Goal: Information Seeking & Learning: Check status

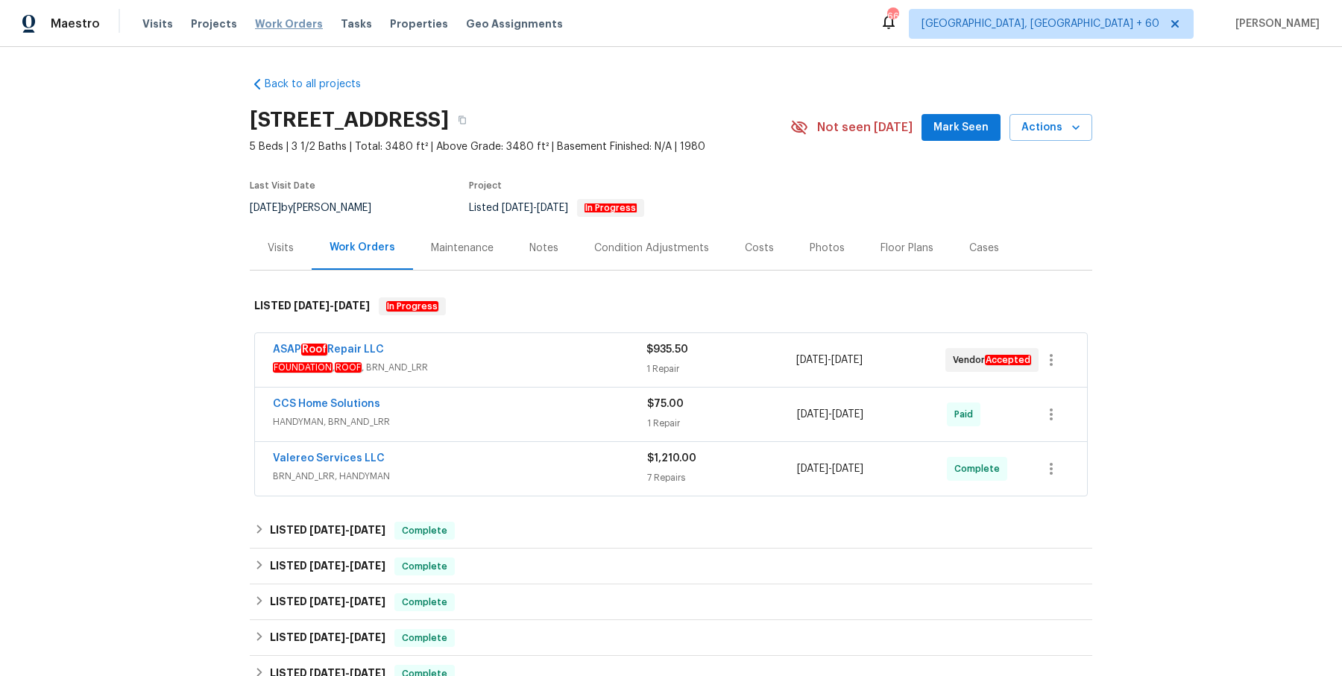
click at [270, 26] on span "Work Orders" at bounding box center [289, 23] width 68 height 15
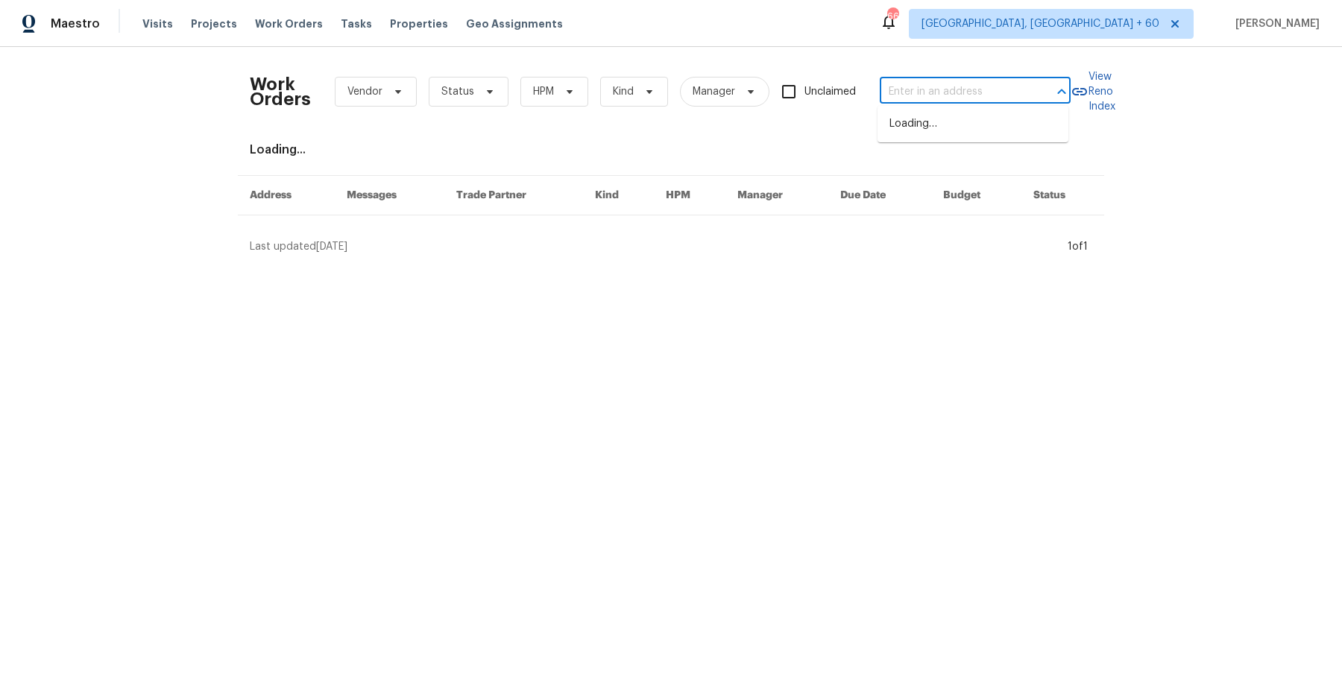
click at [1016, 84] on input "text" at bounding box center [954, 92] width 149 height 23
paste input "[STREET_ADDRESS][PERSON_NAME]"
type input "[STREET_ADDRESS][PERSON_NAME]"
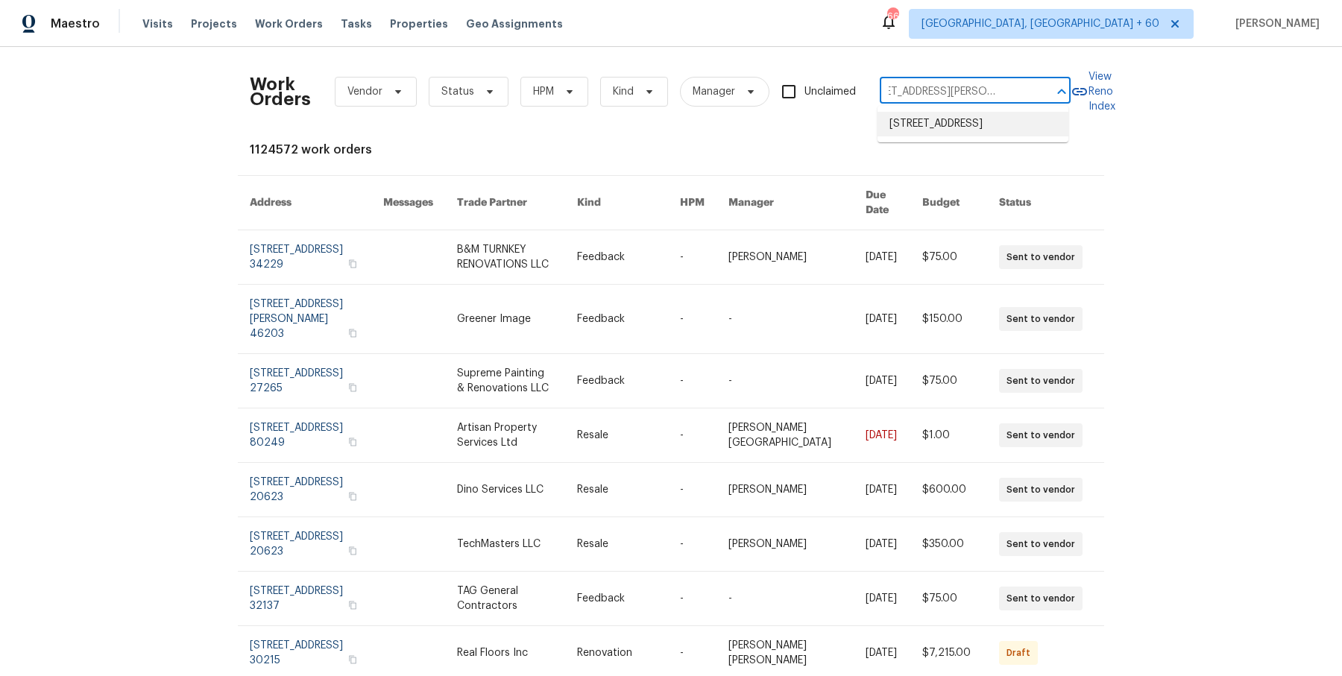
click at [945, 127] on li "[STREET_ADDRESS]" at bounding box center [973, 124] width 191 height 25
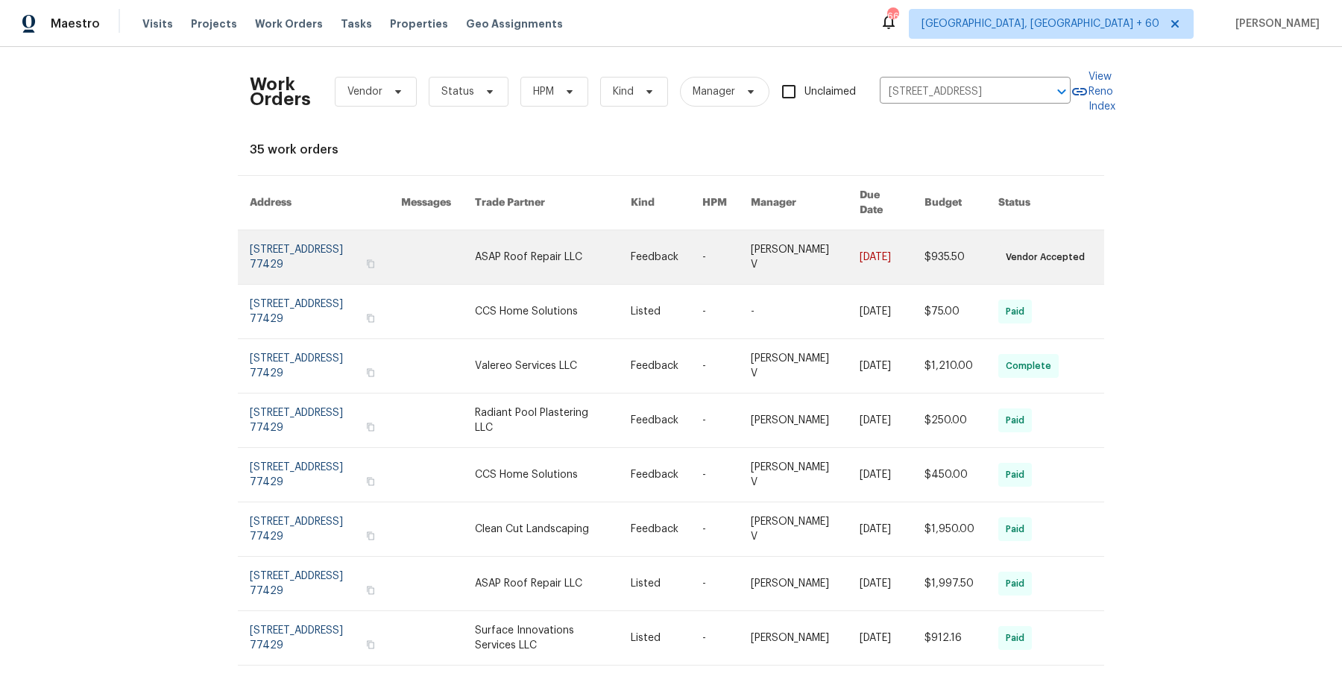
click at [910, 240] on link at bounding box center [892, 257] width 65 height 54
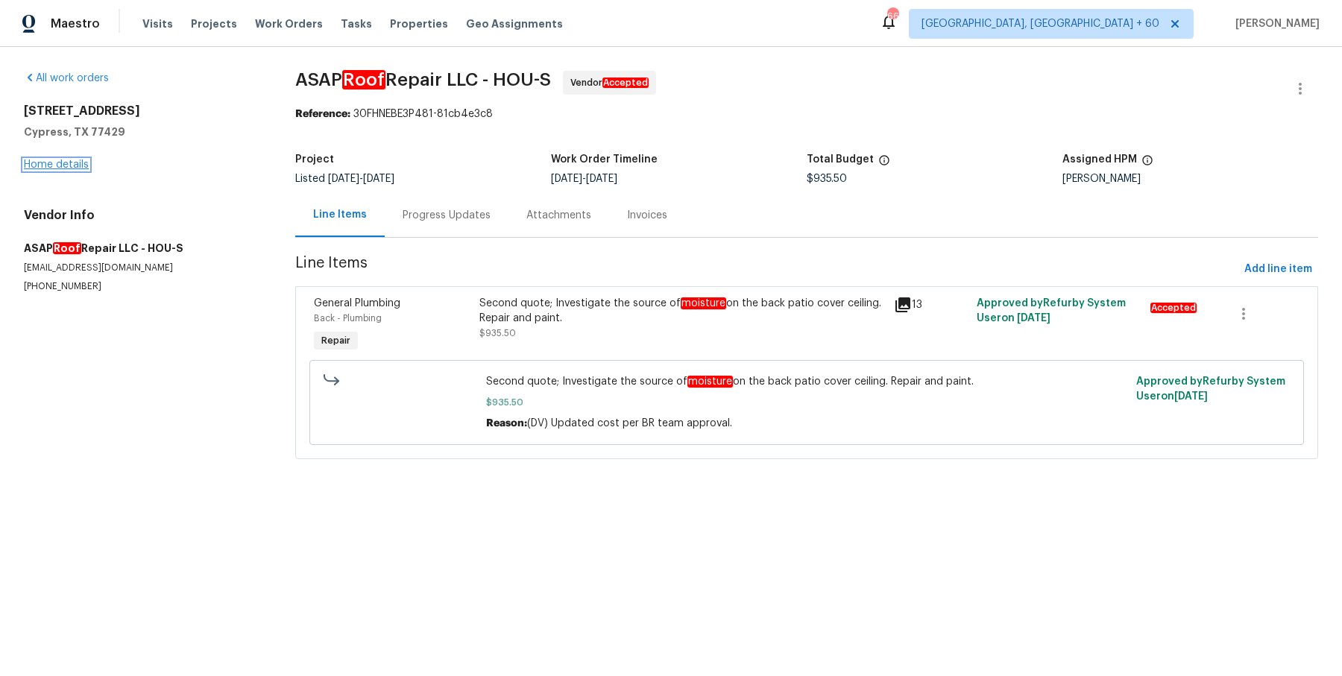
click at [63, 166] on link "Home details" at bounding box center [56, 165] width 65 height 10
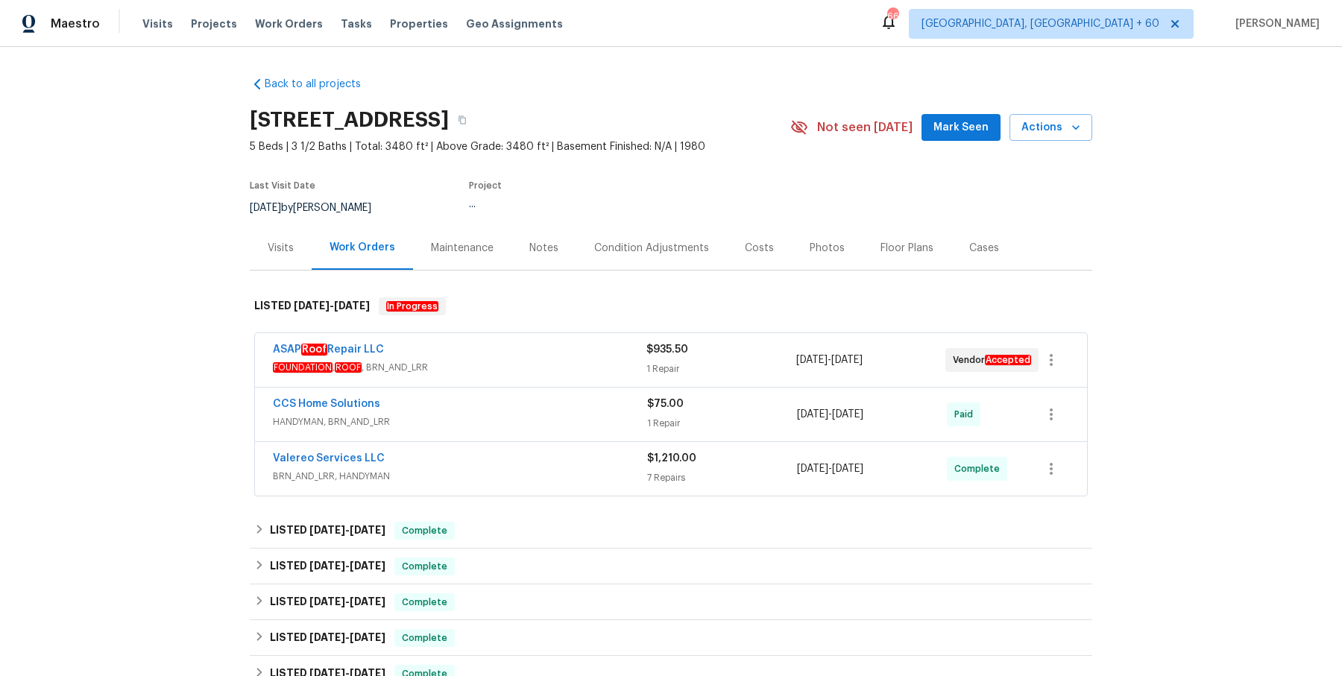
click at [711, 368] on div "1 Repair" at bounding box center [720, 369] width 149 height 15
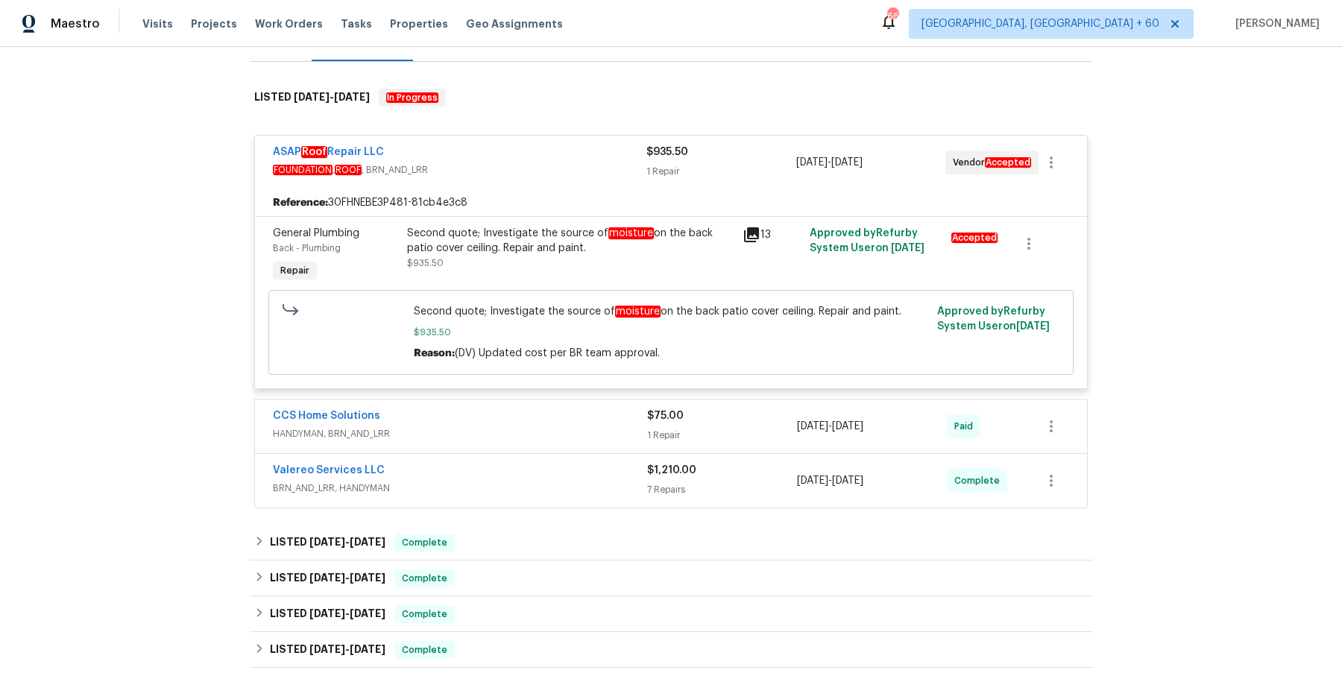
scroll to position [251, 0]
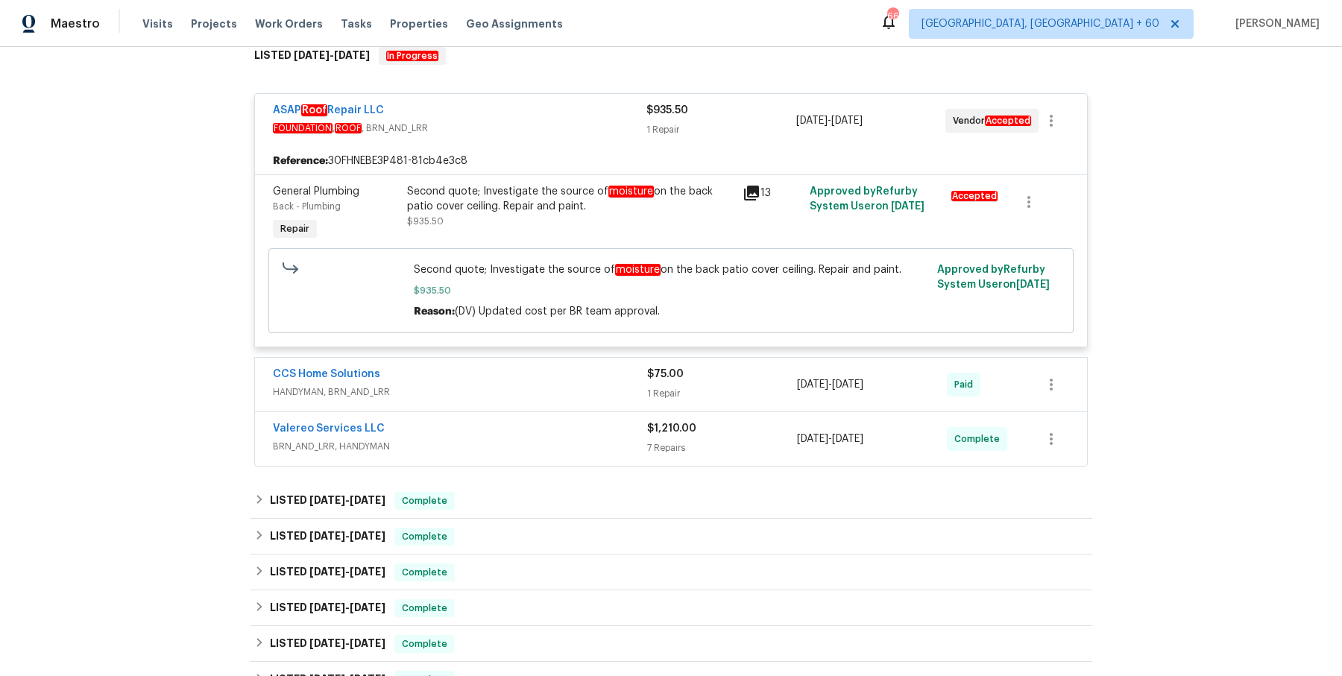
click at [579, 385] on span "HANDYMAN, BRN_AND_LRR" at bounding box center [460, 392] width 374 height 15
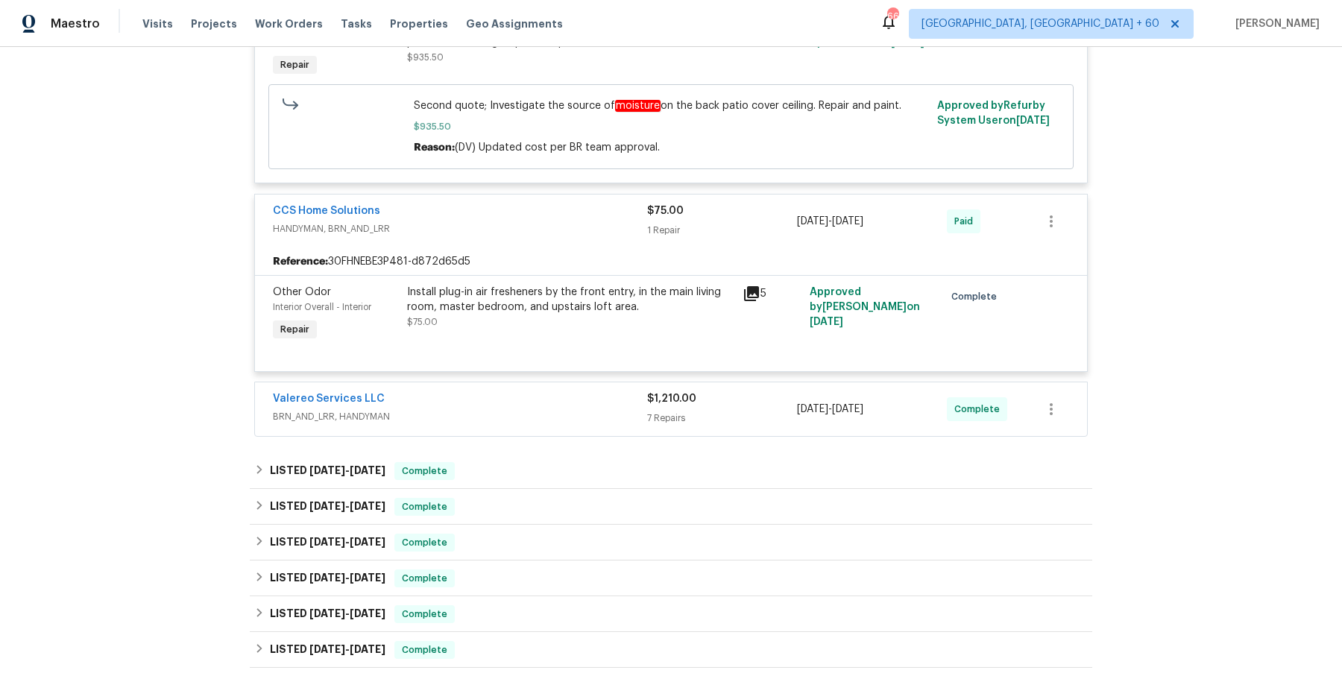
click at [573, 401] on div "Valereo Services LLC" at bounding box center [460, 400] width 374 height 18
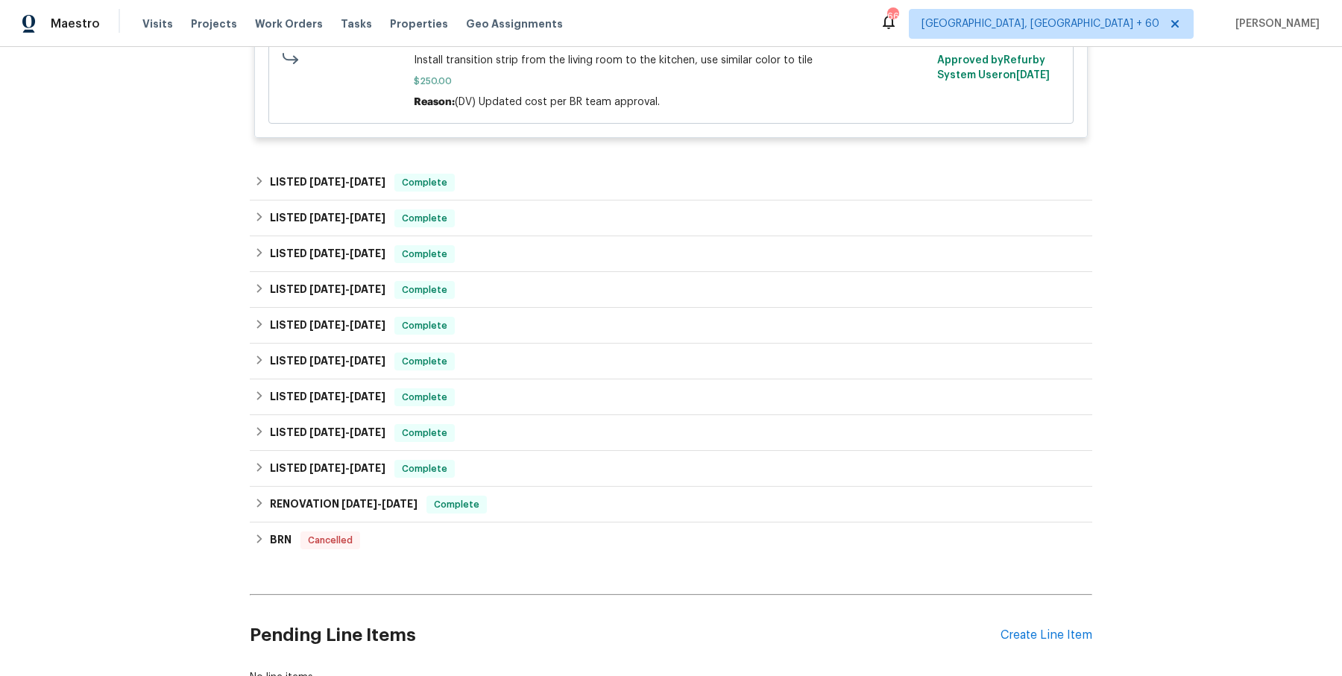
scroll to position [1963, 0]
click at [543, 180] on div "LISTED [DATE] - [DATE] Complete" at bounding box center [671, 182] width 834 height 18
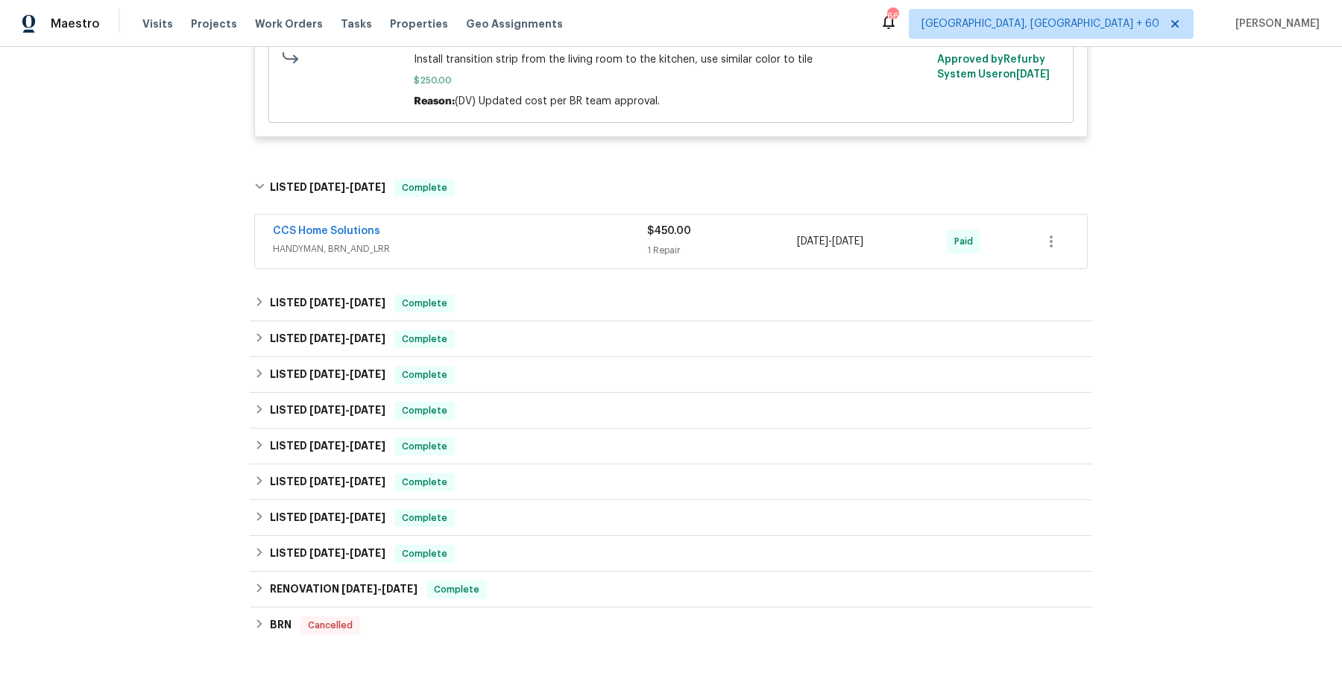
click at [538, 254] on div "CCS Home Solutions HANDYMAN, BRN_AND_LRR" at bounding box center [460, 242] width 374 height 36
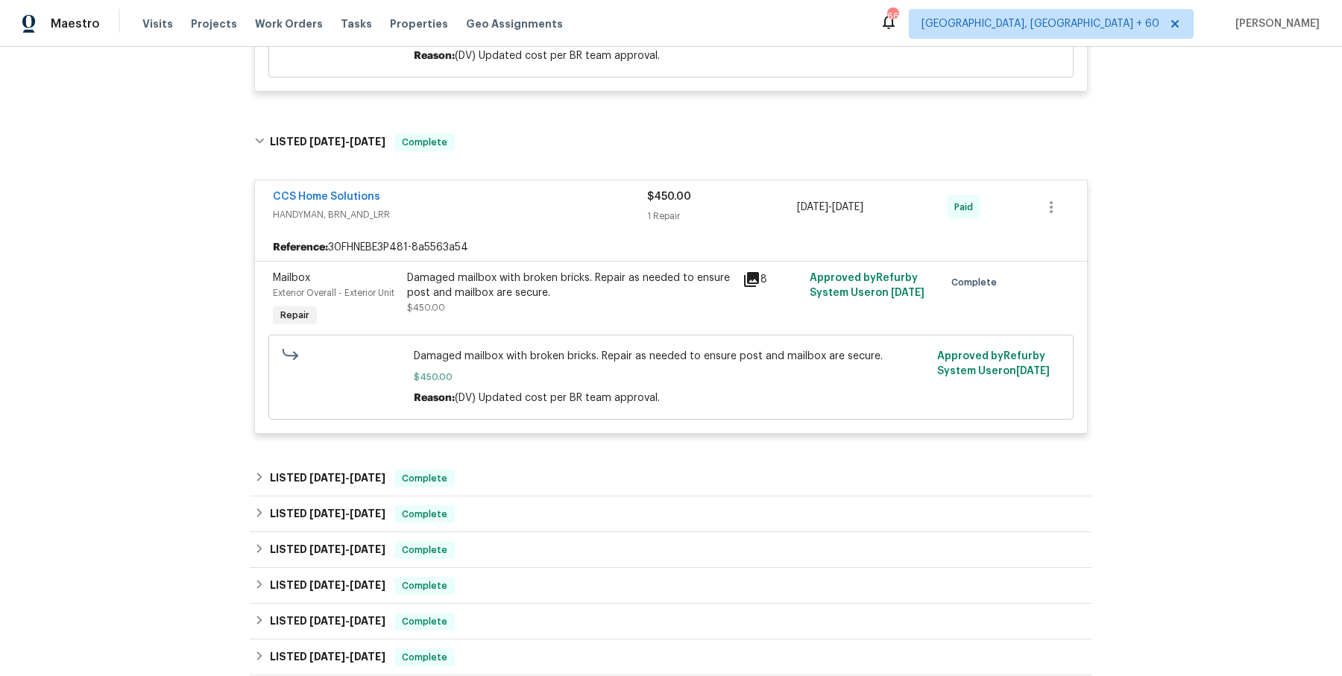
scroll to position [2134, 0]
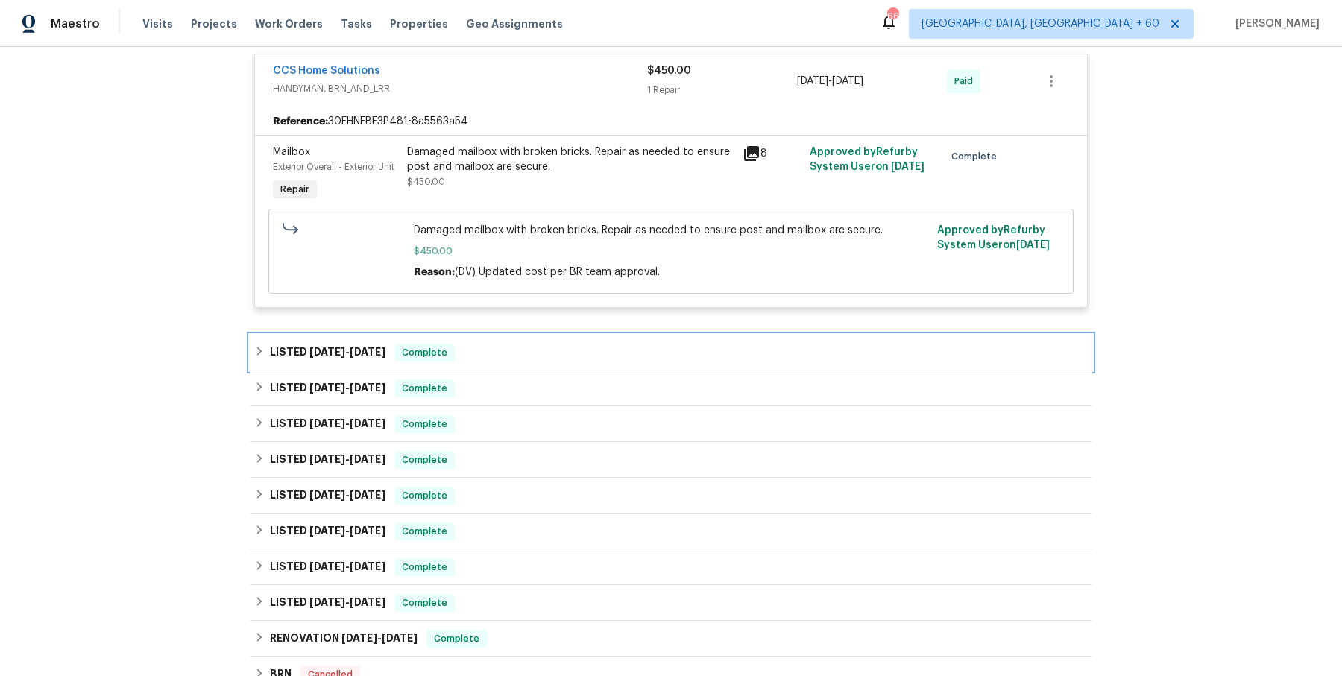
click at [553, 336] on div "LISTED [DATE] - [DATE] Complete" at bounding box center [671, 353] width 843 height 36
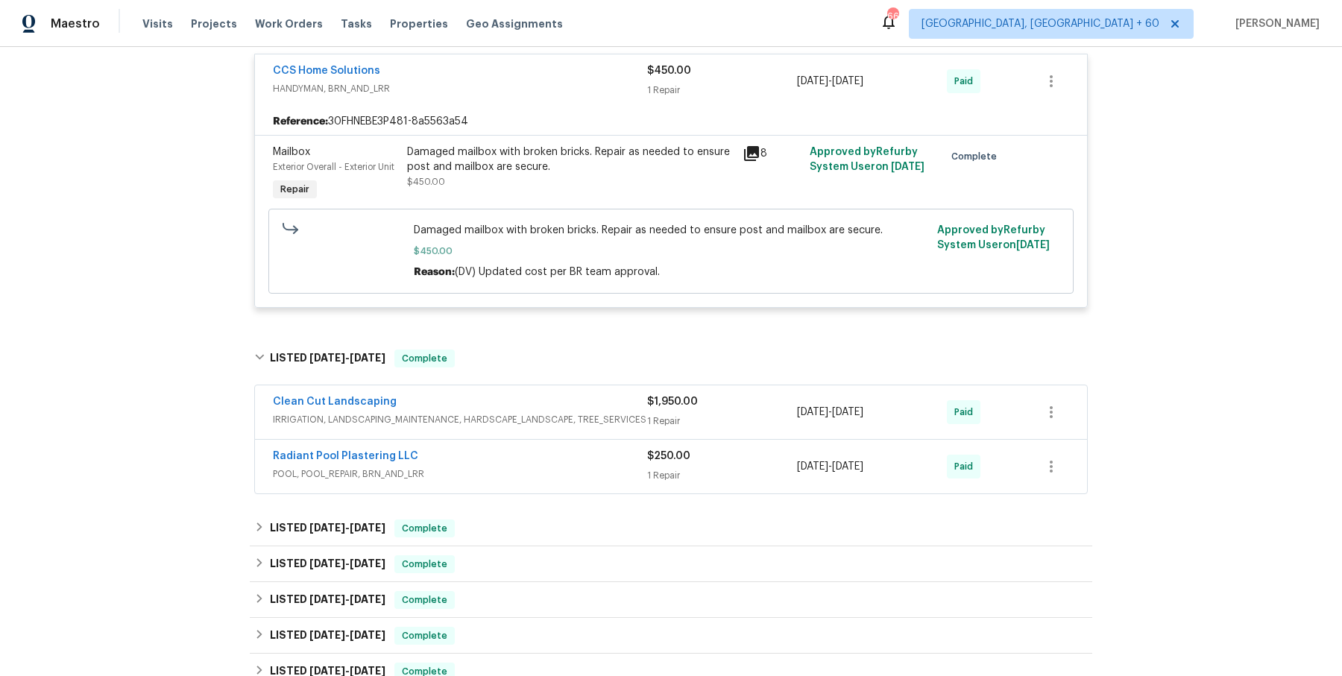
click at [551, 390] on div "Clean Cut Landscaping IRRIGATION, LANDSCAPING_MAINTENANCE, HARDSCAPE_LANDSCAPE,…" at bounding box center [671, 412] width 832 height 54
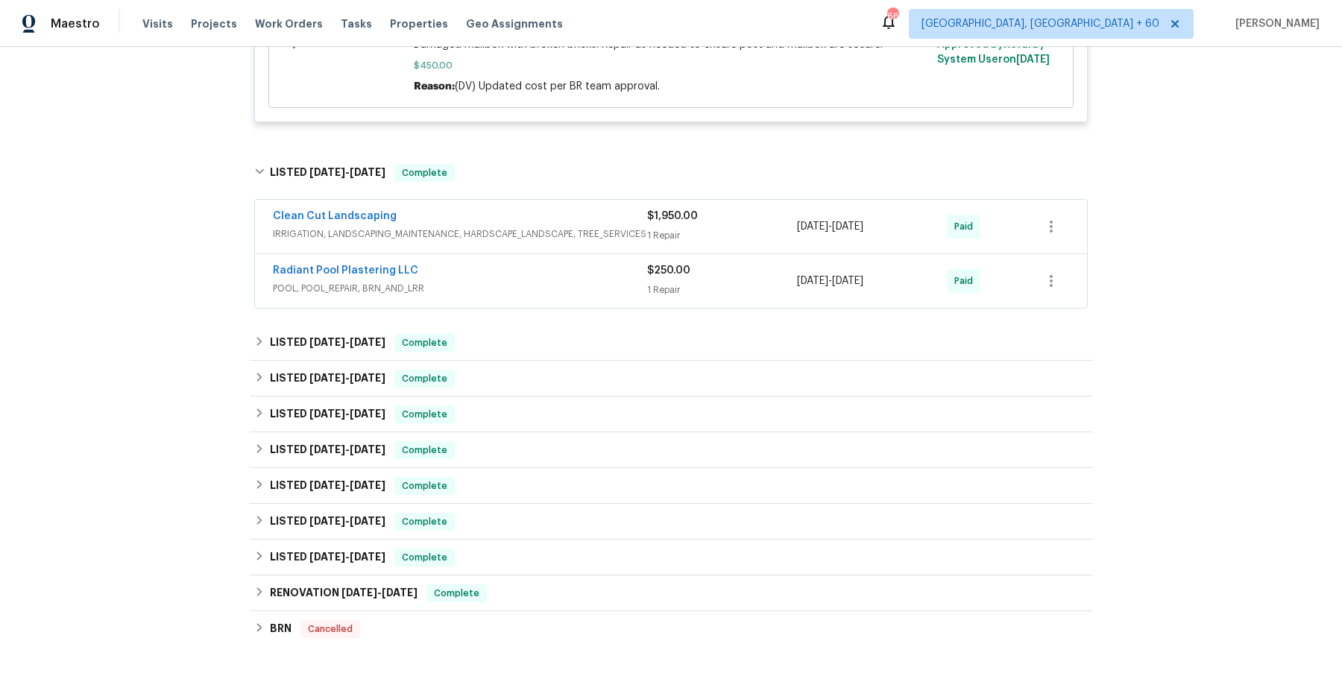
scroll to position [2345, 0]
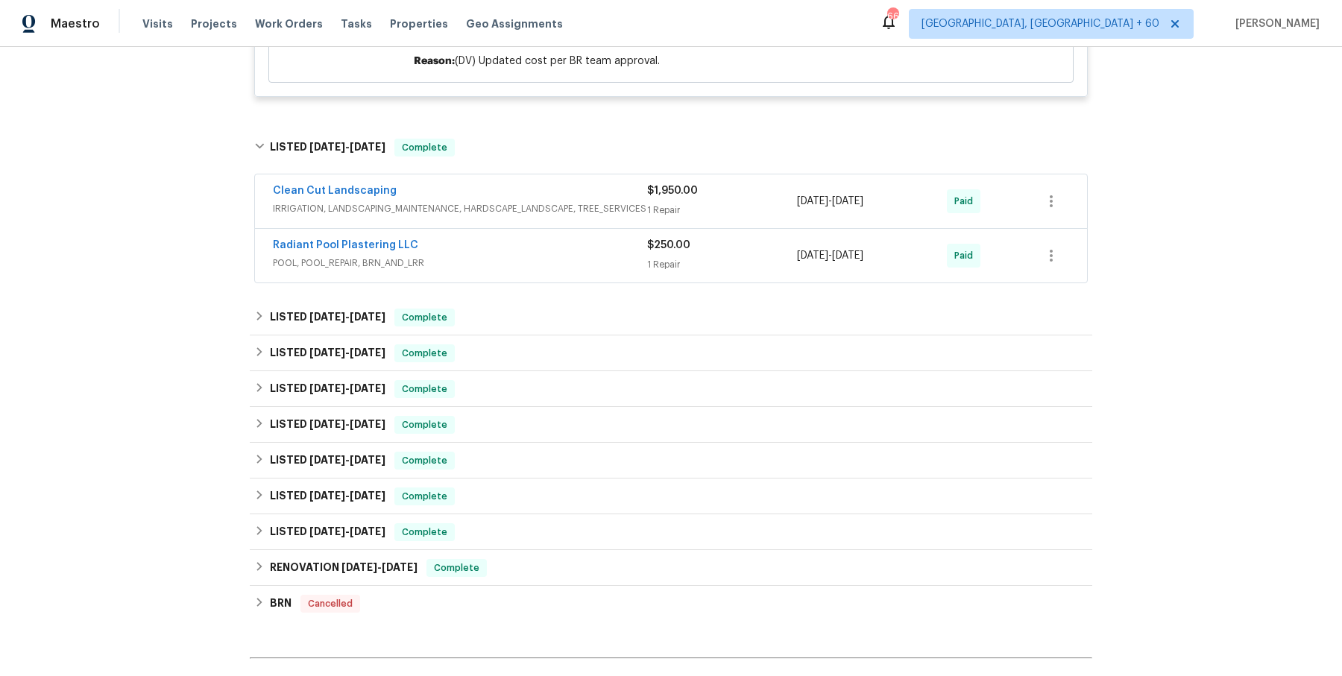
click at [579, 213] on span "IRRIGATION, LANDSCAPING_MAINTENANCE, HARDSCAPE_LANDSCAPE, TREE_SERVICES" at bounding box center [460, 208] width 374 height 15
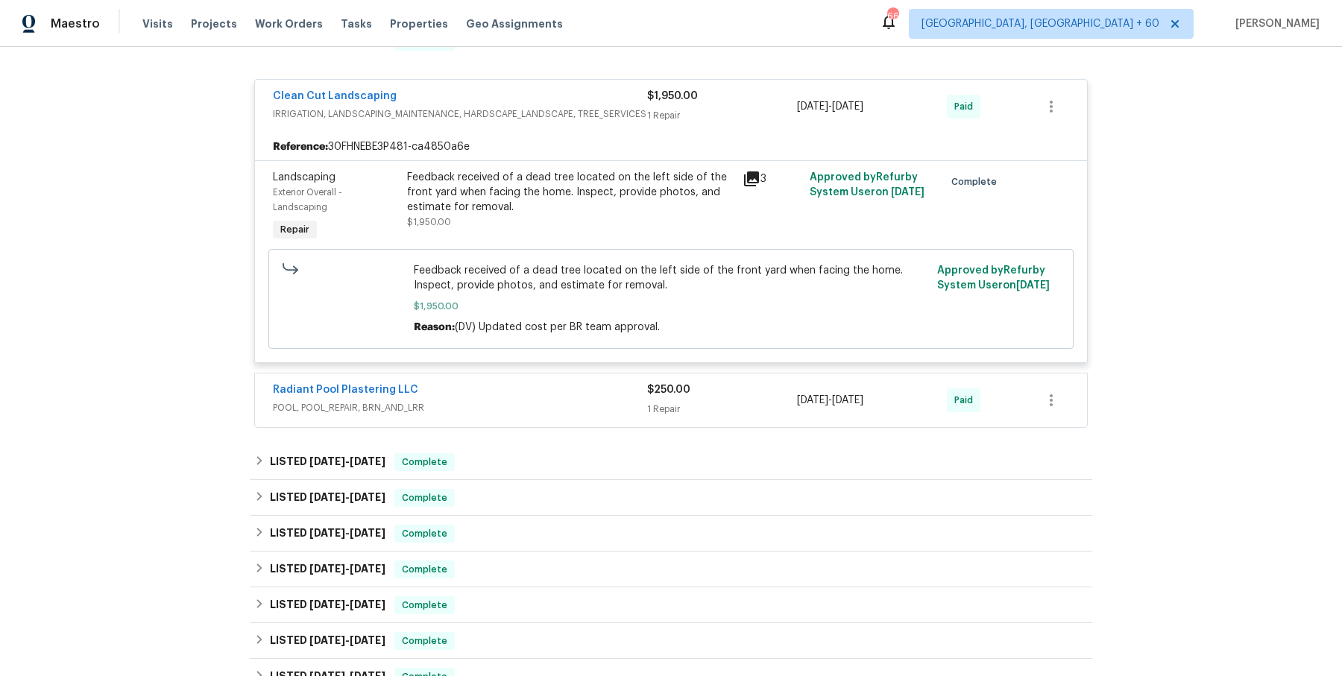
click at [541, 400] on span "POOL, POOL_REPAIR, BRN_AND_LRR" at bounding box center [460, 407] width 374 height 15
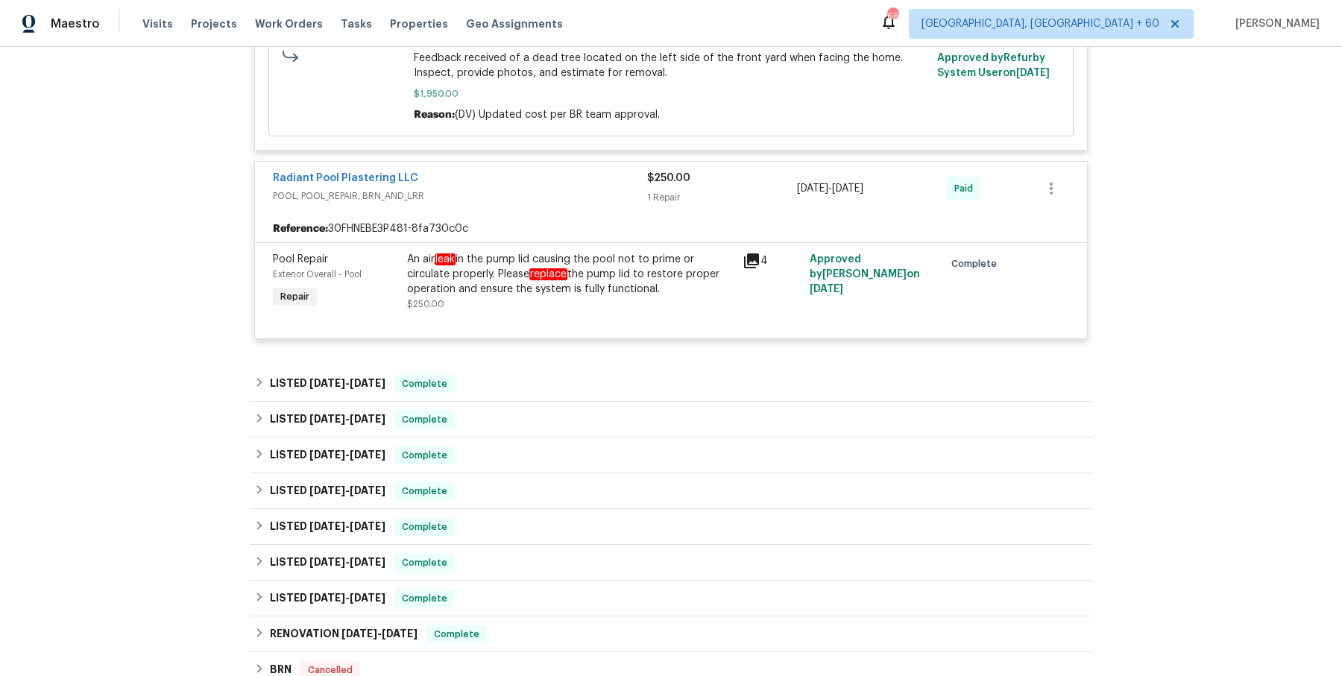
scroll to position [2671, 0]
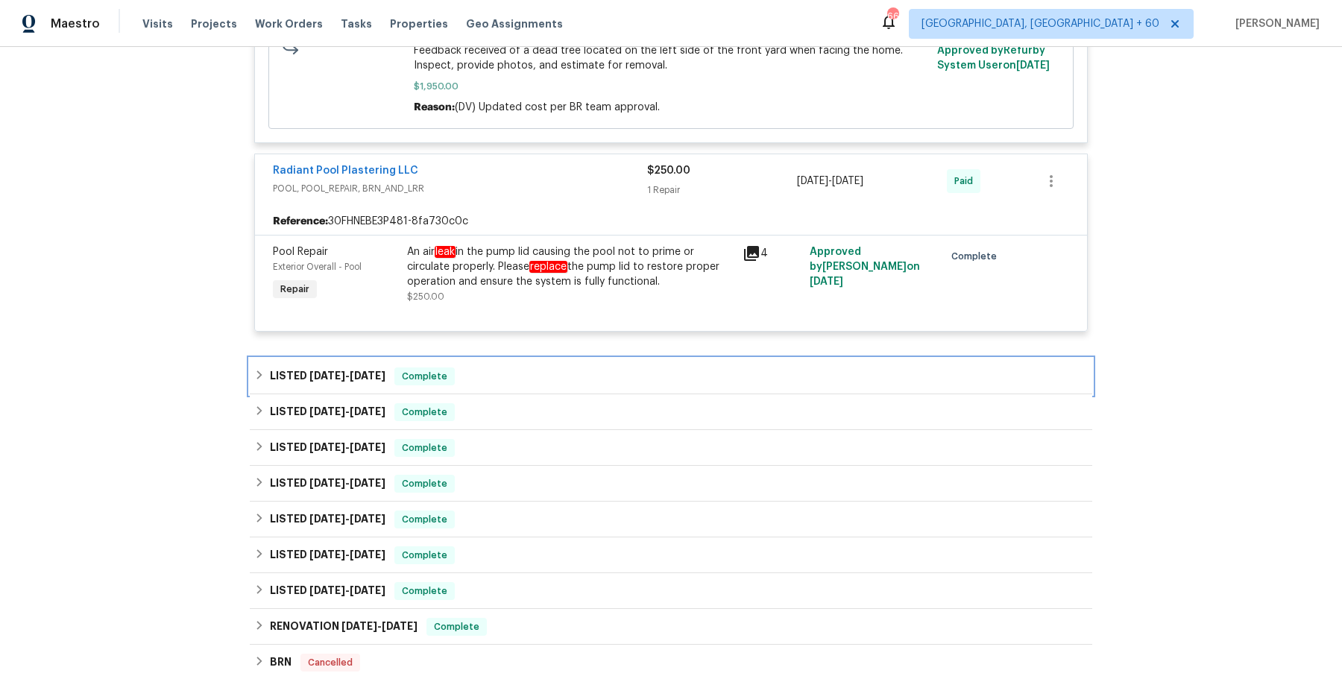
click at [541, 368] on div "LISTED [DATE] - [DATE] Complete" at bounding box center [671, 377] width 834 height 18
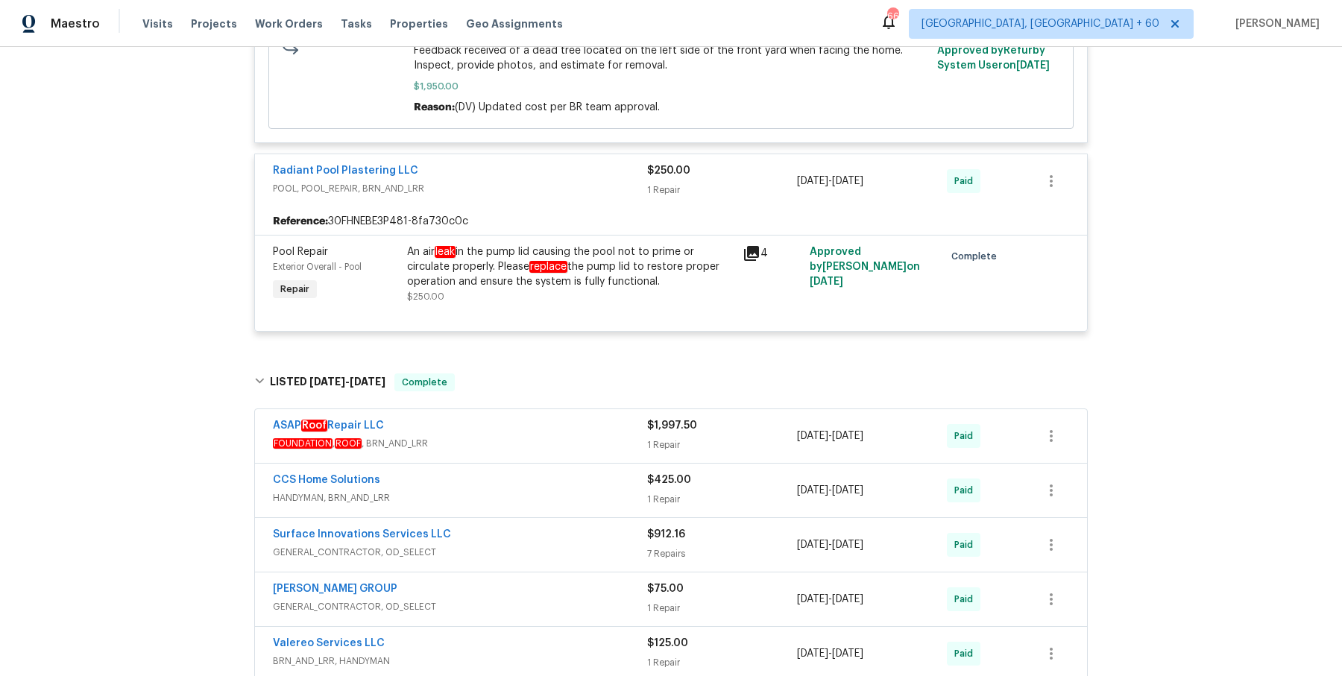
click at [539, 442] on span "FOUNDATION , ROOF , BRN_AND_LRR" at bounding box center [460, 443] width 374 height 15
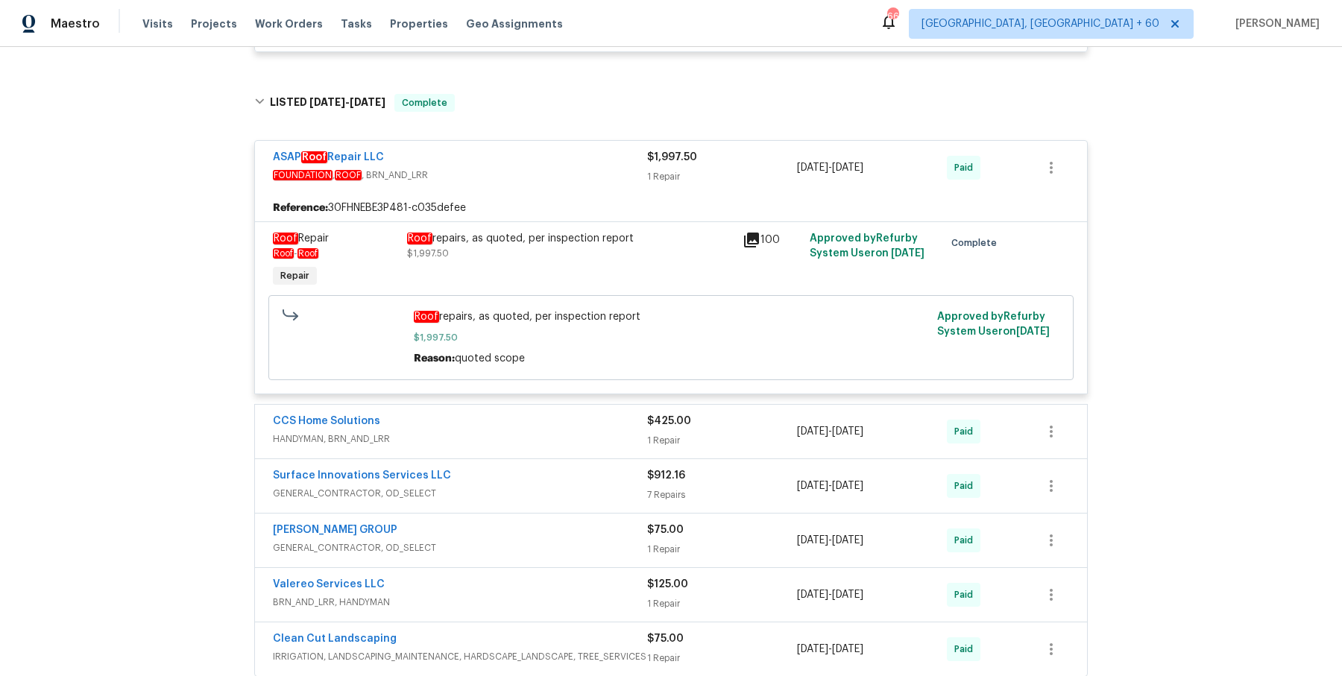
click at [541, 444] on div "CCS Home Solutions HANDYMAN, BRN_AND_LRR" at bounding box center [460, 432] width 374 height 36
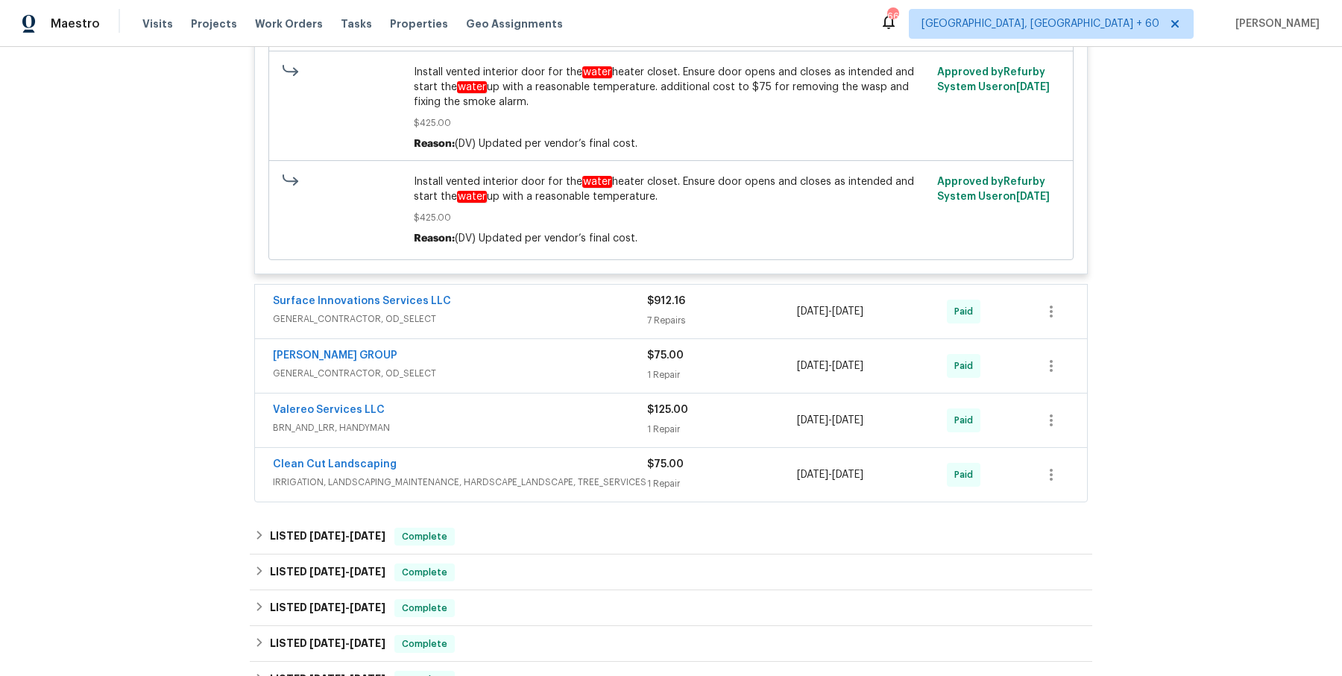
scroll to position [3572, 0]
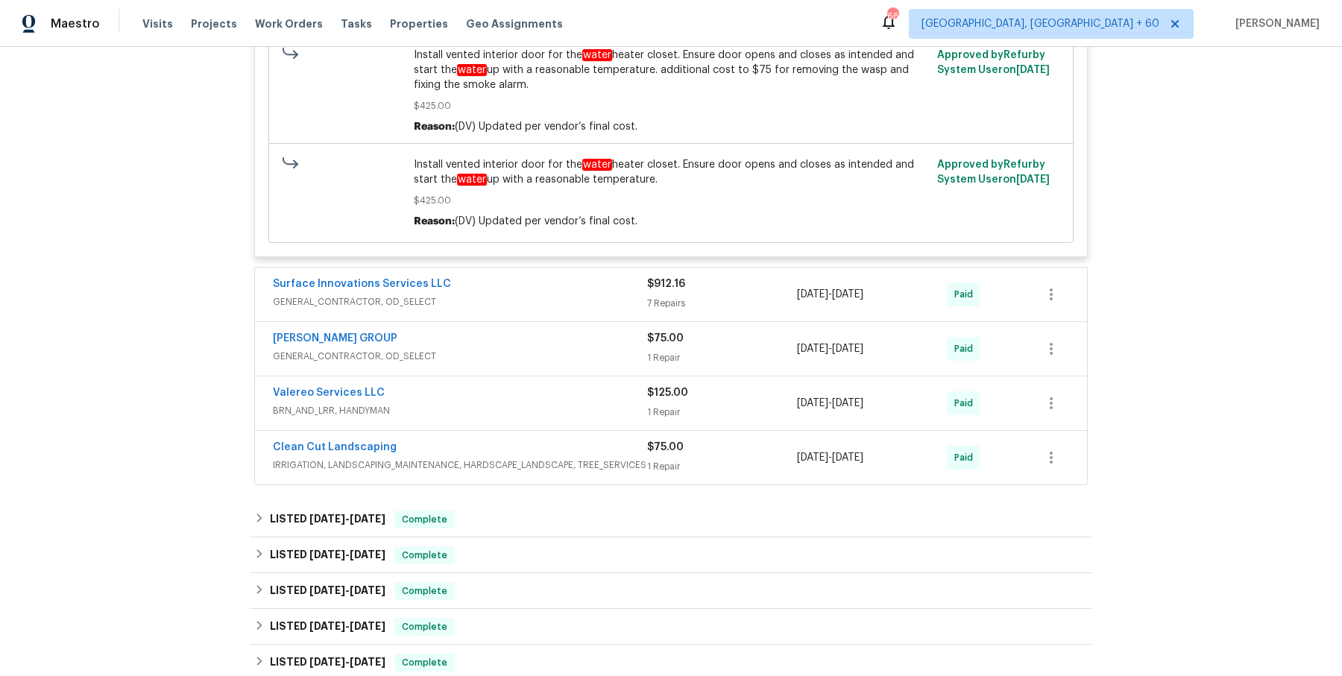
click at [553, 307] on div "Surface Innovations Services LLC GENERAL_CONTRACTOR, OD_SELECT" at bounding box center [460, 295] width 374 height 36
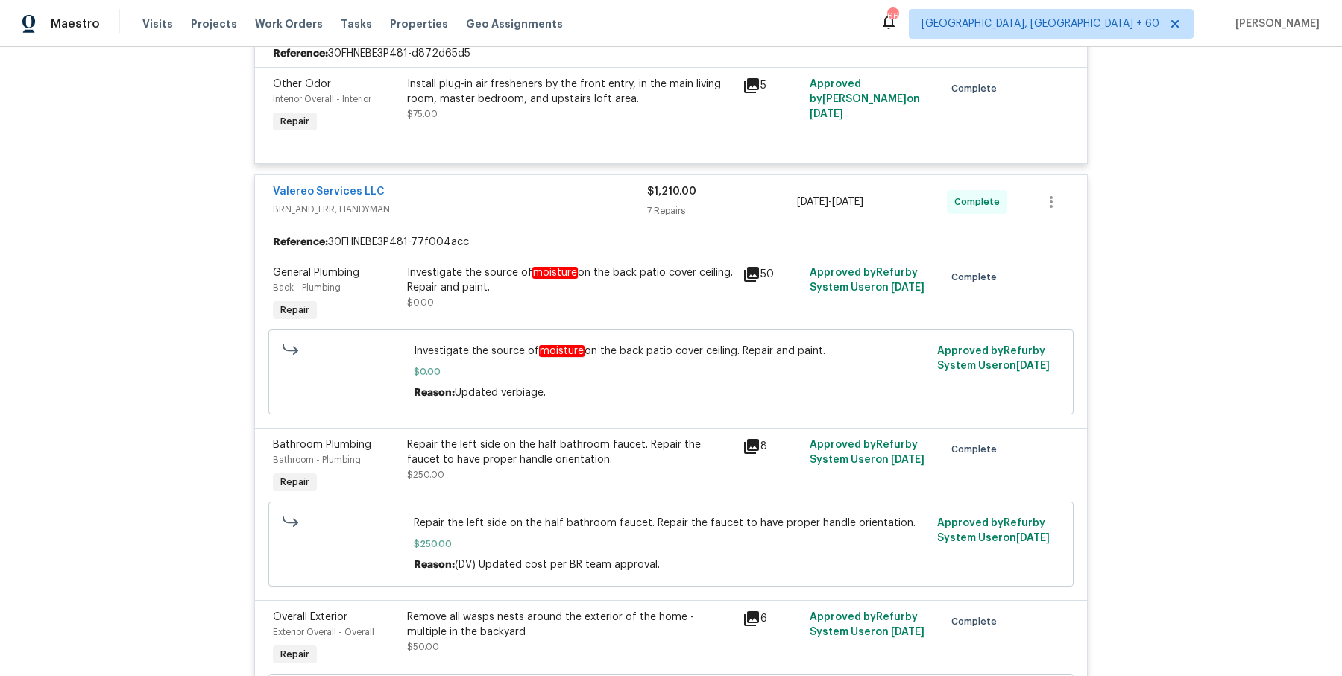
scroll to position [624, 0]
click at [564, 265] on em "moisture" at bounding box center [554, 271] width 45 height 12
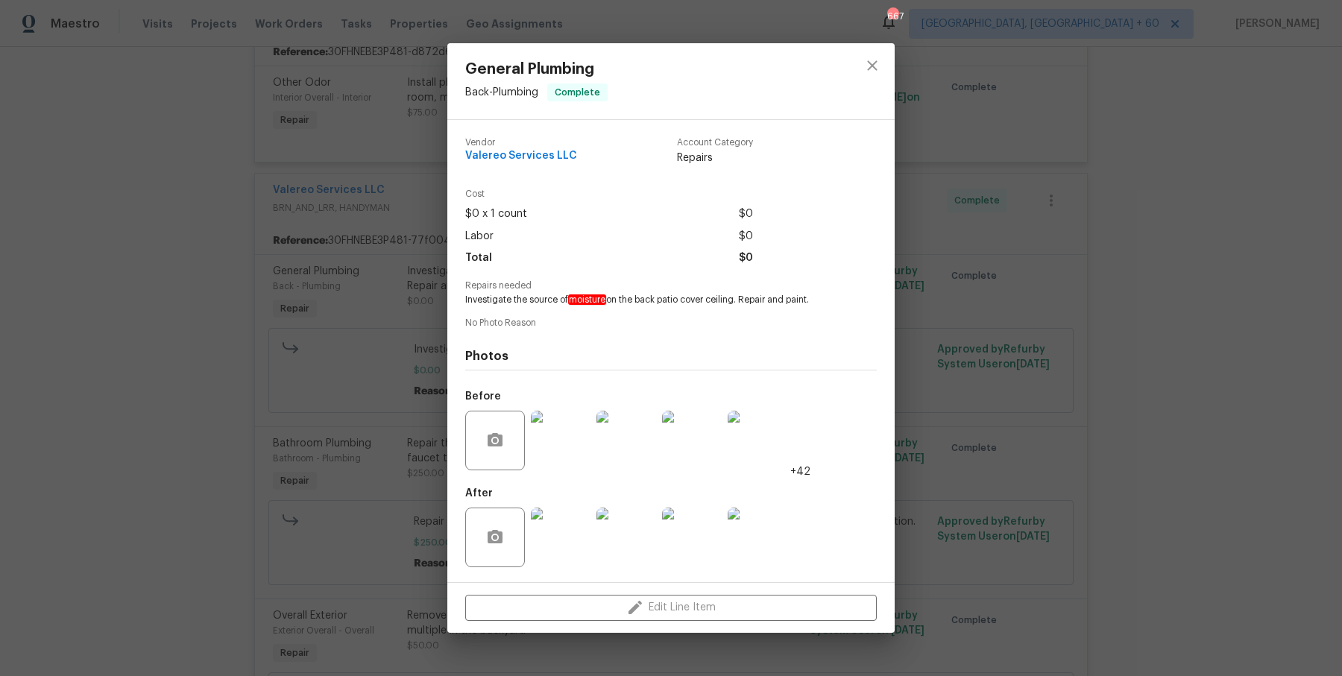
click at [315, 390] on div "General Plumbing Back - Plumbing Complete Vendor Valereo Services LLC Account C…" at bounding box center [671, 338] width 1342 height 676
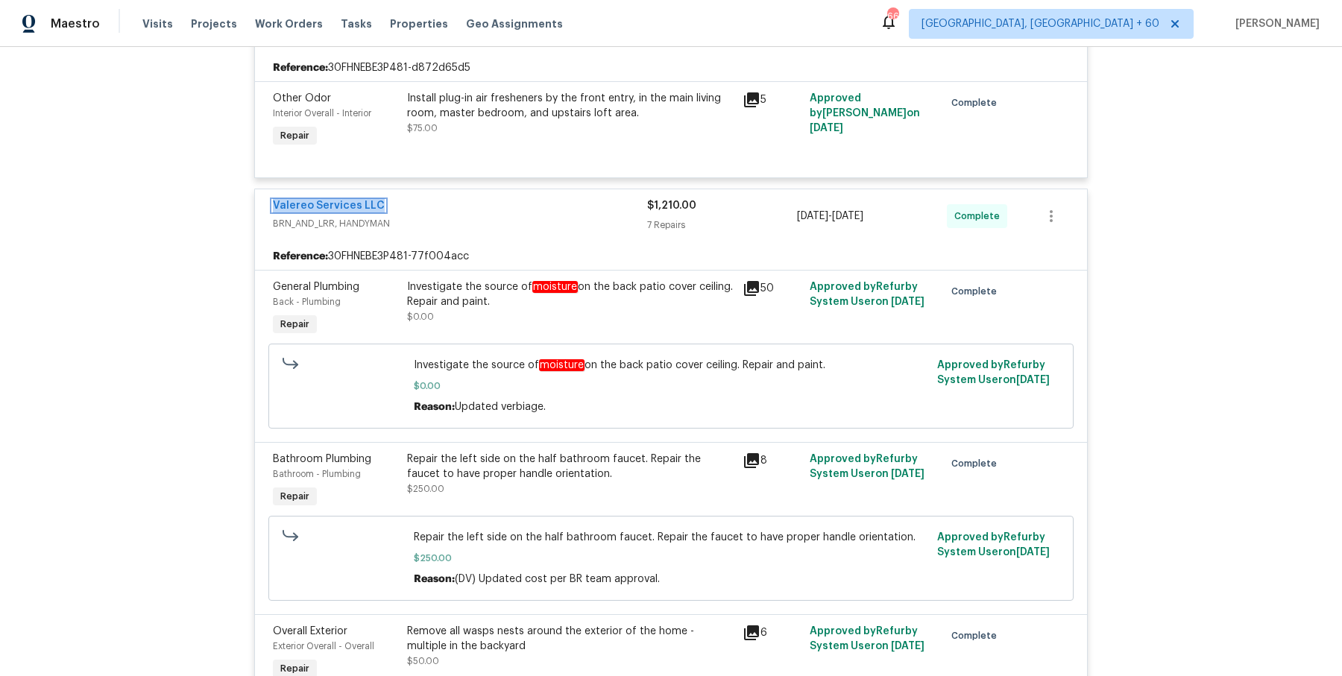
scroll to position [0, 0]
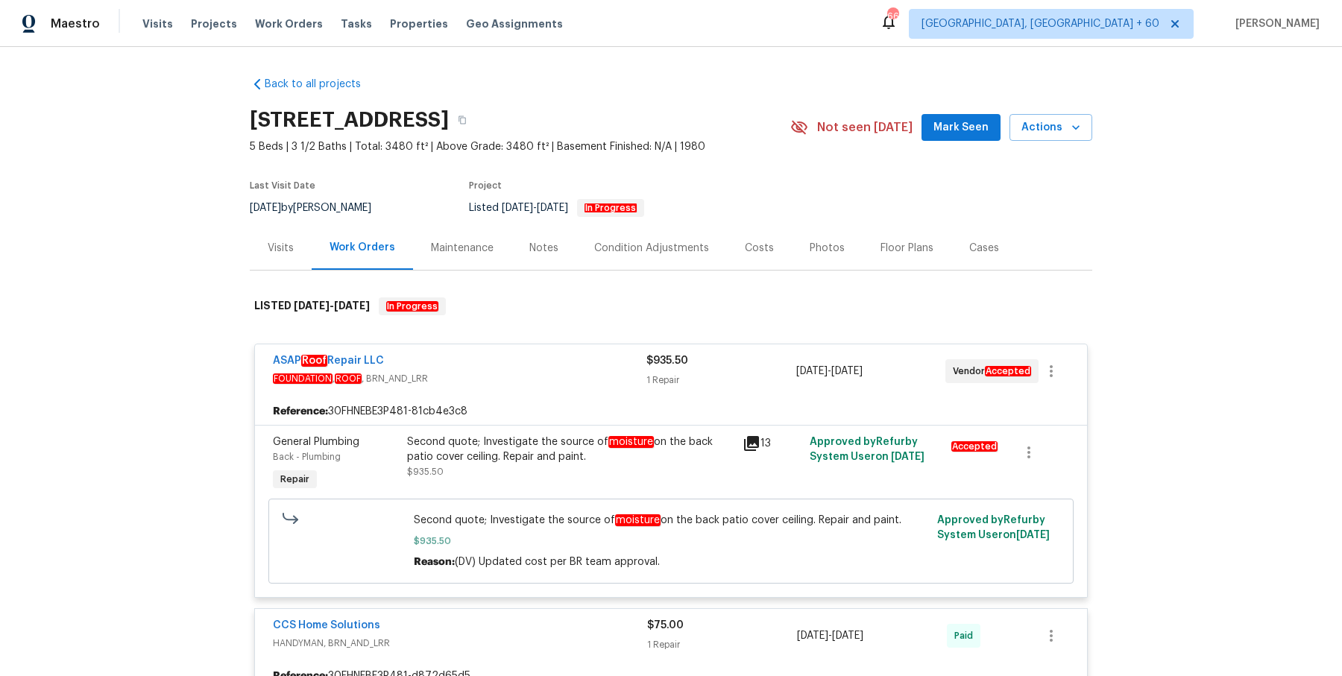
click at [710, 128] on div "[STREET_ADDRESS]" at bounding box center [520, 120] width 541 height 39
click at [476, 128] on button "button" at bounding box center [462, 120] width 27 height 27
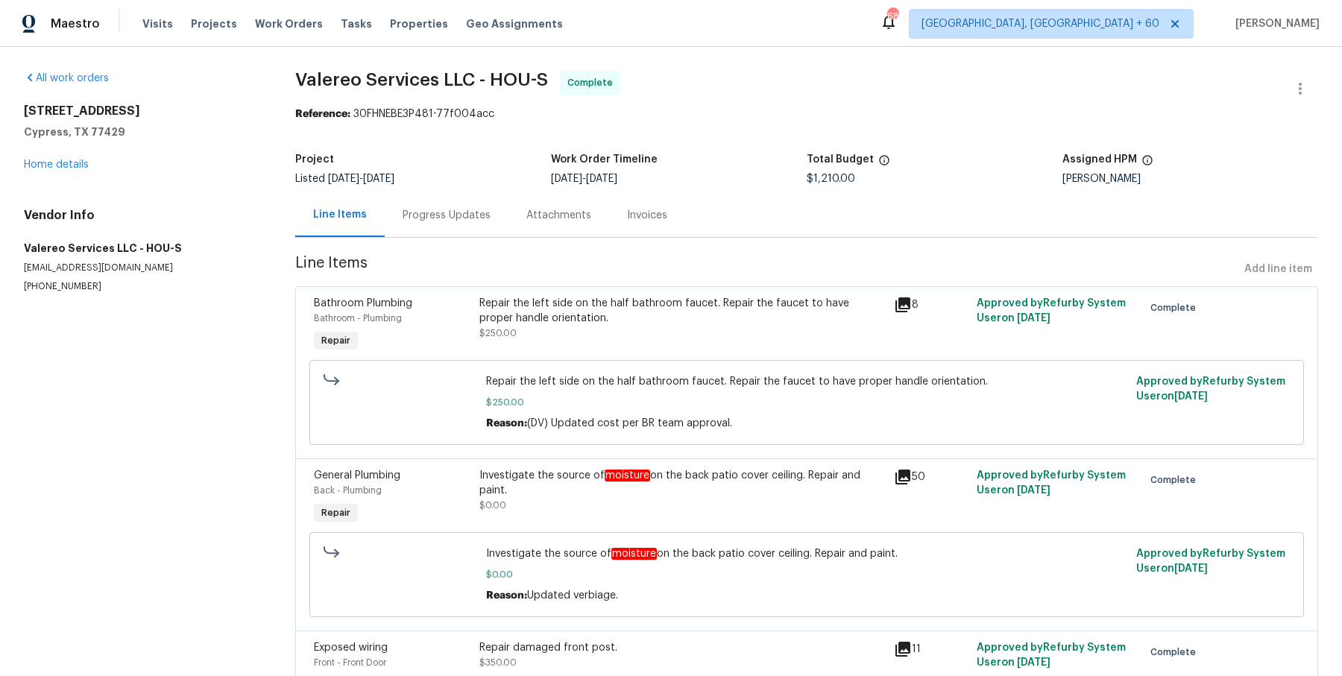
click at [385, 205] on div "Progress Updates" at bounding box center [447, 215] width 124 height 44
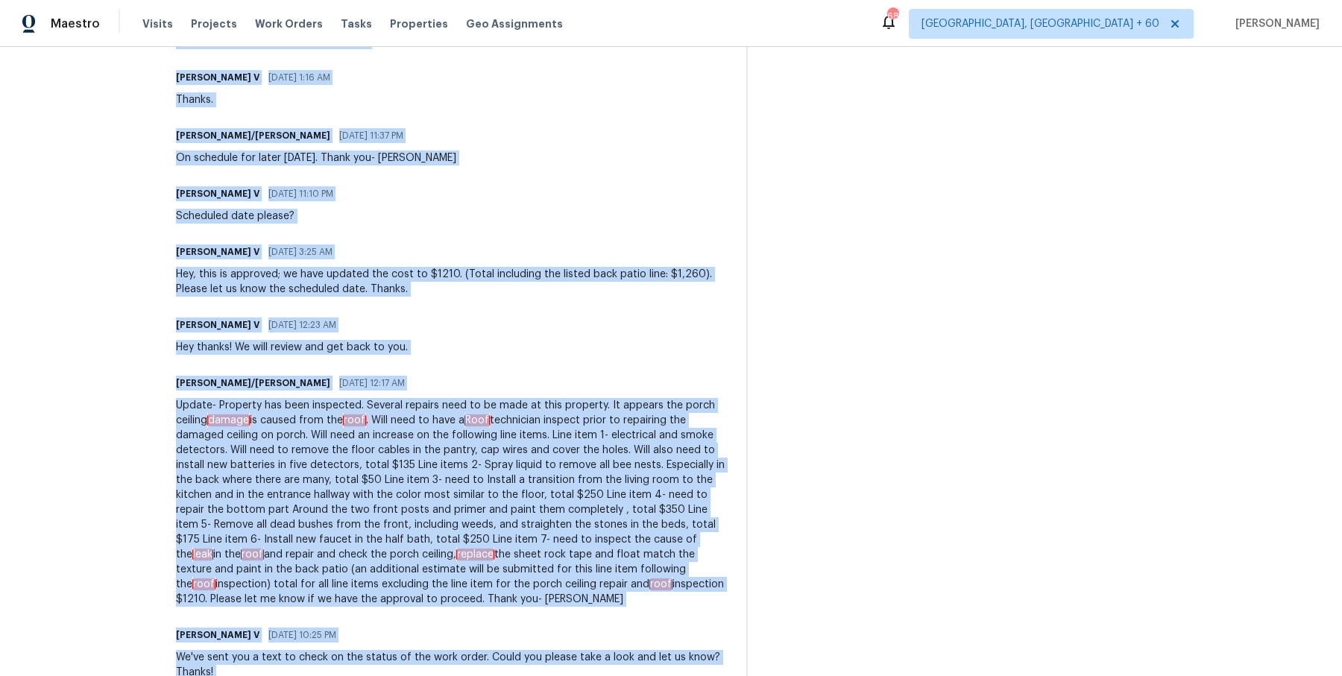
scroll to position [2887, 0]
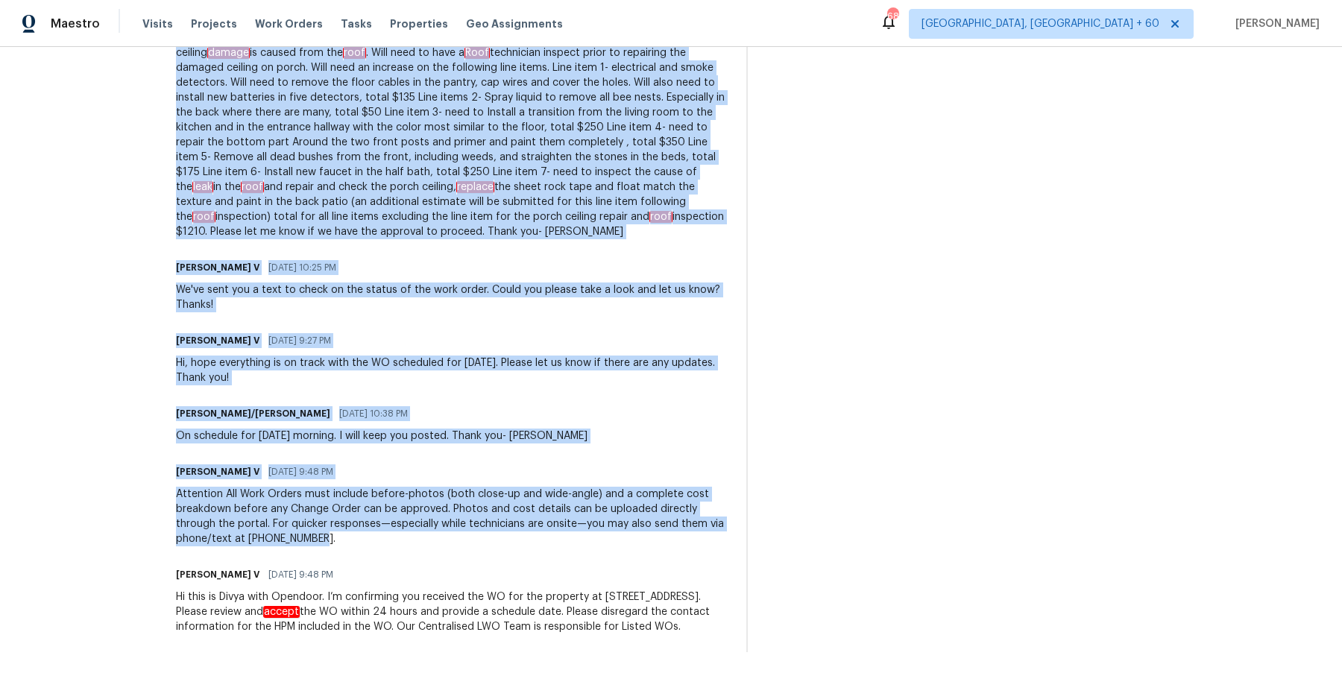
drag, startPoint x: 162, startPoint y: 438, endPoint x: 416, endPoint y: 734, distance: 389.7
click at [416, 676] on html "Maestro Visits Projects Work Orders Tasks Properties Geo Assignments 686 Albuqu…" at bounding box center [671, 338] width 1342 height 676
copy div "Divya Dharshini V 10/08/2025 1:43 AM WO has been approved, thanks. Divya Dharsh…"
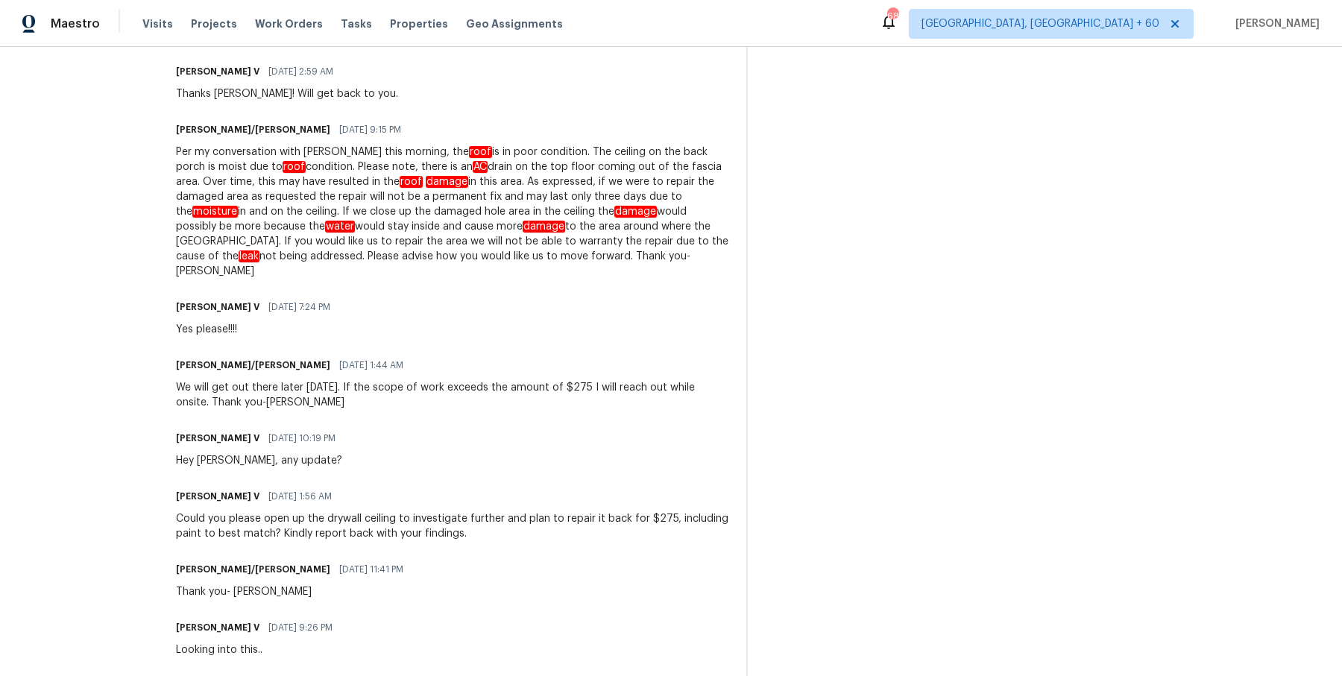
scroll to position [1046, 0]
click at [598, 103] on div "Divya Dharshini V 10/02/2025 2:59 AM Thanks Kelly! Will get back to you." at bounding box center [452, 83] width 553 height 40
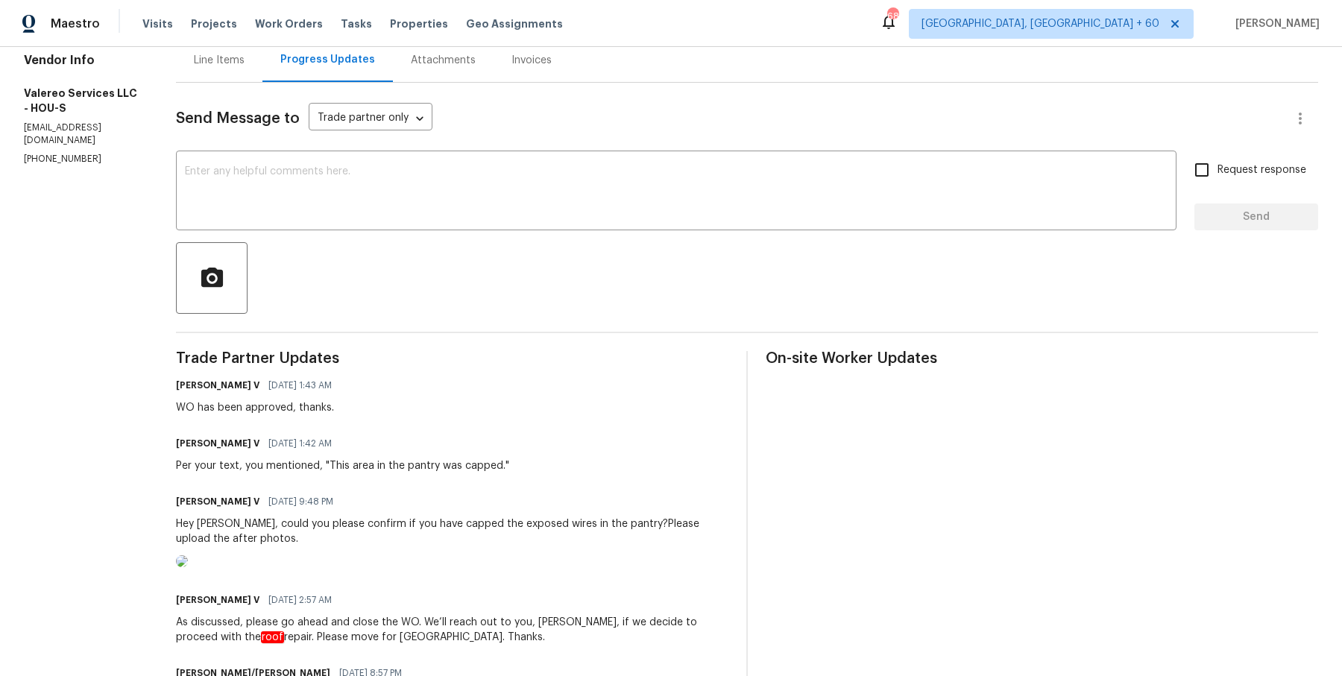
scroll to position [0, 0]
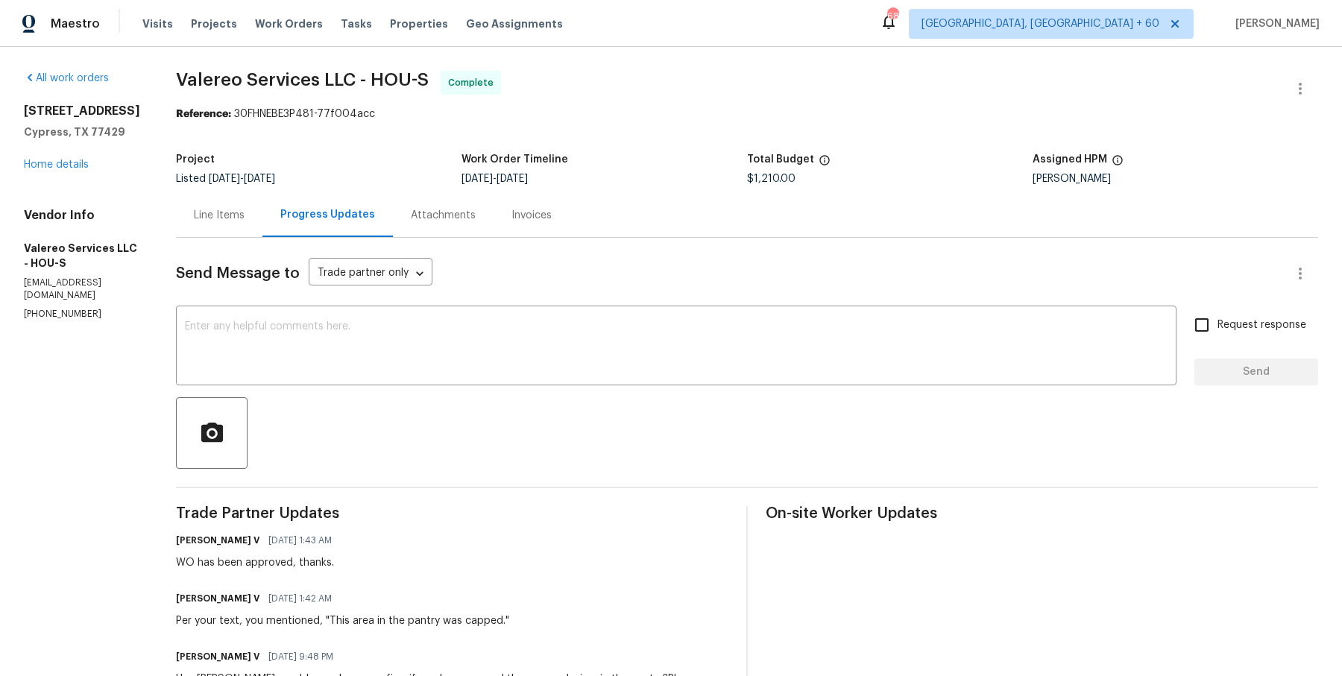
click at [290, 34] on div "Visits Projects Work Orders Tasks Properties Geo Assignments" at bounding box center [361, 24] width 438 height 30
click at [293, 27] on span "Work Orders" at bounding box center [289, 23] width 68 height 15
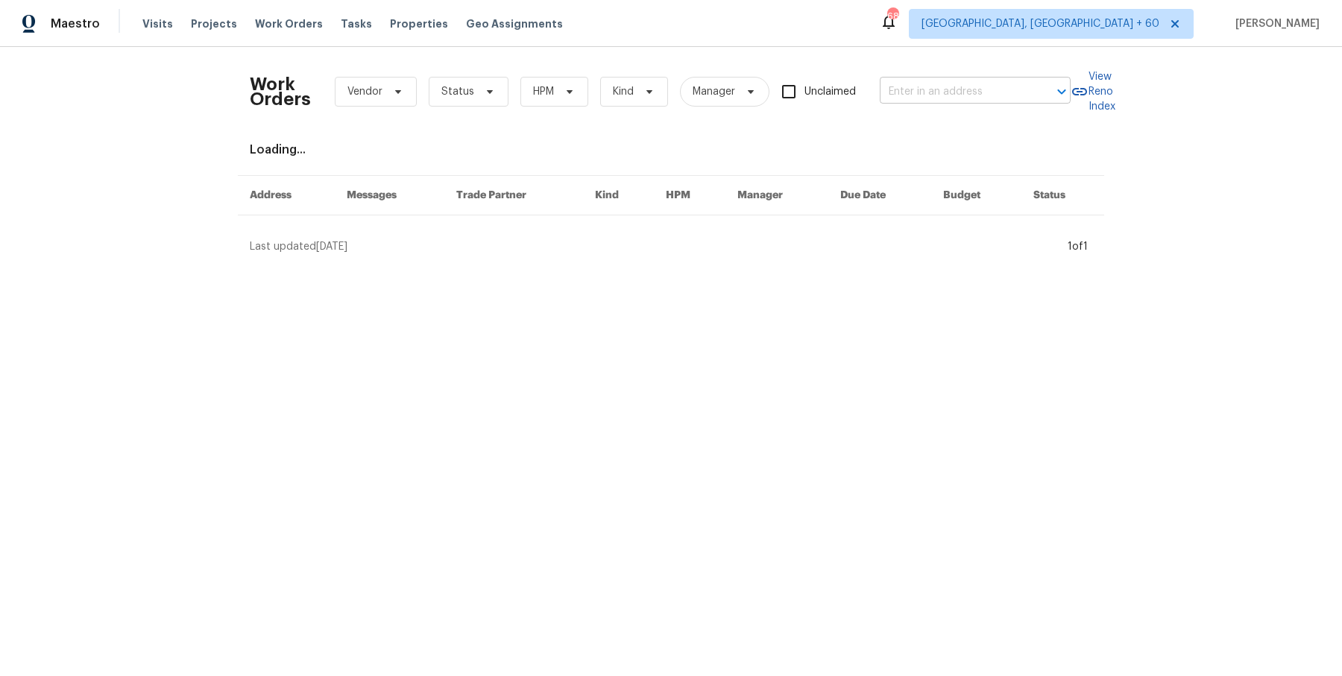
click at [951, 98] on input "text" at bounding box center [954, 92] width 149 height 23
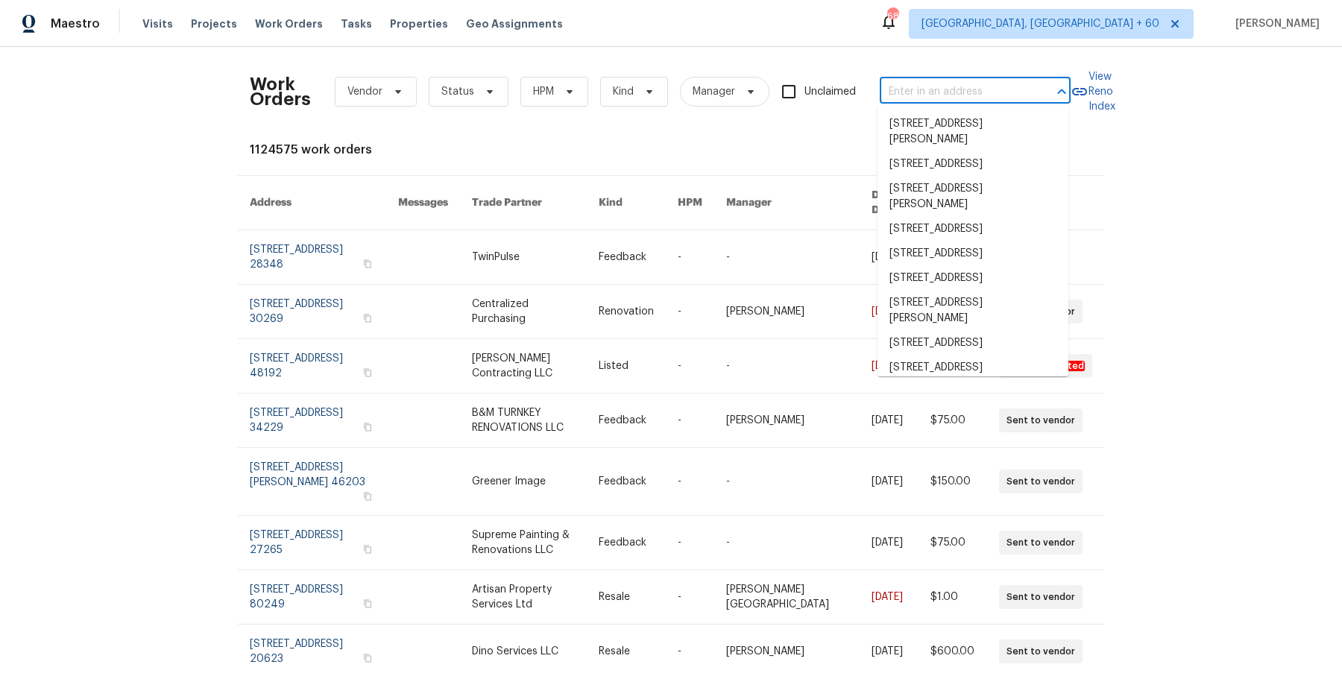
paste input "305 W Hudson Ave Madison Heights, MI 48071"
type input "305 W Hudson Ave Madison Heights, MI 48071"
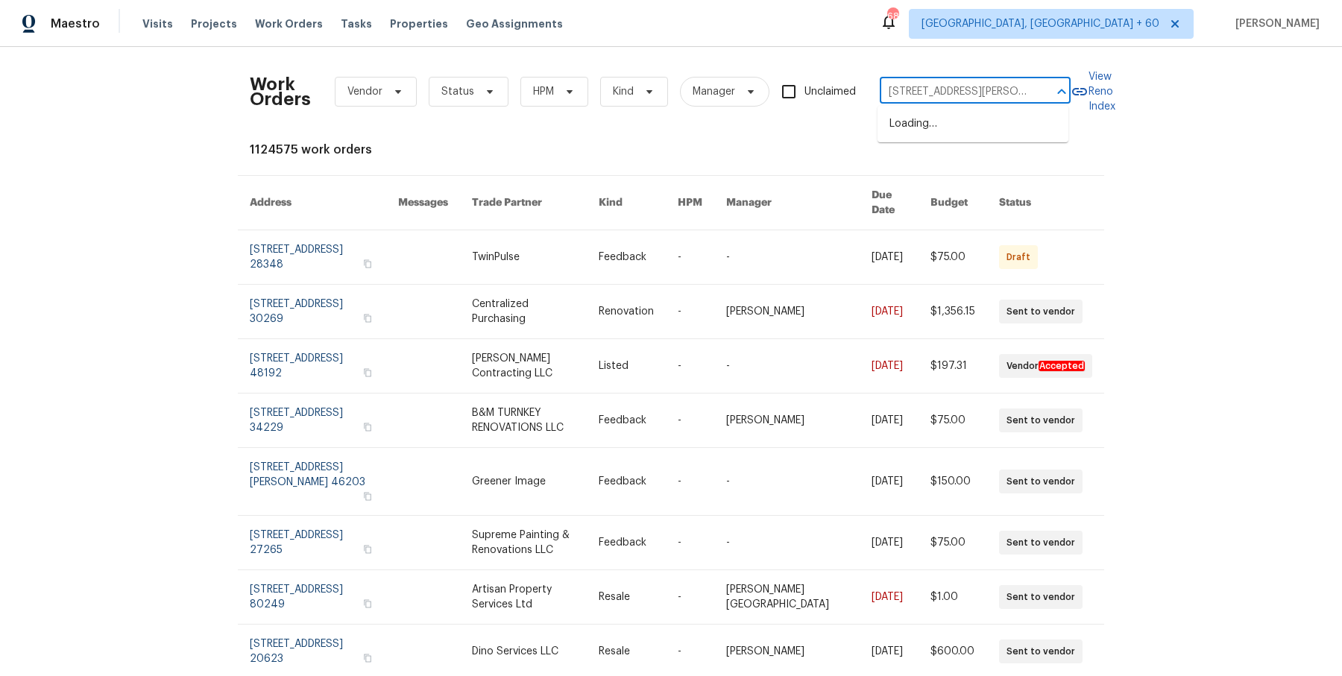
scroll to position [0, 86]
click at [923, 135] on li "305 W Hudson Ave, Madison Heights, MI 48071" at bounding box center [973, 132] width 191 height 40
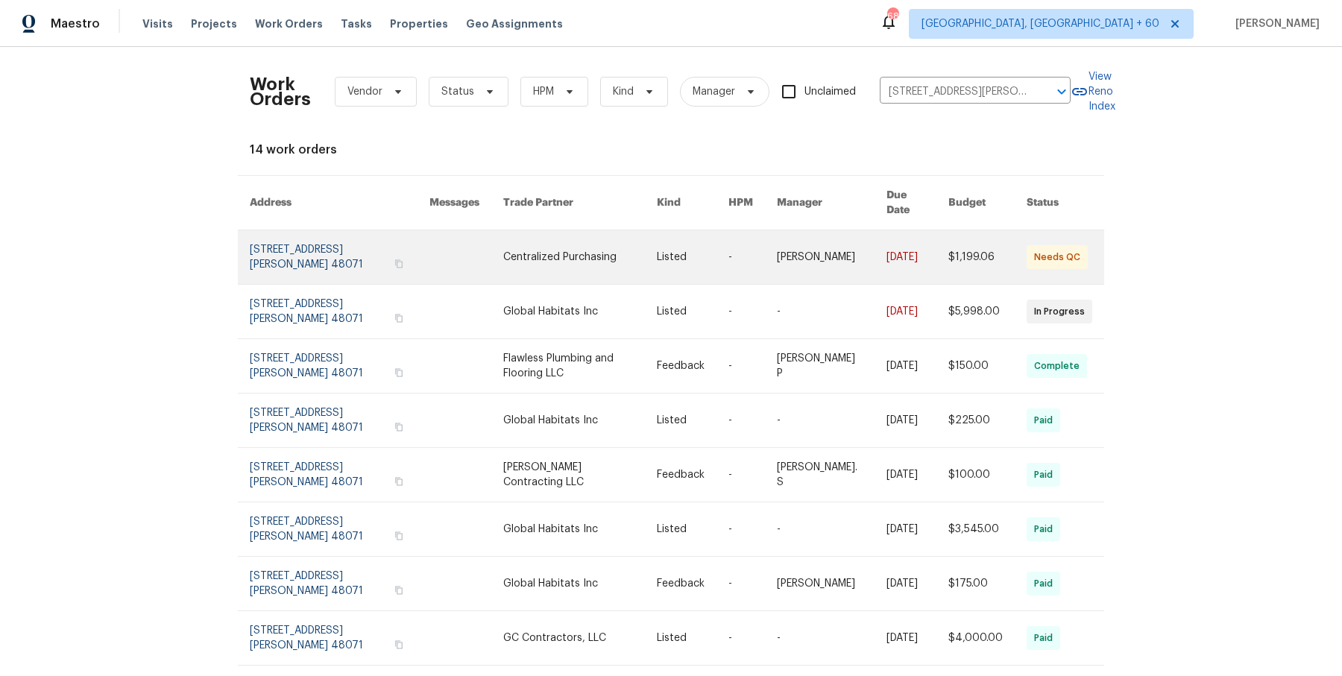
click at [695, 242] on link at bounding box center [693, 257] width 72 height 54
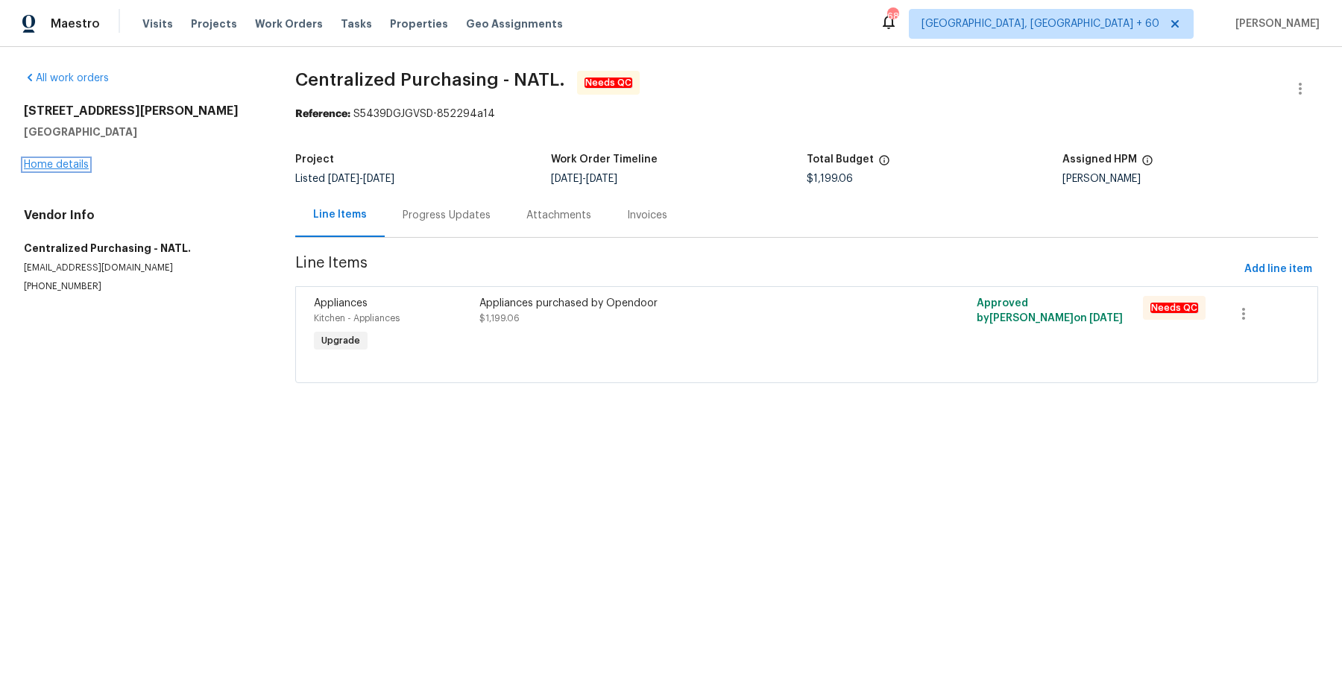
click at [74, 160] on link "Home details" at bounding box center [56, 165] width 65 height 10
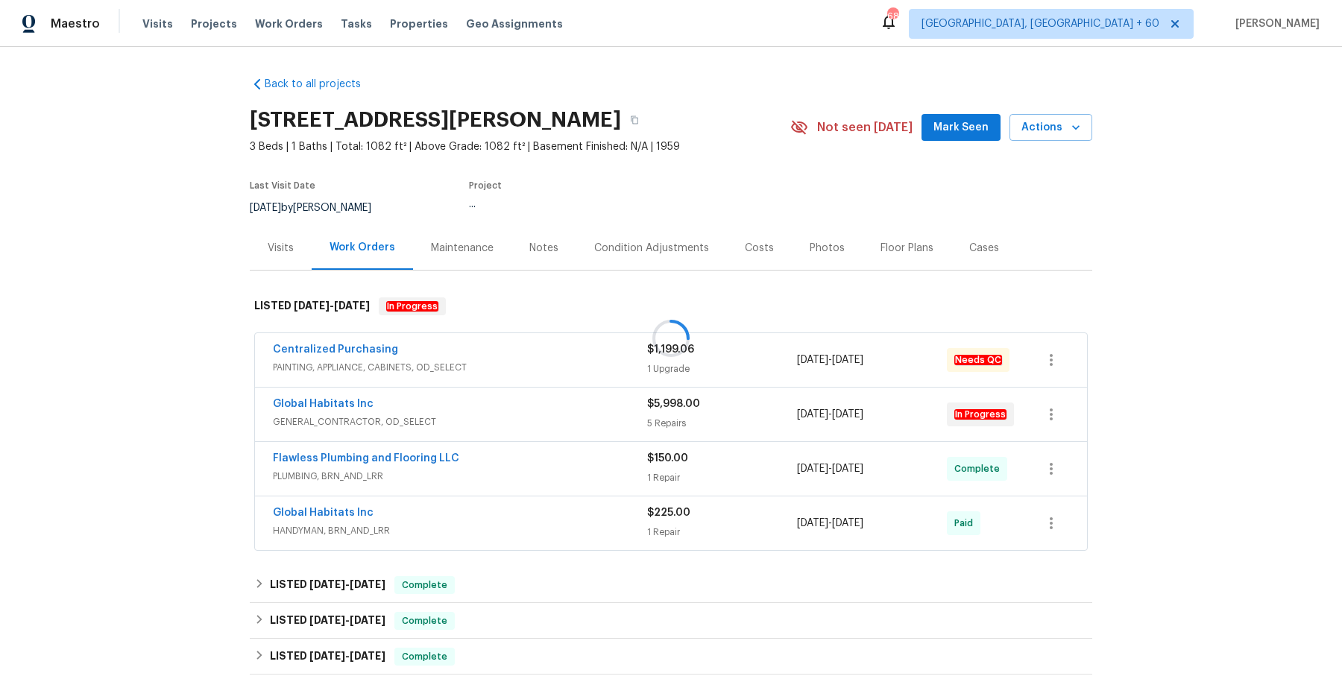
click at [616, 377] on div "Centralized Purchasing PAINTING, APPLIANCE, CABINETS, OD_SELECT $1,199.06 1 Upg…" at bounding box center [671, 360] width 832 height 54
click at [620, 358] on div "Centralized Purchasing" at bounding box center [460, 351] width 374 height 18
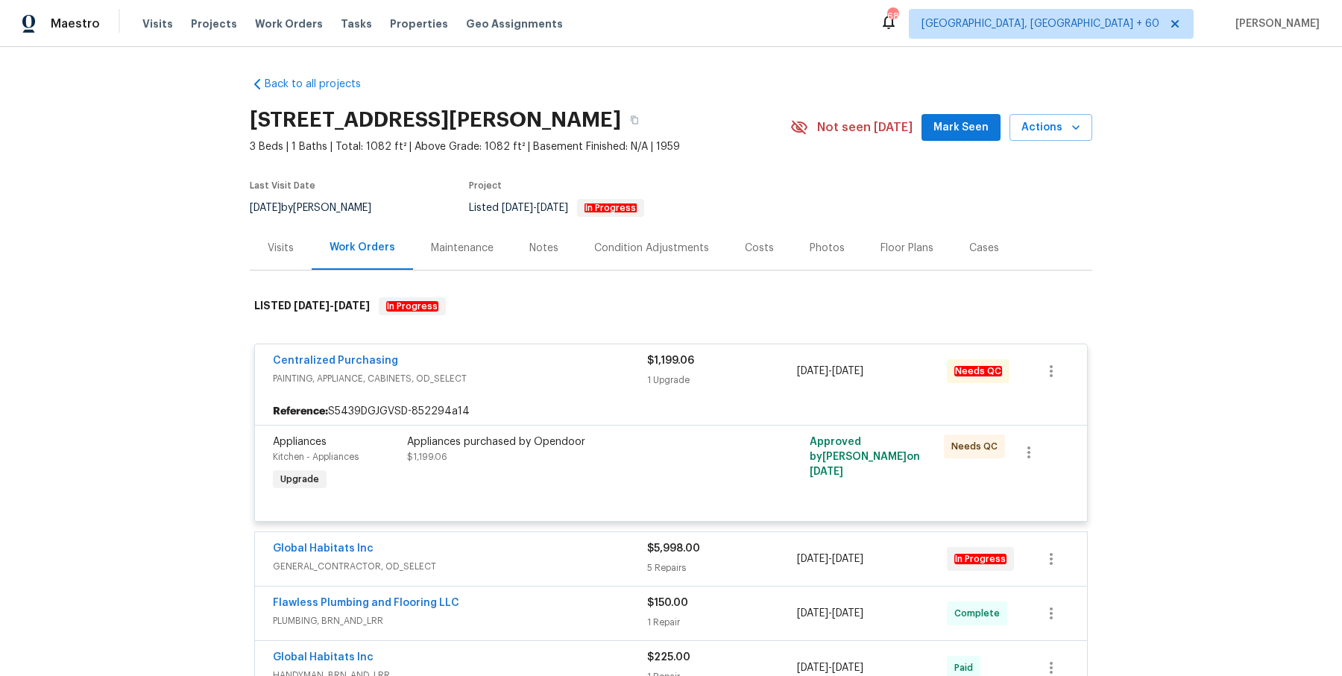
scroll to position [62, 0]
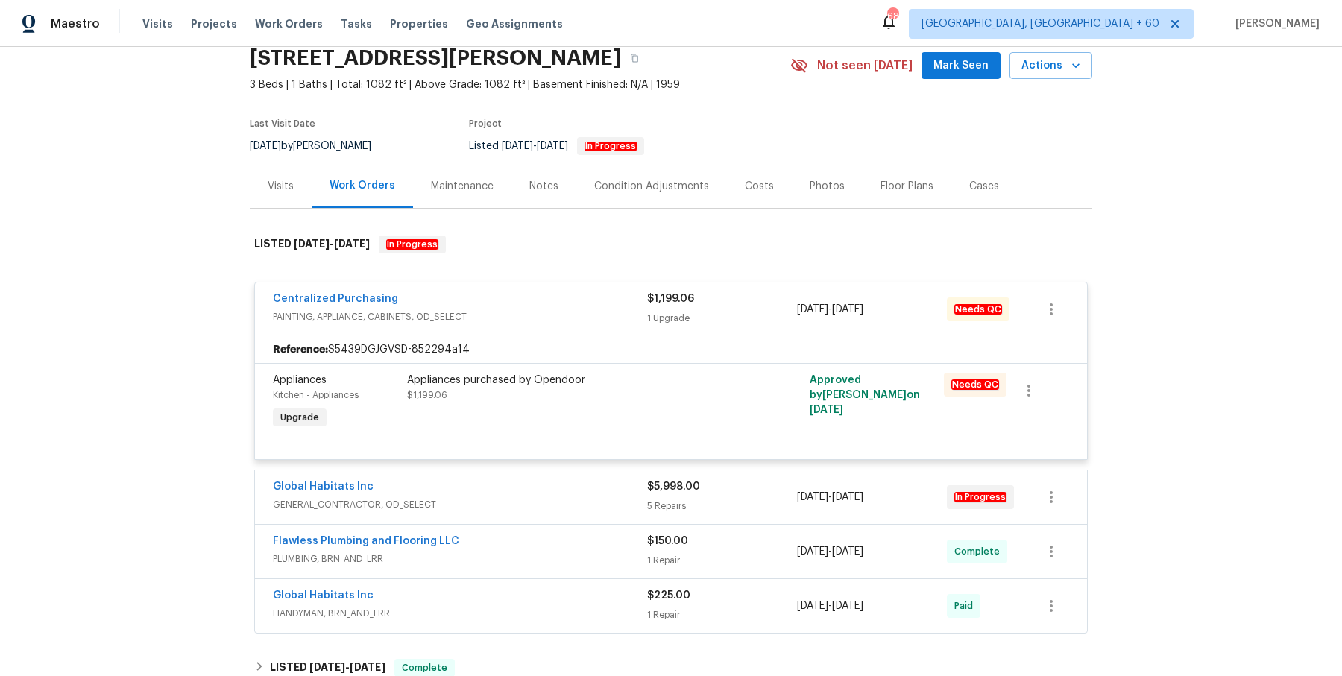
click at [606, 492] on div "Global Habitats Inc" at bounding box center [460, 488] width 374 height 18
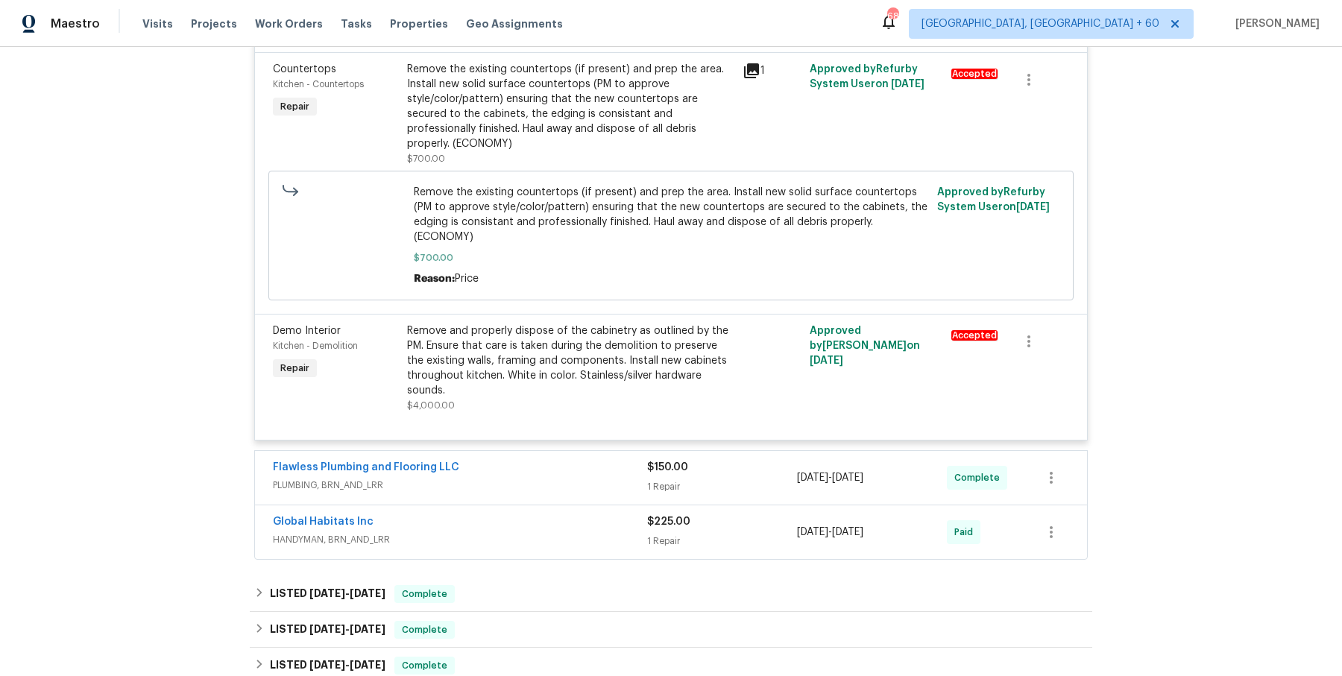
click at [610, 460] on div "Flawless Plumbing and Flooring LLC" at bounding box center [460, 469] width 374 height 18
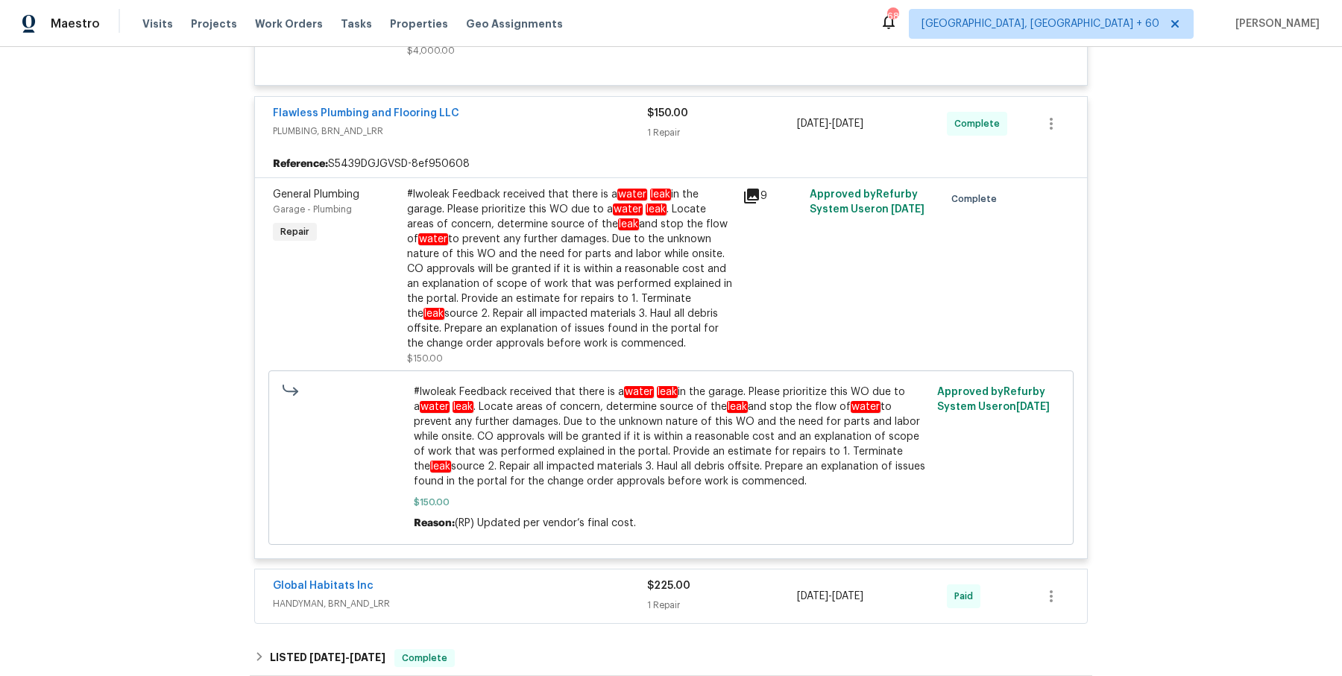
scroll to position [1451, 0]
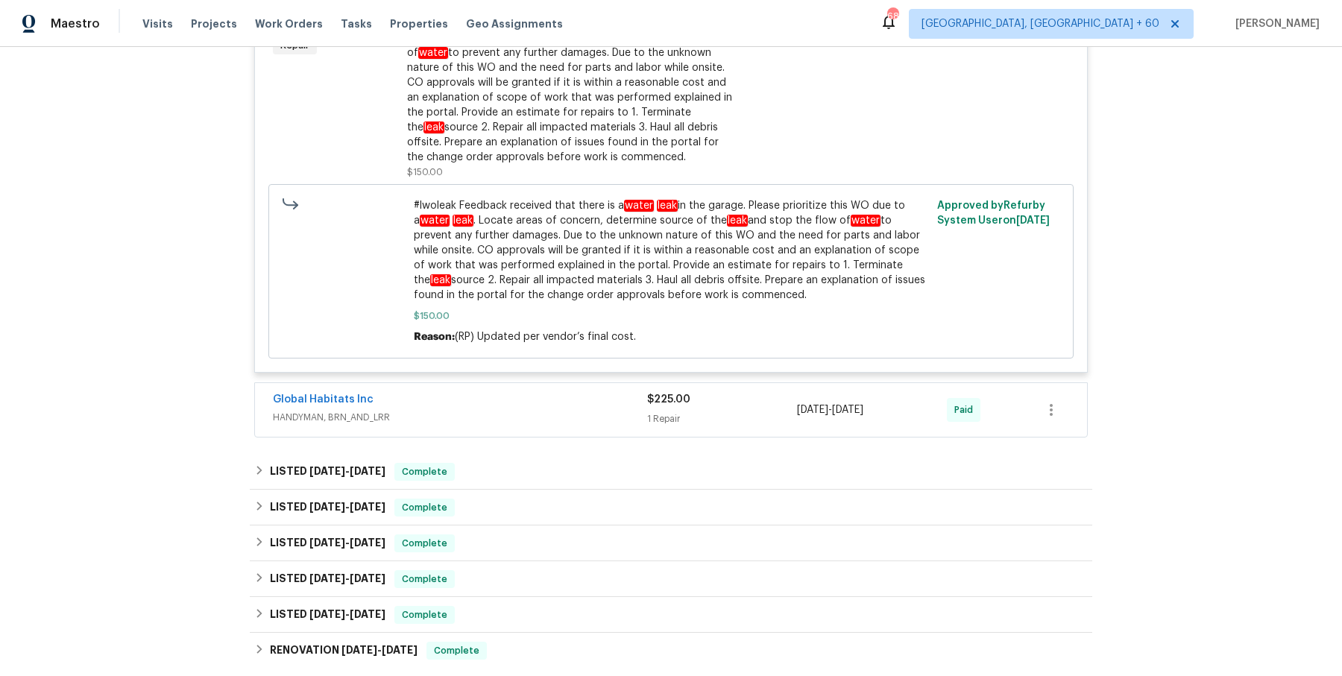
click at [604, 392] on div "Global Habitats Inc" at bounding box center [460, 401] width 374 height 18
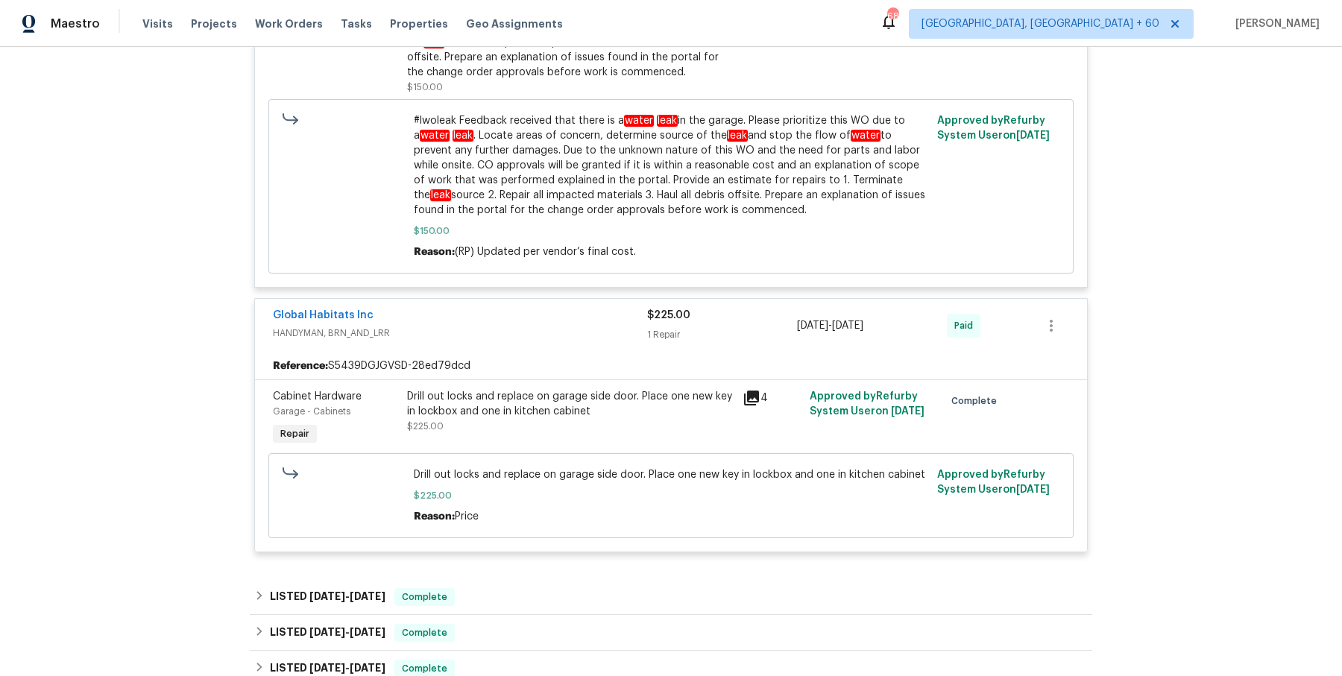
scroll to position [1570, 0]
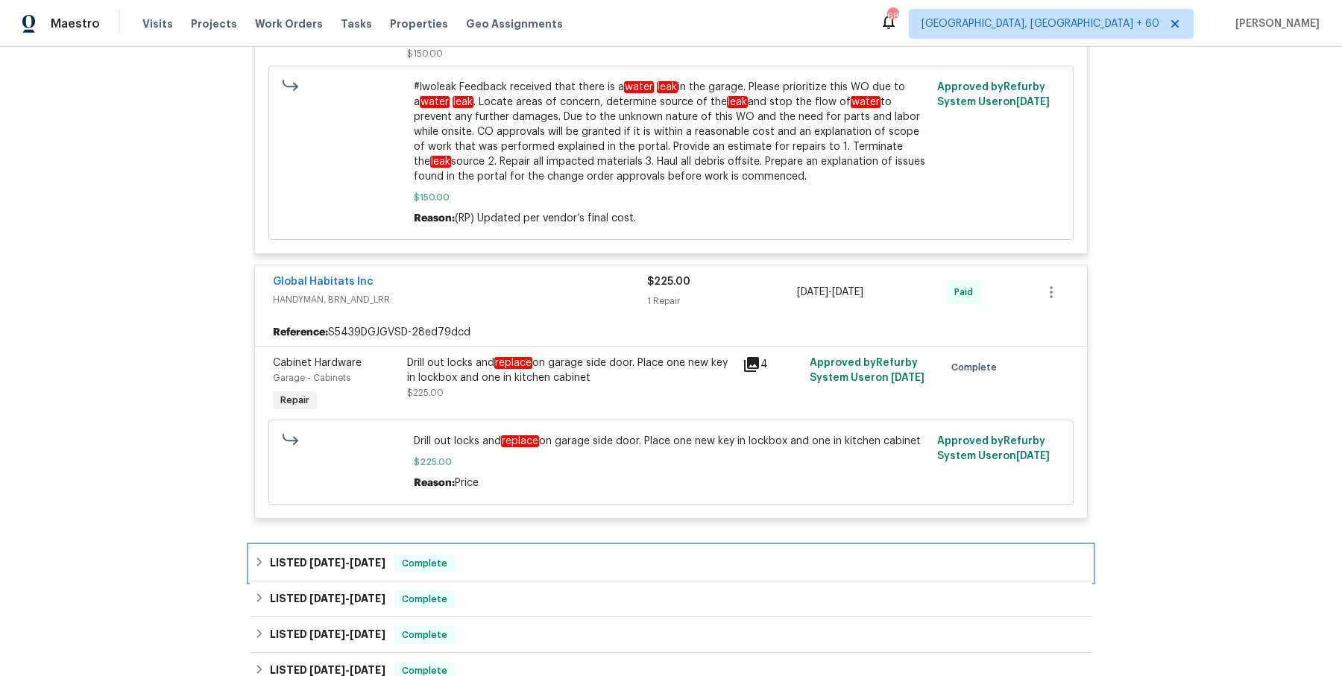
click at [528, 546] on div "LISTED 8/8/25 - 8/12/25 Complete" at bounding box center [671, 564] width 843 height 36
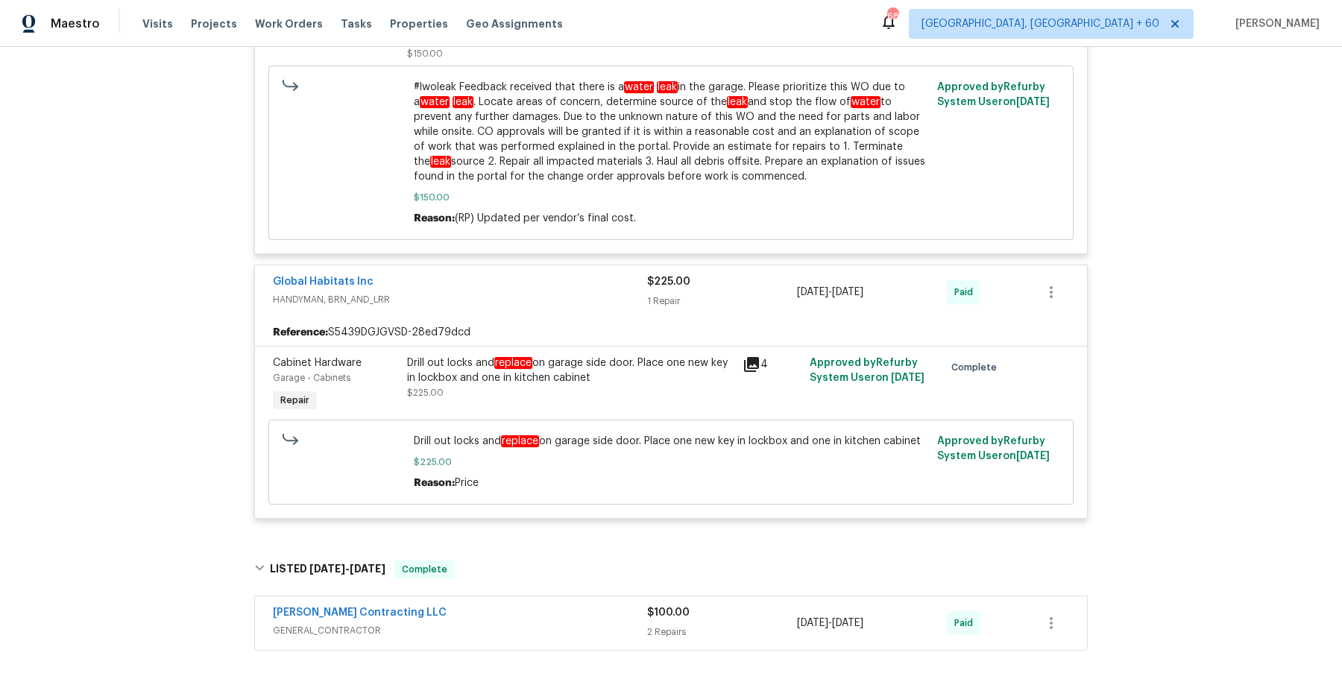
click at [495, 623] on span "GENERAL_CONTRACTOR" at bounding box center [460, 630] width 374 height 15
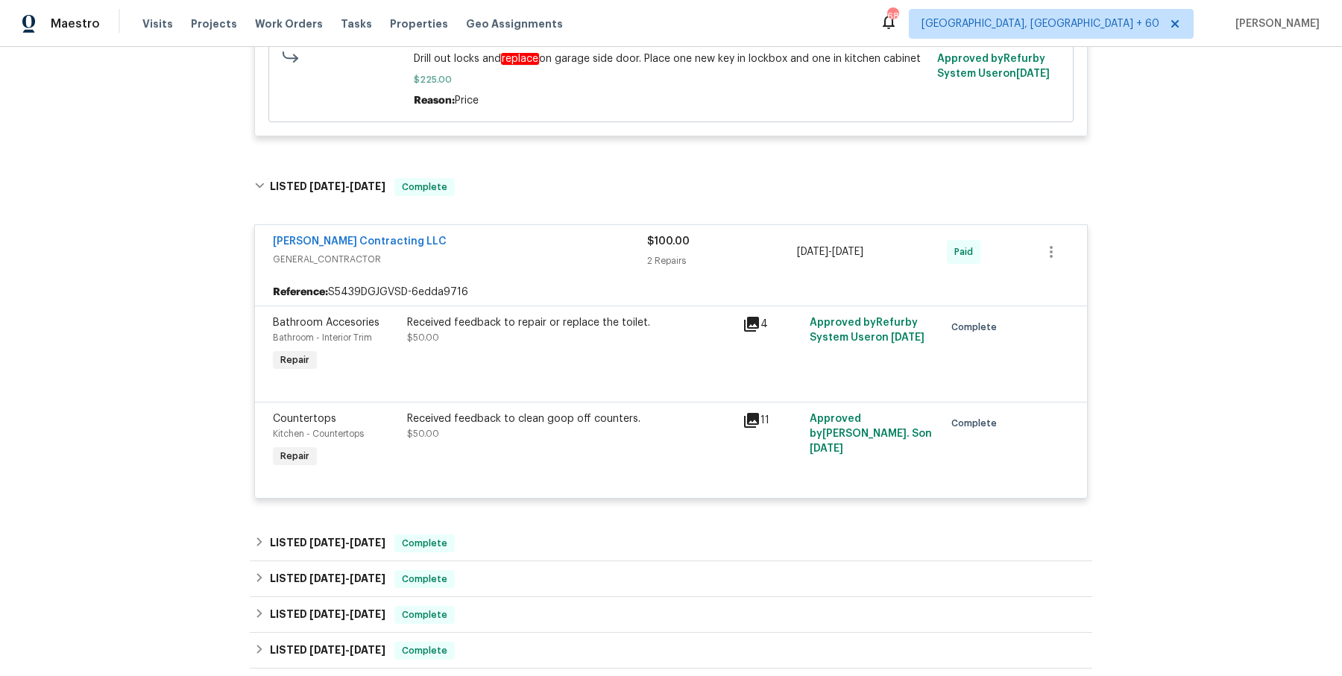
scroll to position [1969, 0]
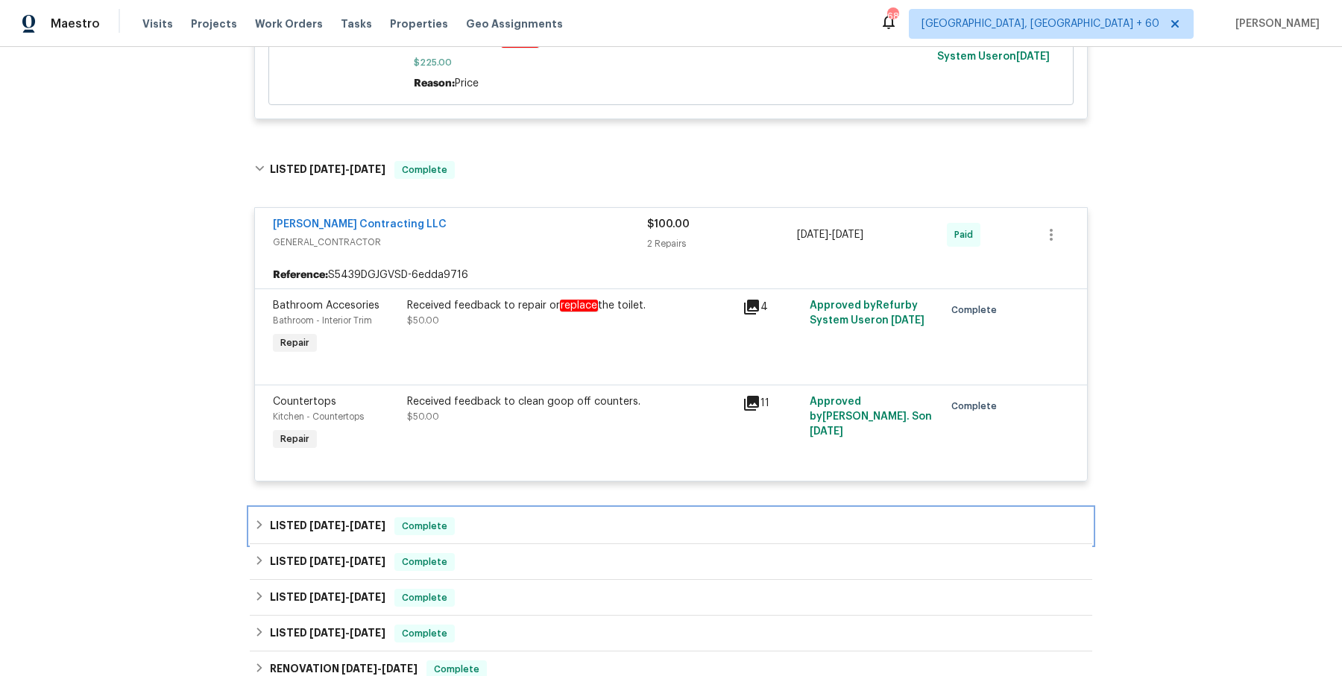
click at [517, 517] on div "LISTED 6/20/25 - 6/20/25 Complete" at bounding box center [671, 526] width 834 height 18
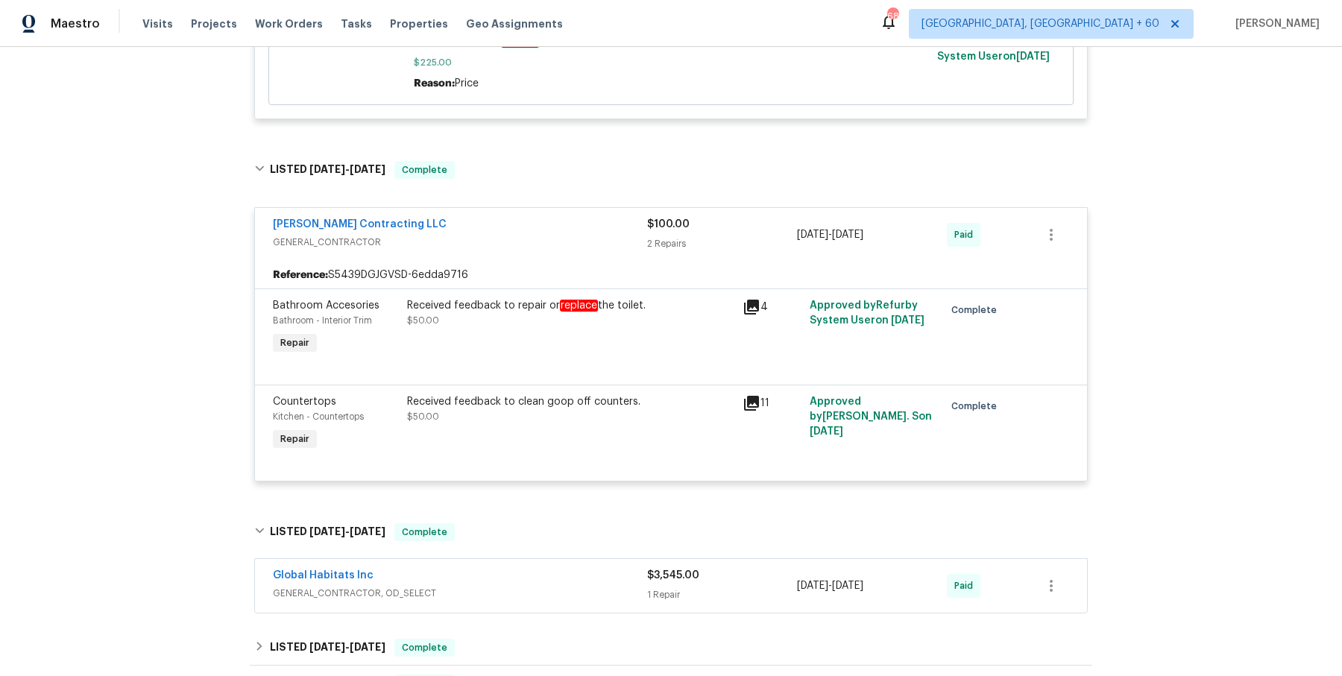
click at [514, 568] on div "Global Habitats Inc" at bounding box center [460, 577] width 374 height 18
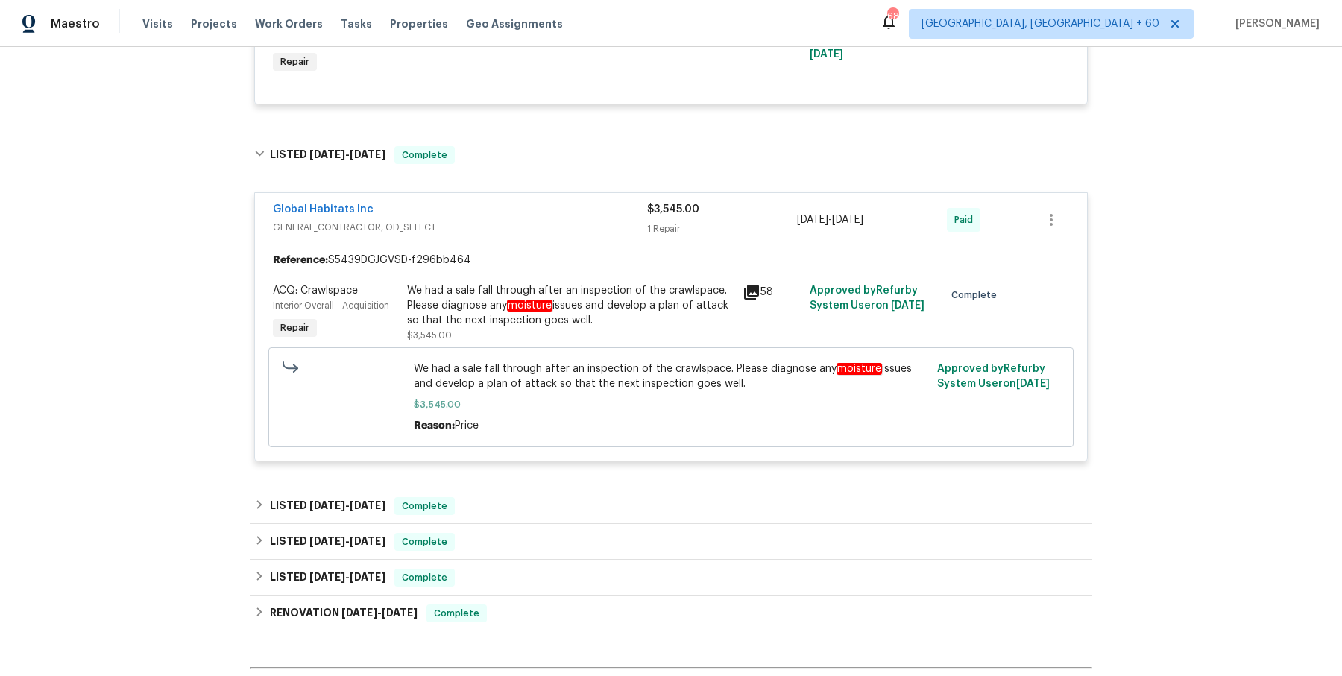
scroll to position [2357, 0]
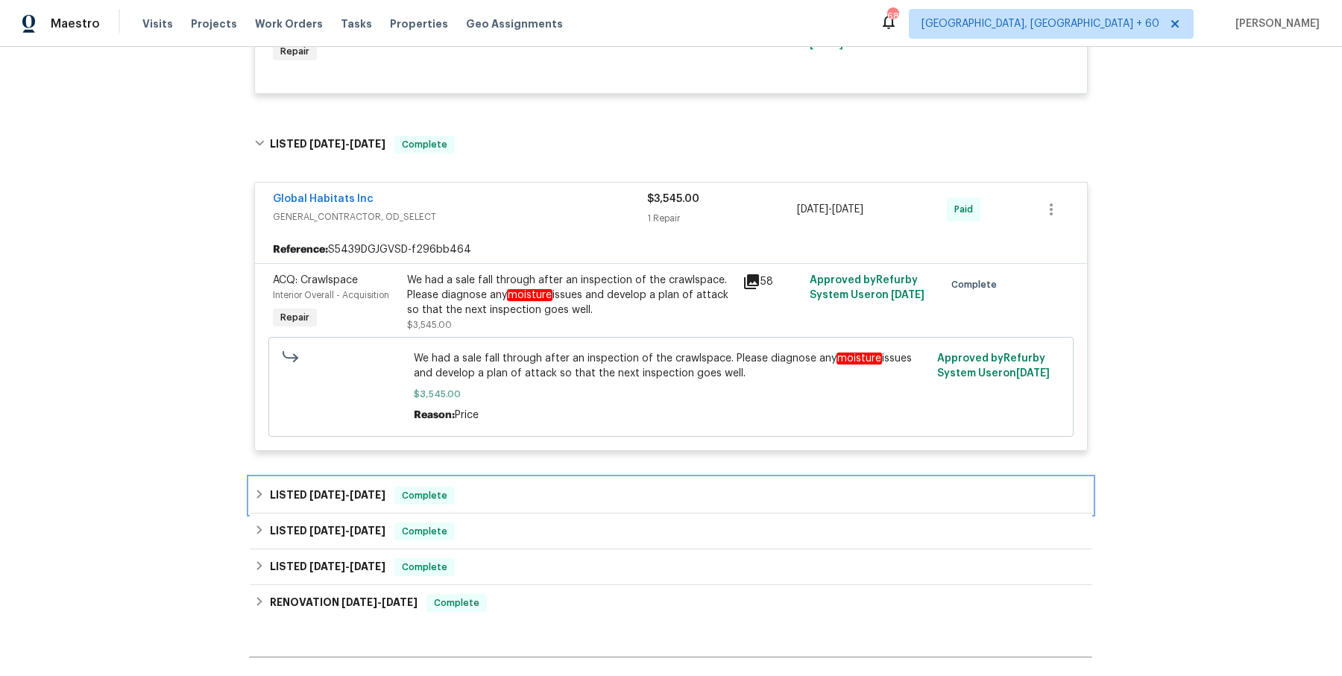
click at [523, 487] on div "LISTED 6/16/25 - 6/18/25 Complete" at bounding box center [671, 496] width 834 height 18
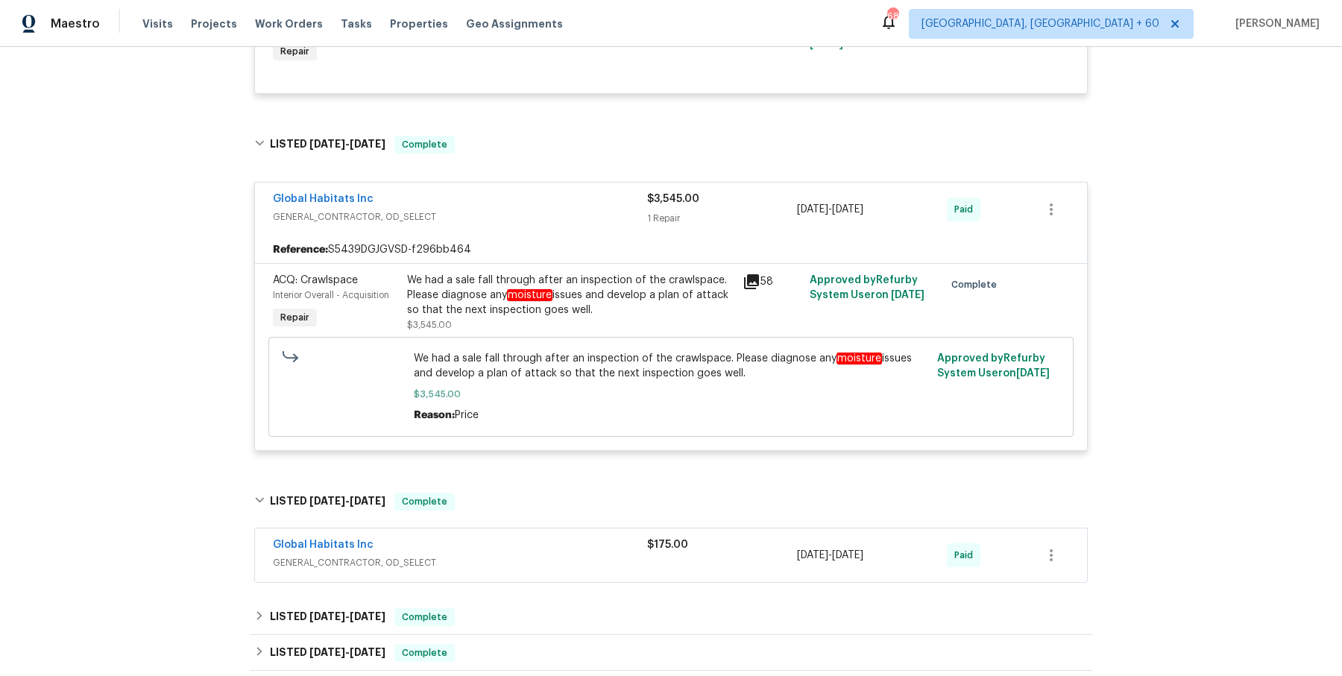
click at [518, 538] on div "Global Habitats Inc" at bounding box center [460, 547] width 374 height 18
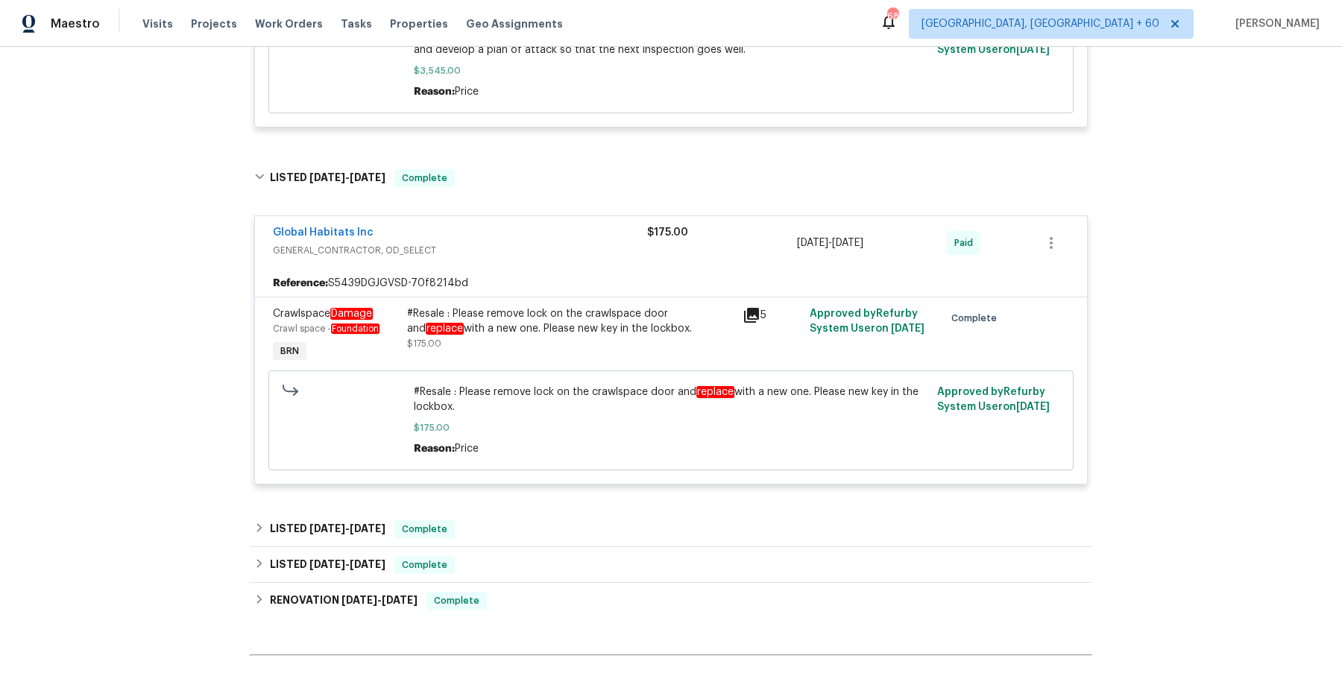
scroll to position [2714, 0]
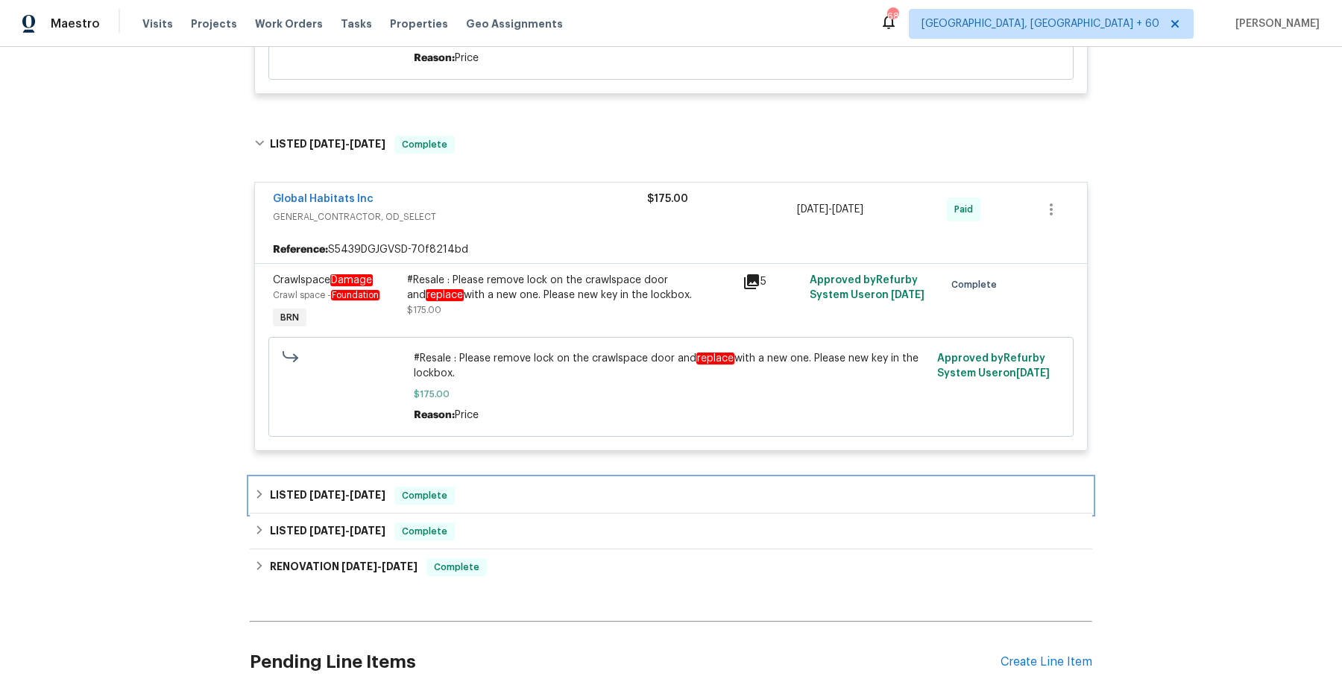
click at [520, 487] on div "LISTED 4/22/25 - 5/1/25 Complete" at bounding box center [671, 496] width 834 height 18
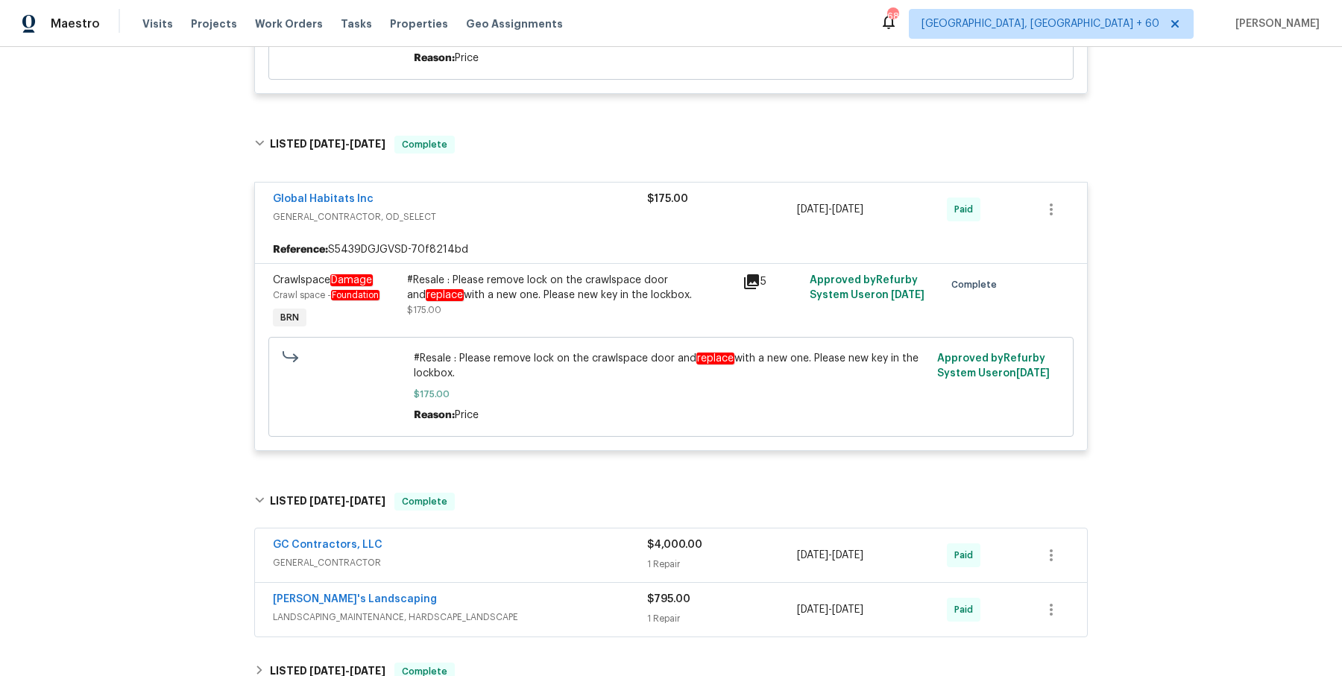
click at [507, 556] on span "GENERAL_CONTRACTOR" at bounding box center [460, 563] width 374 height 15
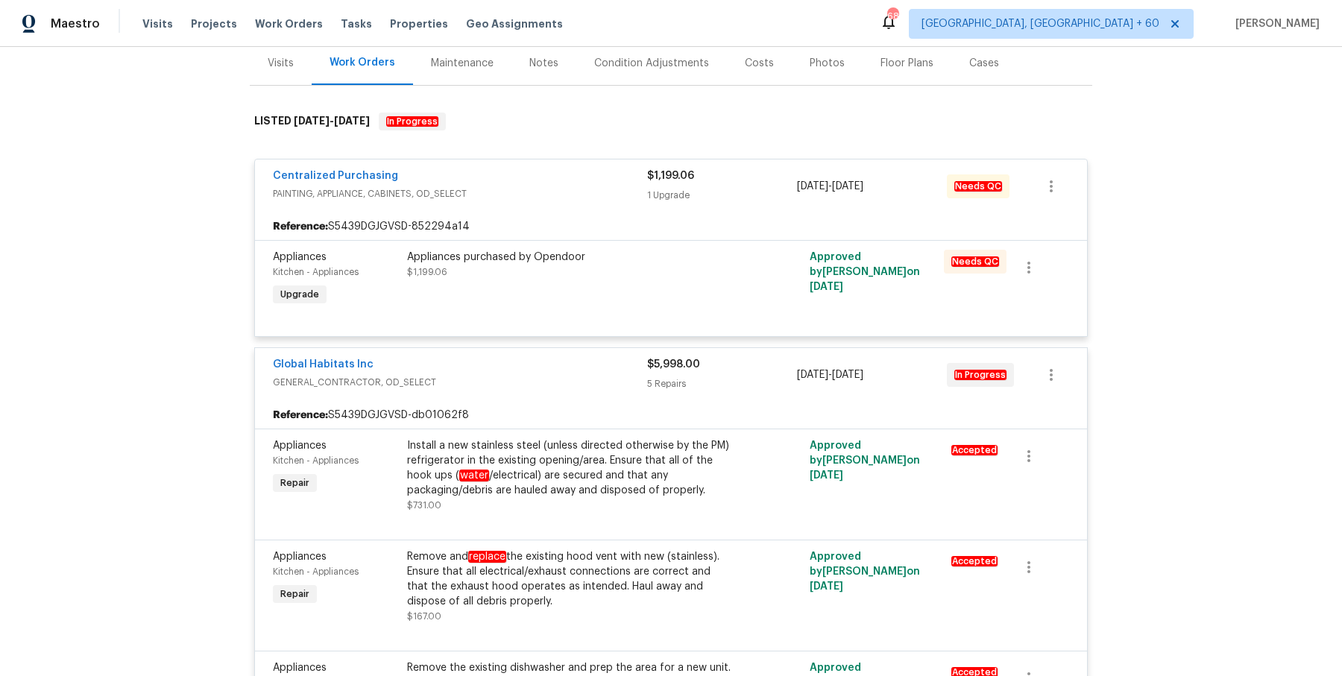
scroll to position [0, 0]
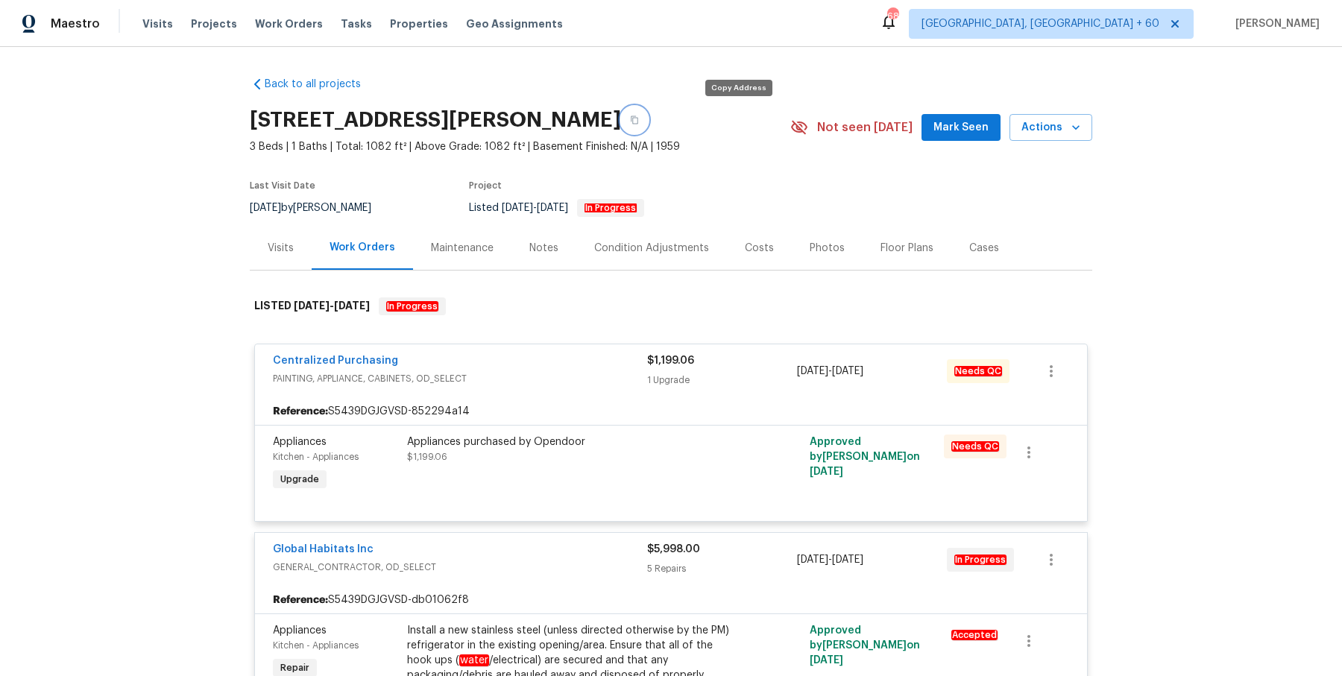
click at [648, 122] on button "button" at bounding box center [634, 120] width 27 height 27
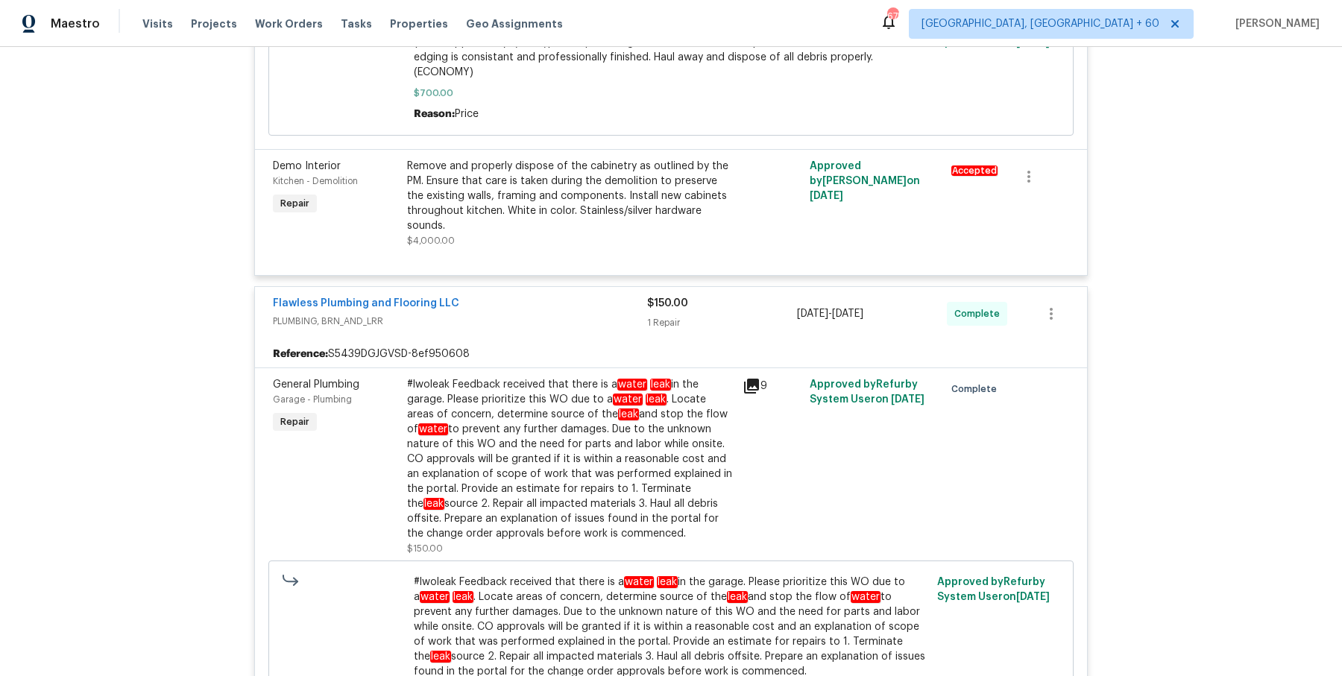
scroll to position [1071, 0]
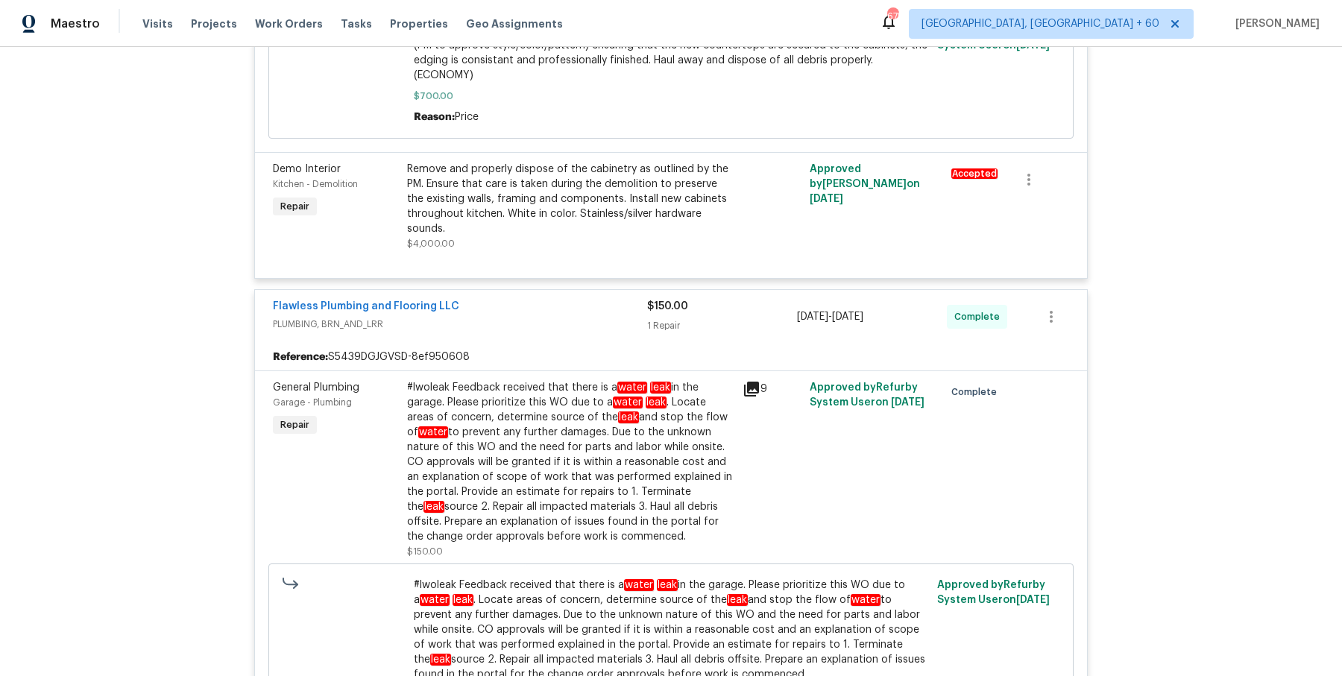
click at [517, 352] on div "Reference: S5439DGJGVSD-8ef950608" at bounding box center [671, 357] width 832 height 27
click at [500, 423] on div "#lwoleak Feedback received that there is a water leak in the garage. Please pri…" at bounding box center [570, 462] width 327 height 164
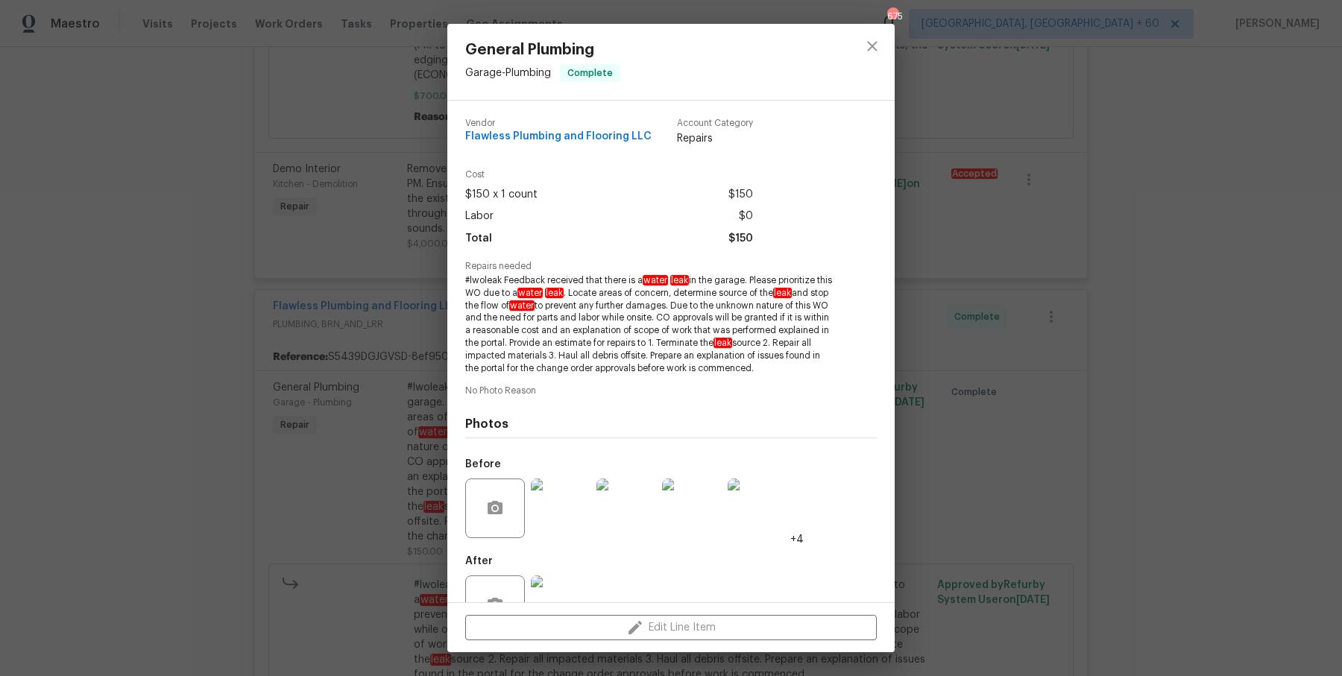
drag, startPoint x: 465, startPoint y: 279, endPoint x: 814, endPoint y: 367, distance: 359.9
click at [814, 367] on span "#lwoleak Feedback received that there is a water leak in the garage. Please pri…" at bounding box center [650, 324] width 371 height 100
copy span "#lwoleak Feedback received that there is a water leak in the garage. Please pri…"
click at [408, 265] on div "General Plumbing Garage - Plumbing Complete Vendor Flawless Plumbing and Floori…" at bounding box center [671, 338] width 1342 height 676
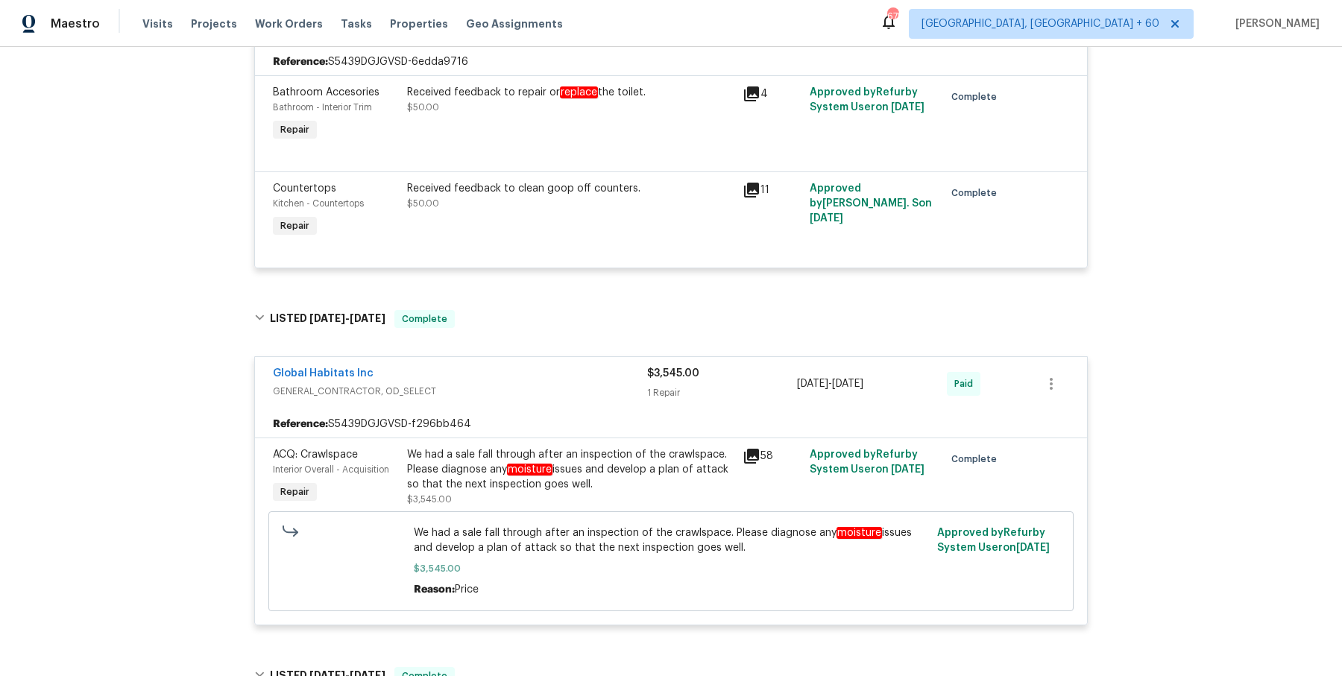
scroll to position [2282, 0]
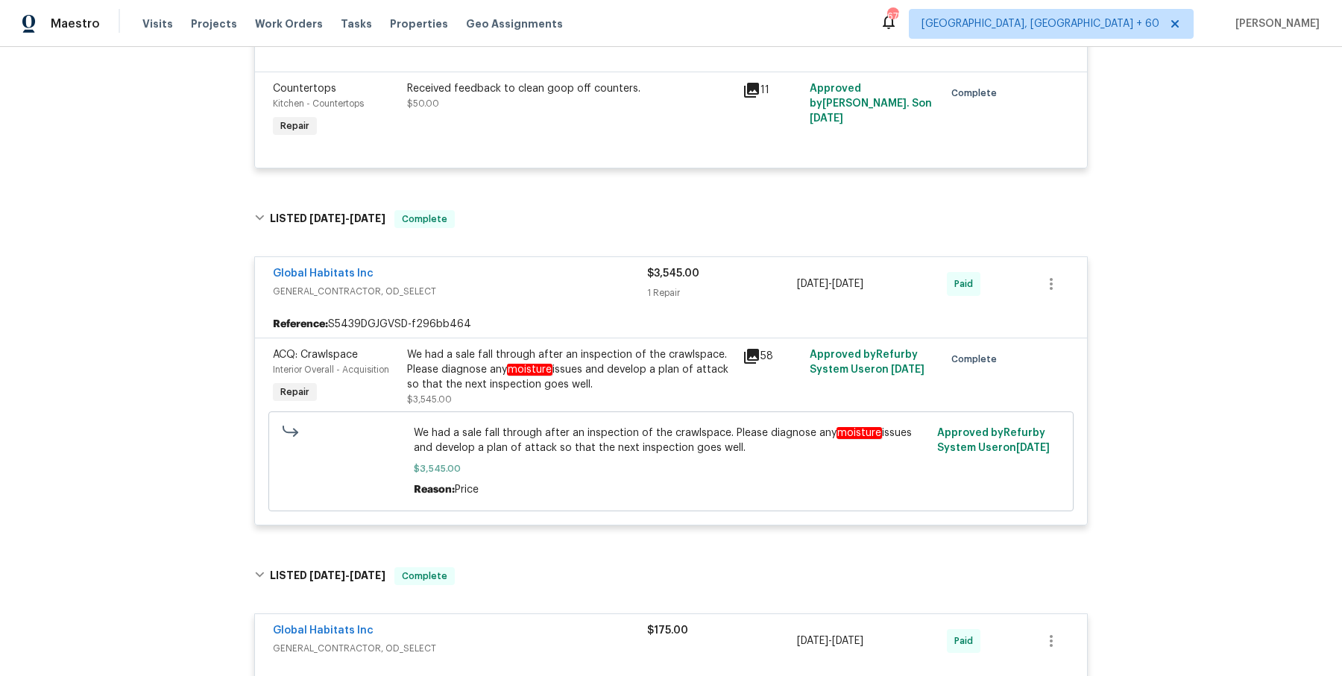
click at [446, 349] on div "We had a sale fall through after an inspection of the crawlspace. Please diagno…" at bounding box center [570, 369] width 327 height 45
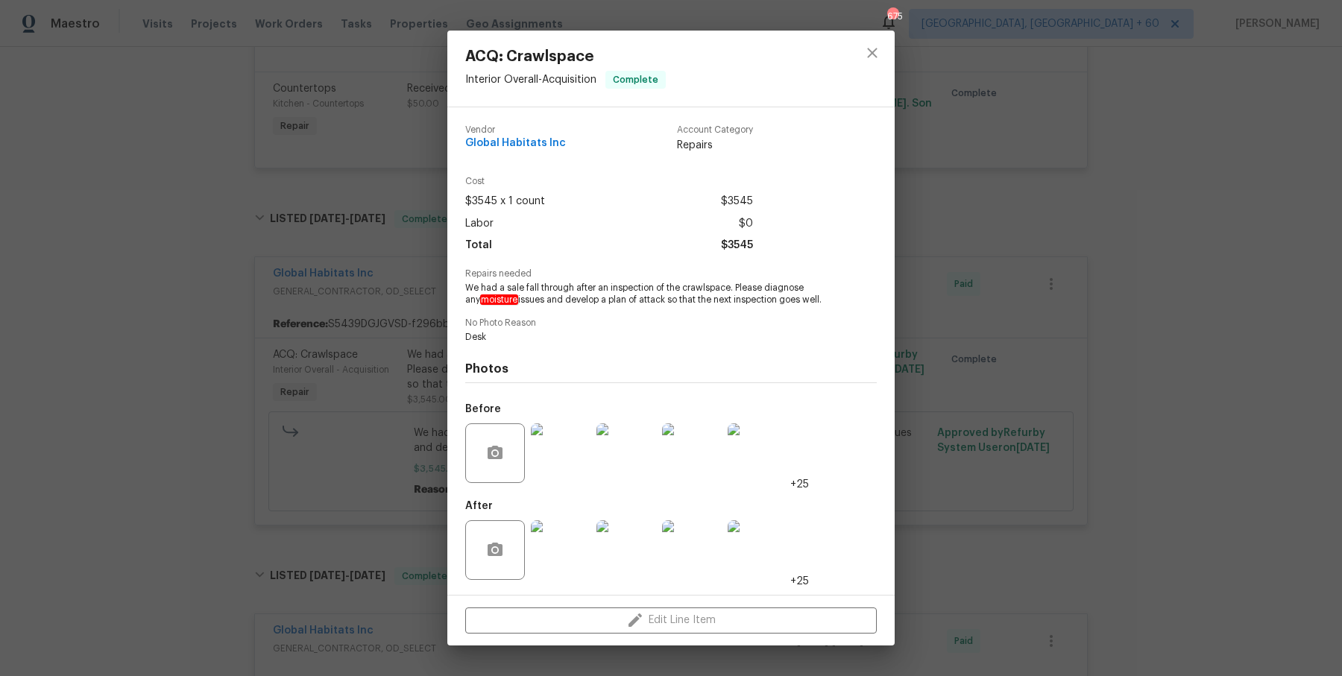
click at [1030, 544] on div "ACQ: Crawlspace Interior Overall - Acquisition Complete Vendor Global Habitats …" at bounding box center [671, 338] width 1342 height 676
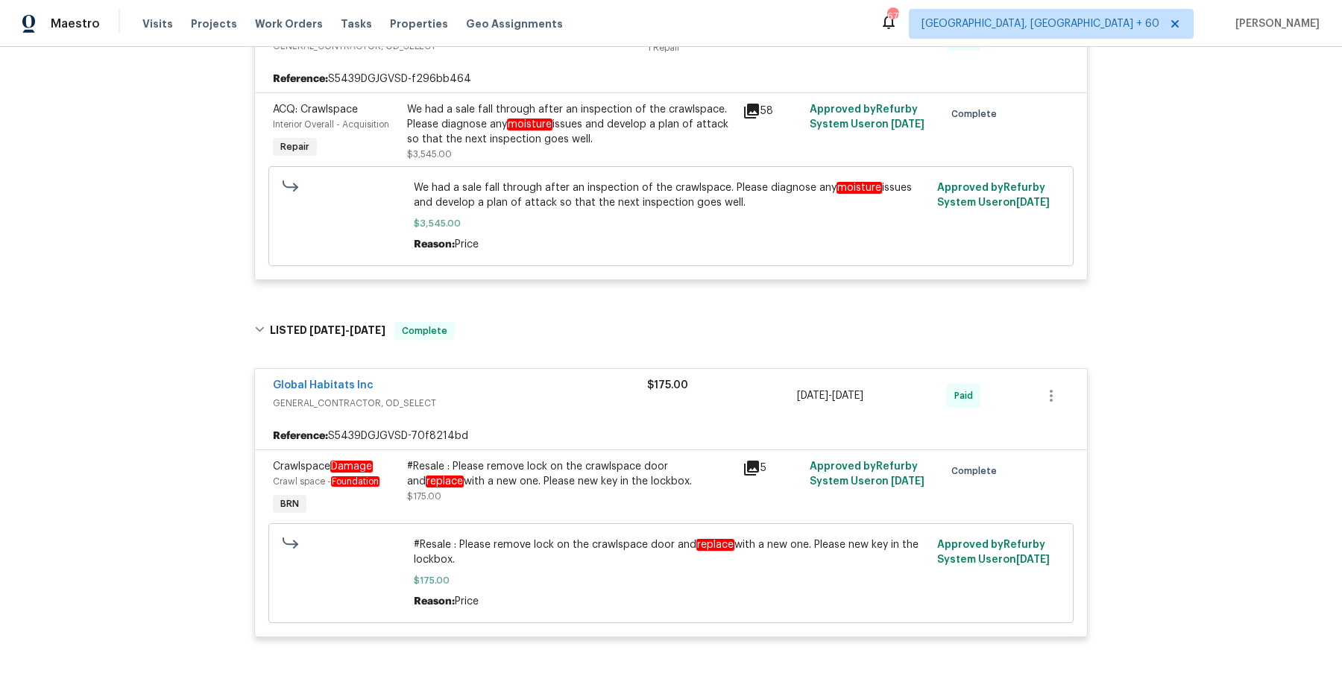
scroll to position [2476, 0]
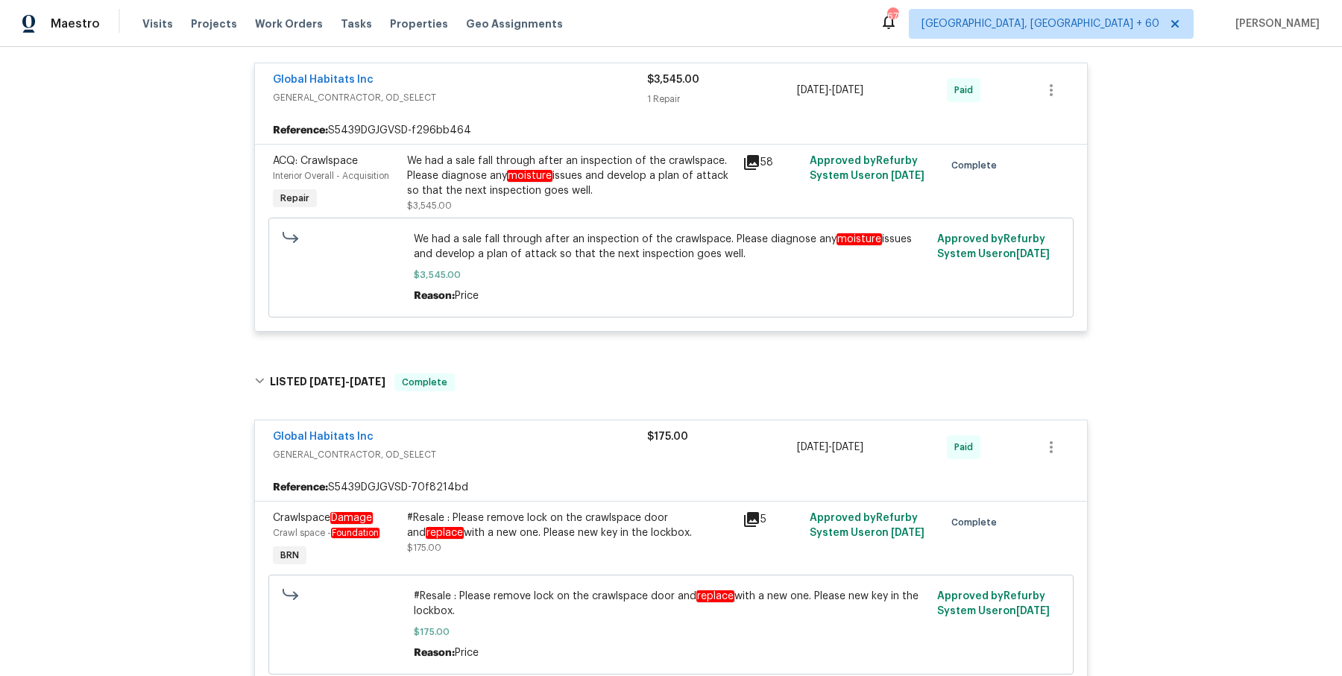
click at [532, 176] on div "We had a sale fall through after an inspection of the crawlspace. Please diagno…" at bounding box center [570, 176] width 327 height 45
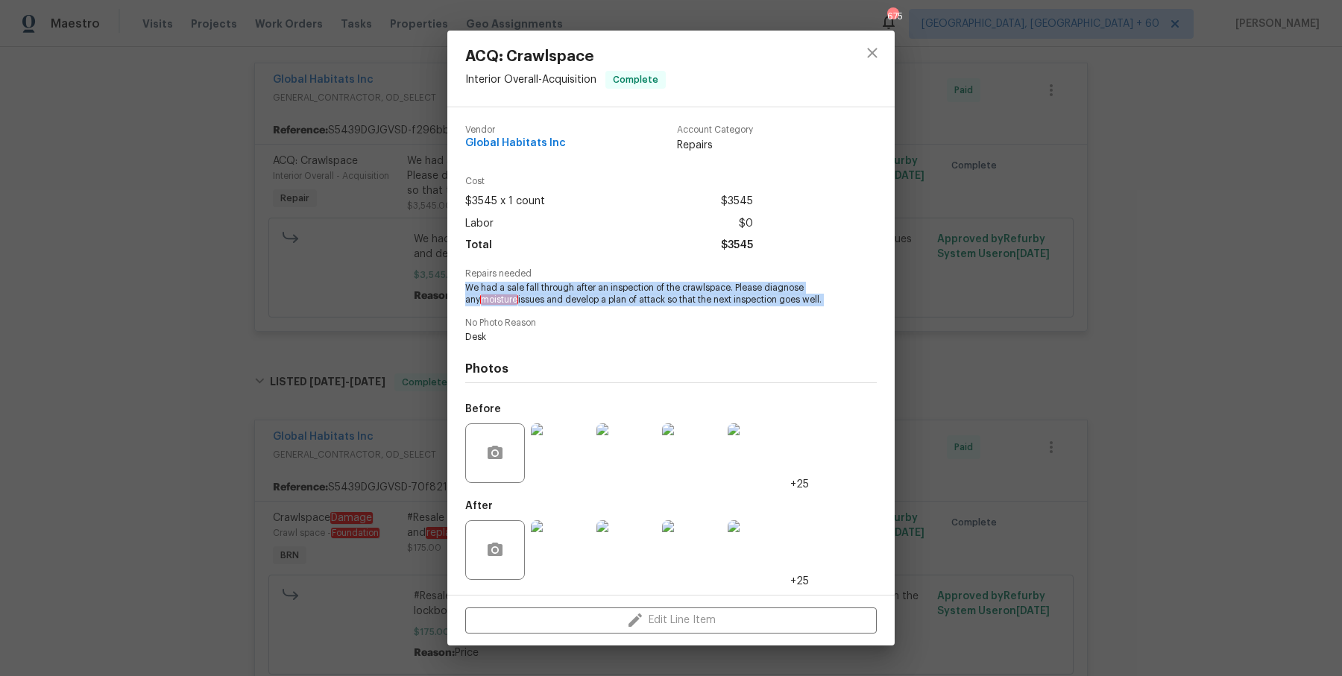
drag, startPoint x: 468, startPoint y: 289, endPoint x: 811, endPoint y: 312, distance: 343.8
click at [811, 312] on div "Vendor Global Habitats Inc Account Category Repairs Cost $3545 x 1 count $3545 …" at bounding box center [671, 351] width 412 height 476
copy span "We had a sale fall through after an inspection of the crawlspace. Please diagno…"
click at [403, 270] on div "ACQ: Crawlspace Interior Overall - Acquisition Complete Vendor Global Habitats …" at bounding box center [671, 338] width 1342 height 676
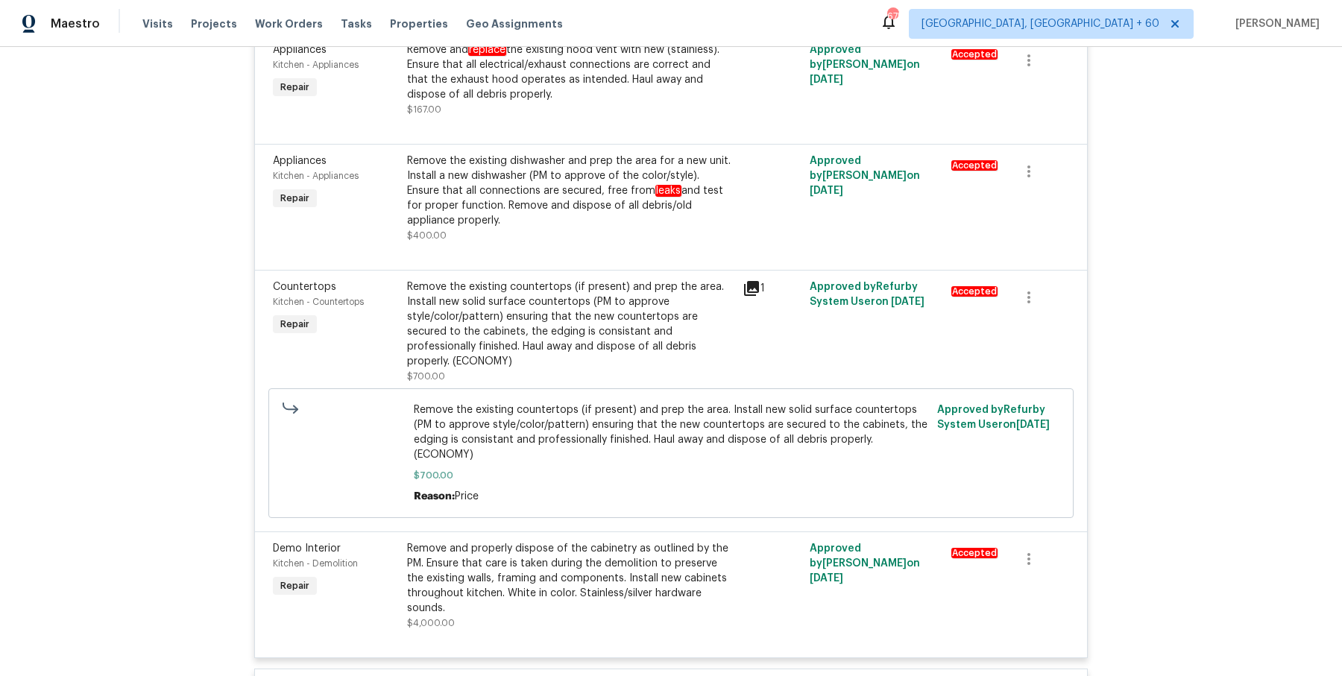
scroll to position [0, 0]
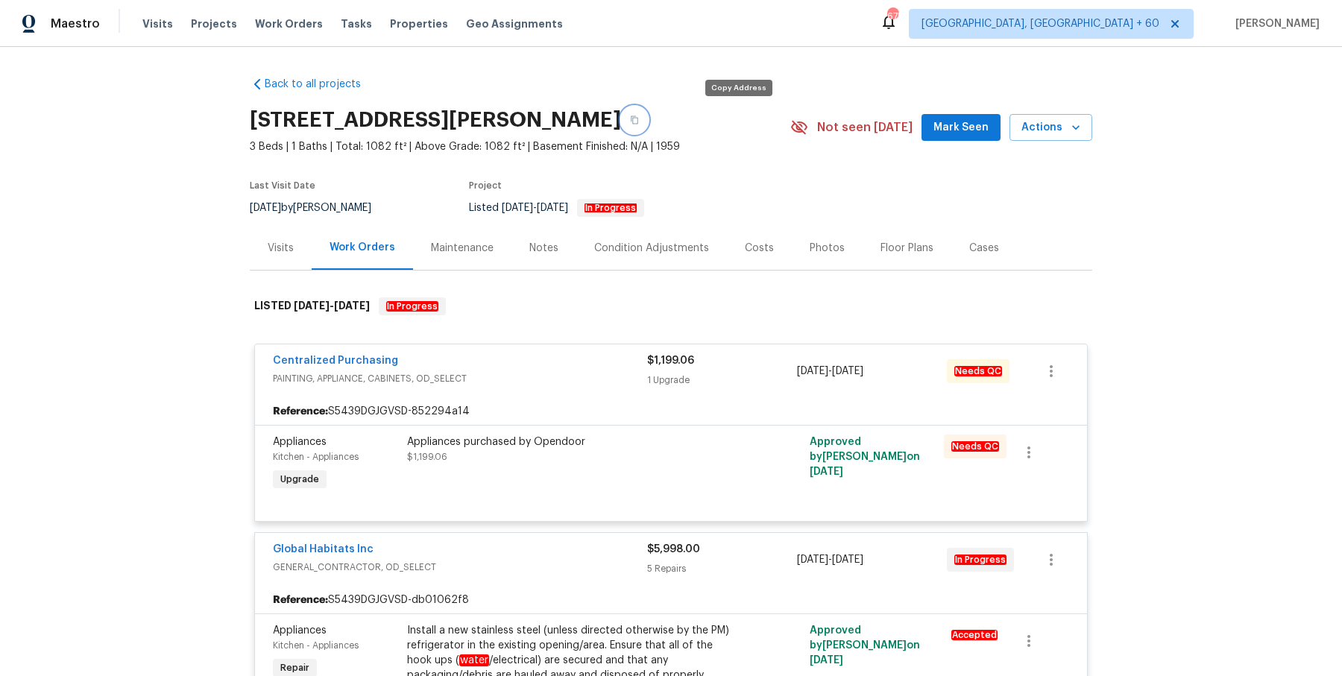
click at [648, 122] on button "button" at bounding box center [634, 120] width 27 height 27
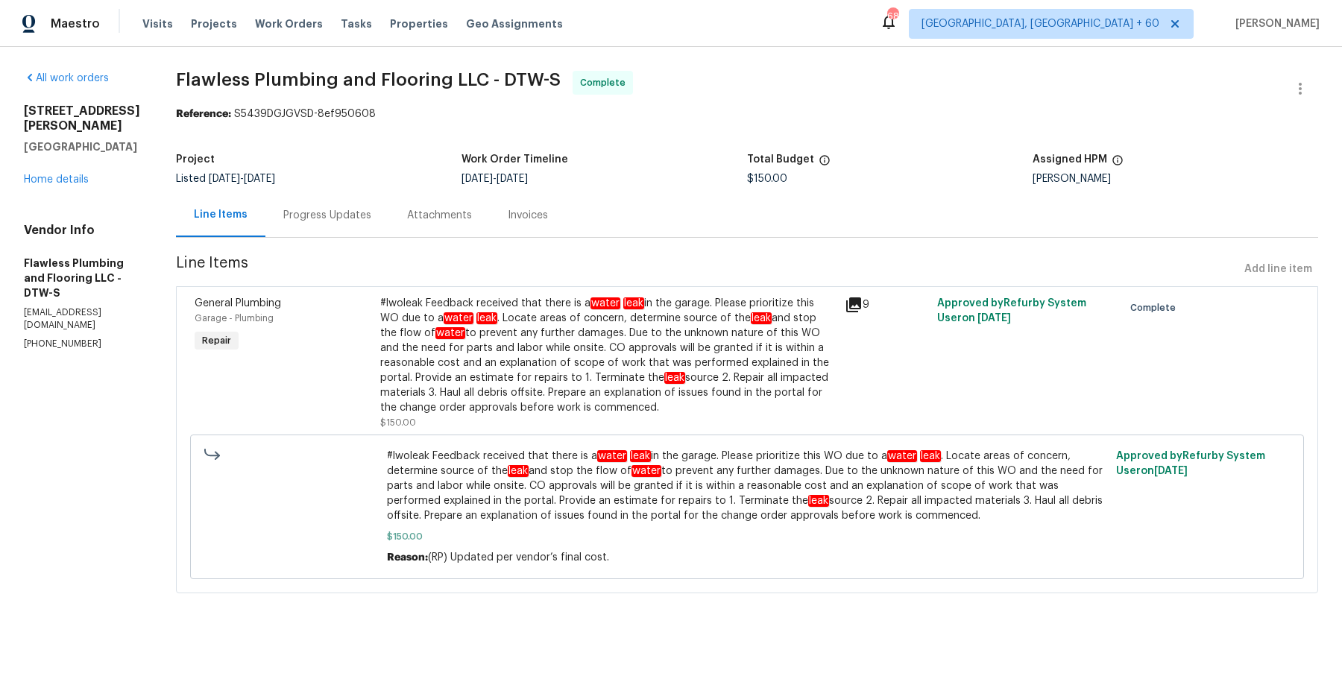
click at [371, 218] on div "Progress Updates" at bounding box center [327, 215] width 88 height 15
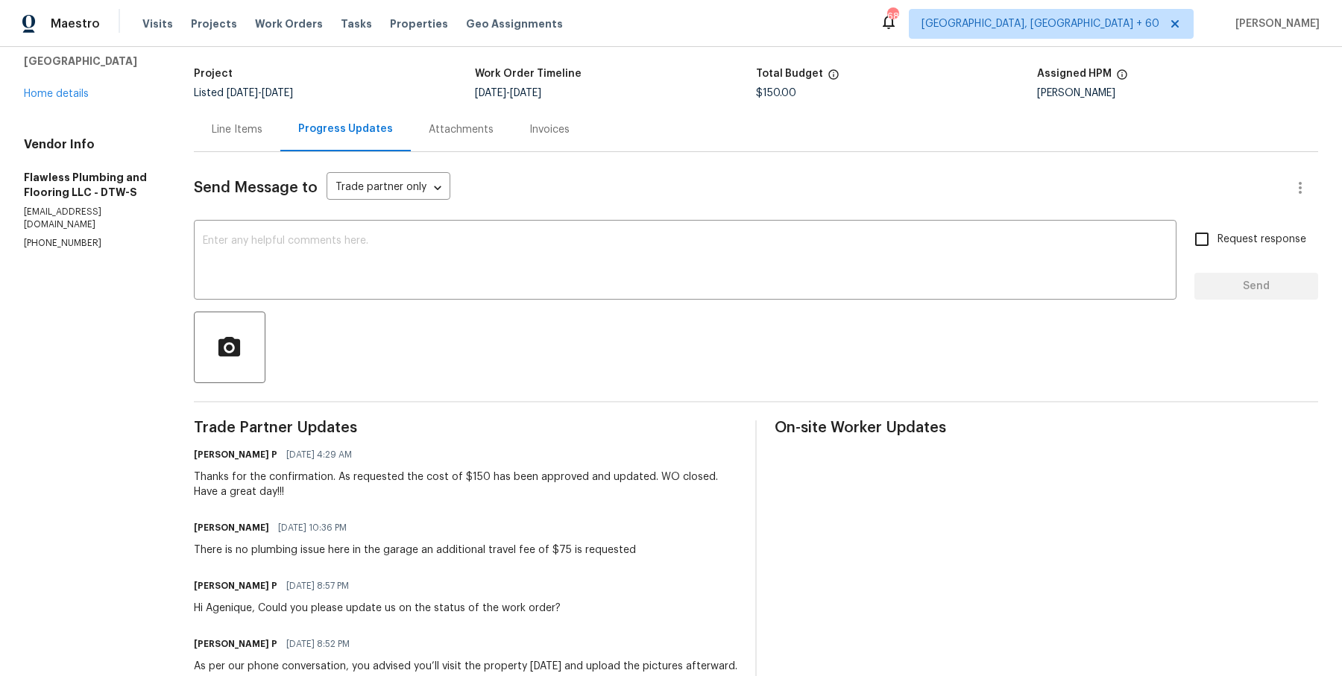
scroll to position [83, 0]
drag, startPoint x: 221, startPoint y: 453, endPoint x: 477, endPoint y: 661, distance: 330.7
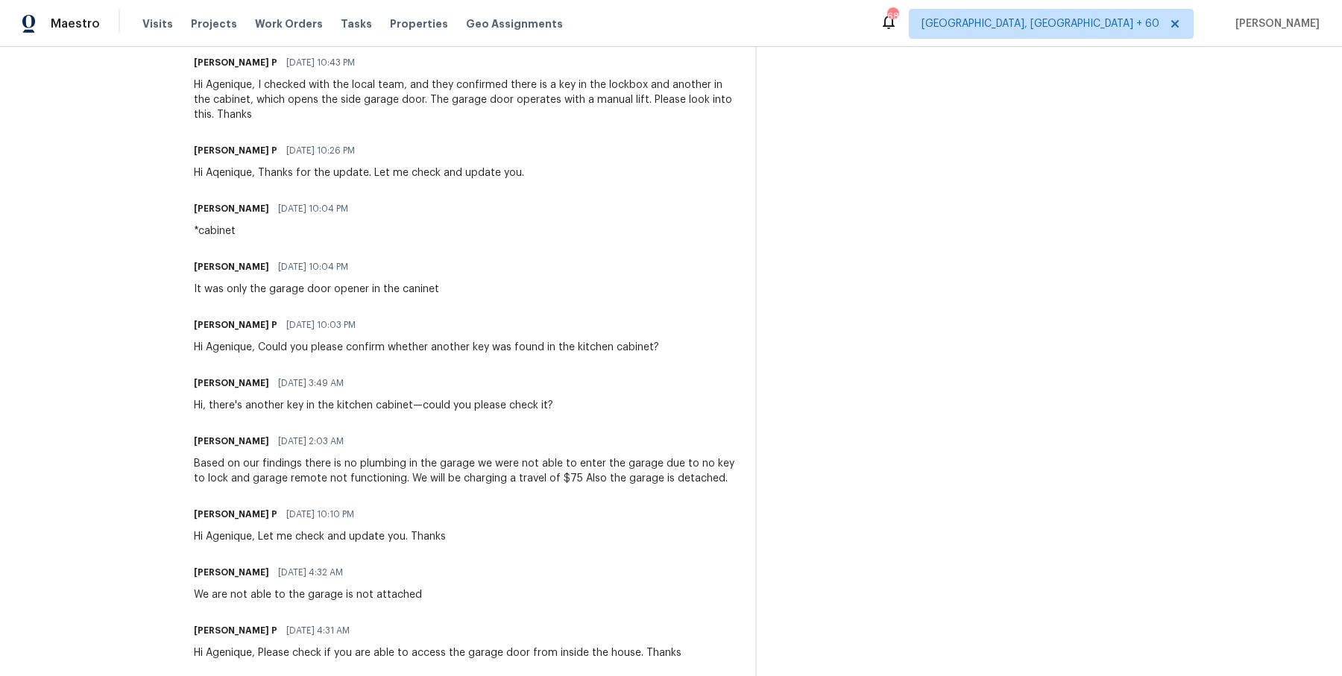
scroll to position [1408, 0]
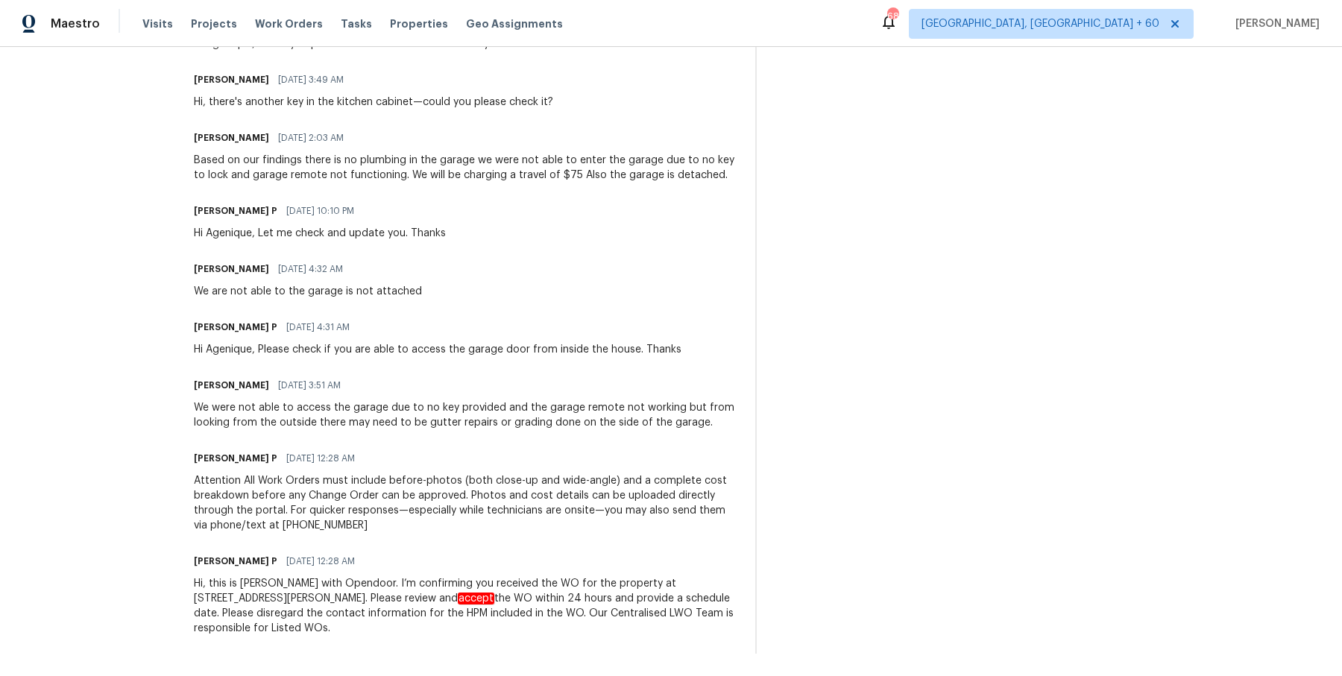
drag, startPoint x: 215, startPoint y: 453, endPoint x: 477, endPoint y: 718, distance: 372.2
click at [477, 676] on html "Maestro Visits Projects Work Orders Tasks Properties Geo Assignments 683 Albuqu…" at bounding box center [671, 338] width 1342 height 676
copy div "Ramyasri P 10/08/2025 4:29 AM Thanks for the confirmation. As requested the cos…"
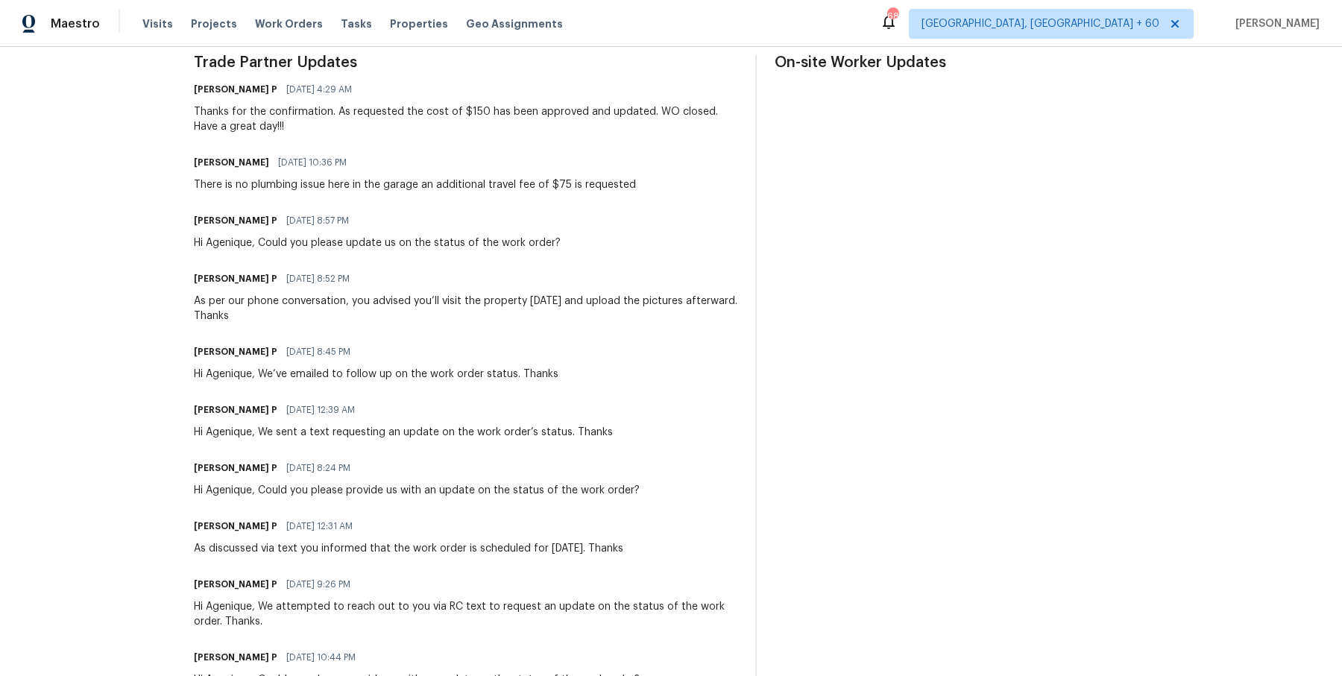
scroll to position [0, 0]
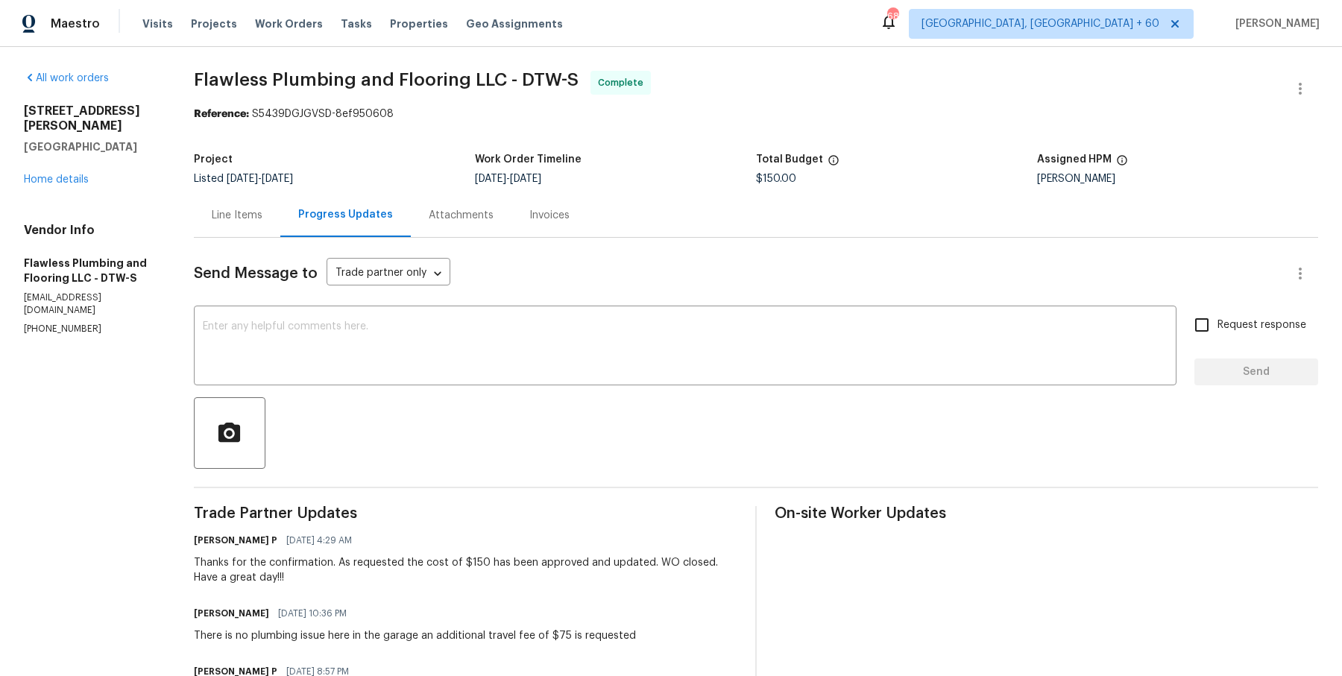
click at [255, 223] on div "Line Items" at bounding box center [237, 215] width 86 height 44
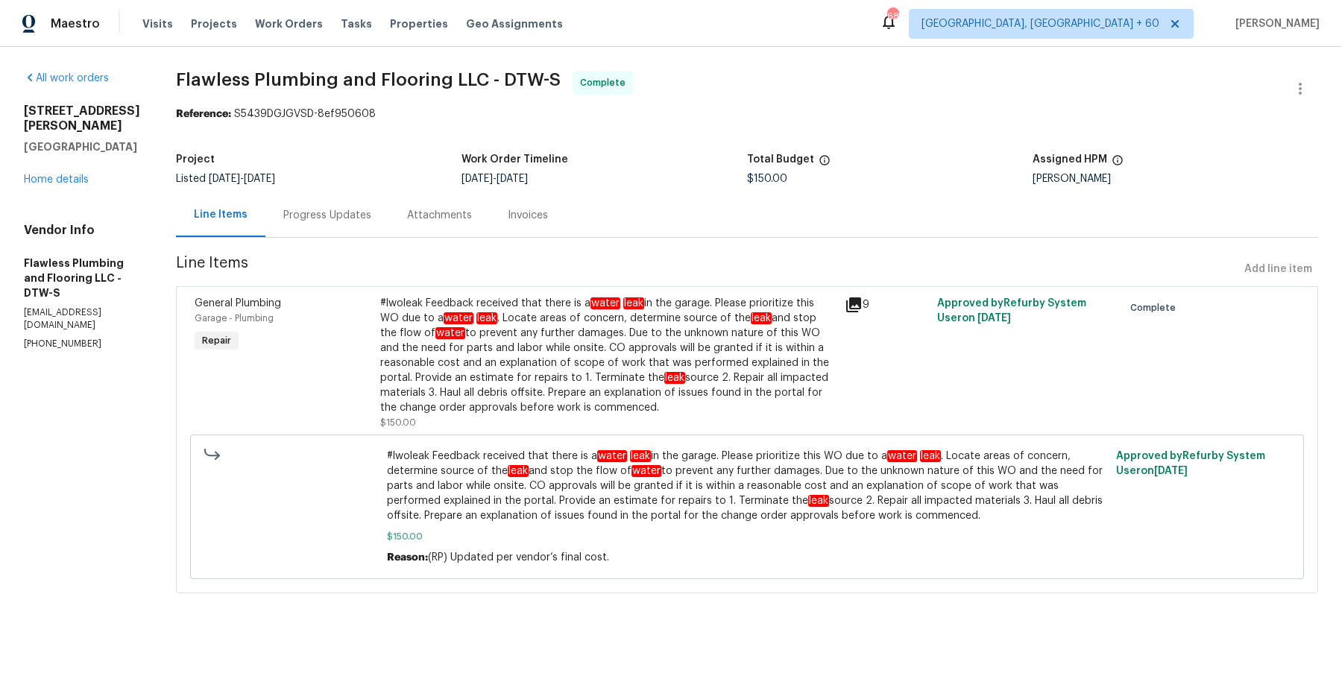
click at [362, 239] on section "Flawless Plumbing and Flooring LLC - DTW-S Complete Reference: S5439DGJGVSD-8ef…" at bounding box center [747, 341] width 1142 height 541
click at [360, 227] on div "Progress Updates" at bounding box center [327, 215] width 124 height 44
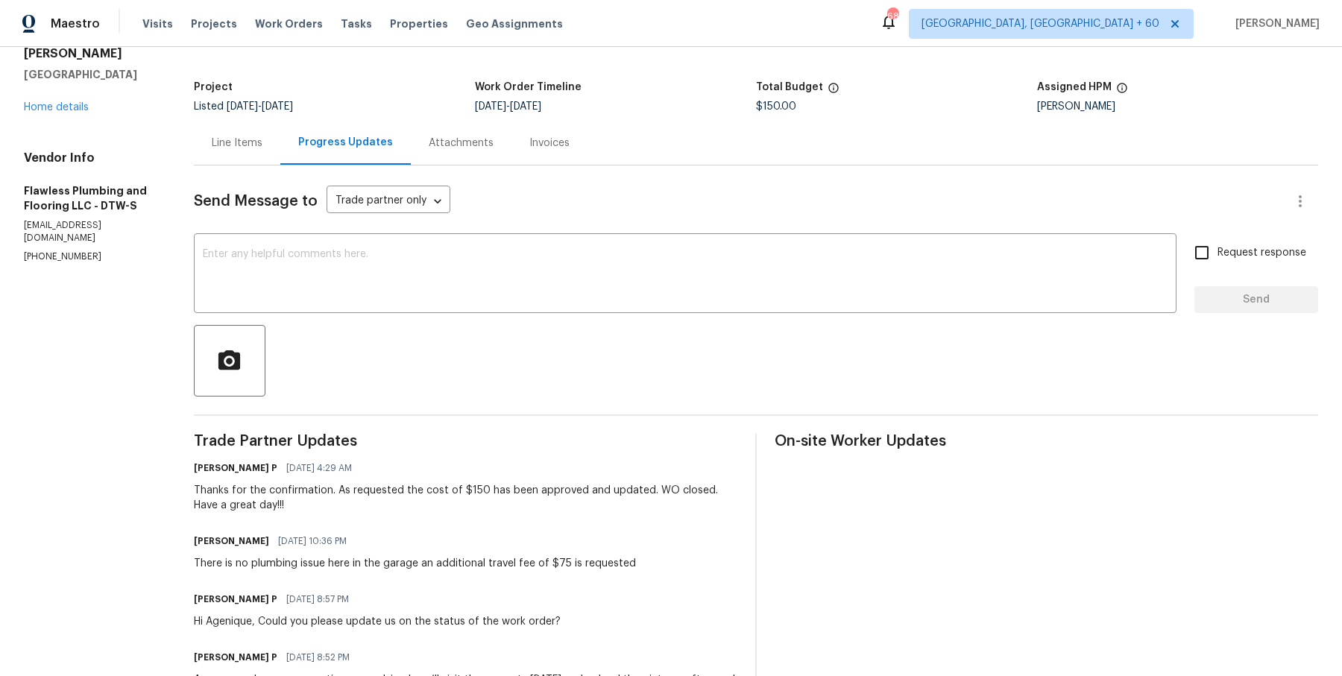
scroll to position [19, 0]
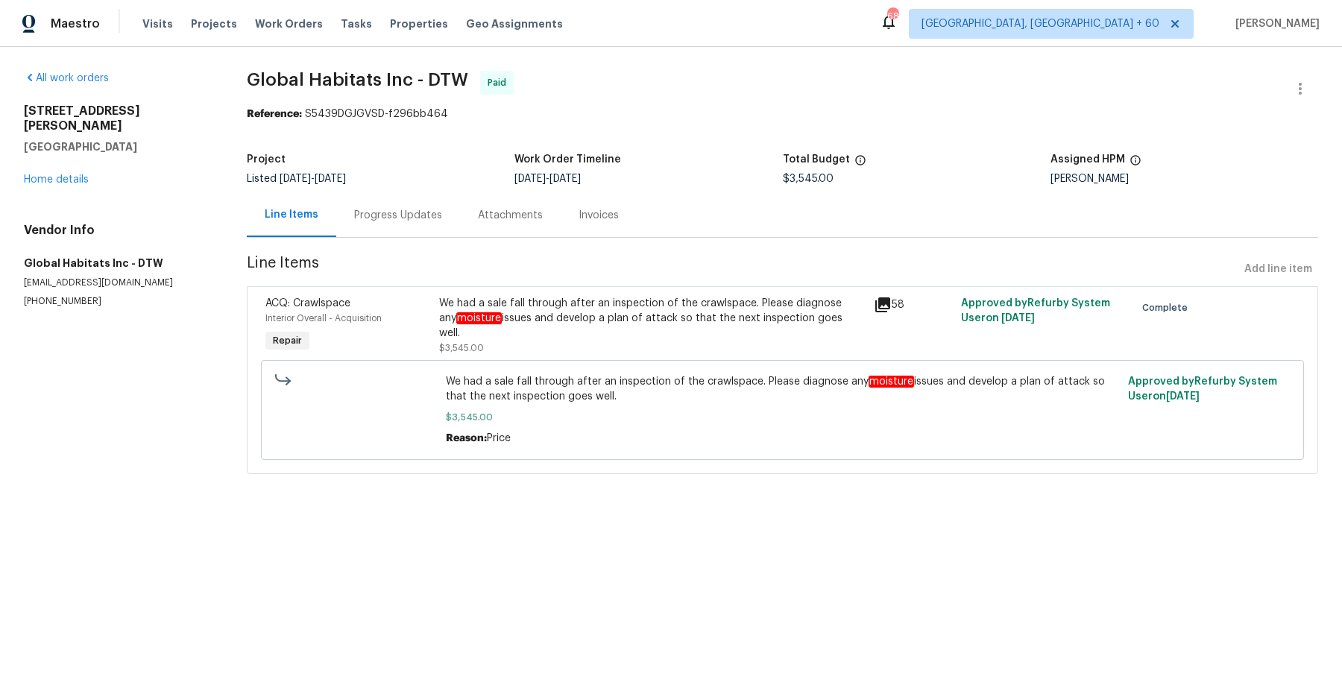
click at [418, 247] on section "Global Habitats Inc - DTW Paid Reference: S5439DGJGVSD-f296bb464 Project Listed…" at bounding box center [782, 281] width 1071 height 421
click at [418, 216] on div "Progress Updates" at bounding box center [398, 215] width 88 height 15
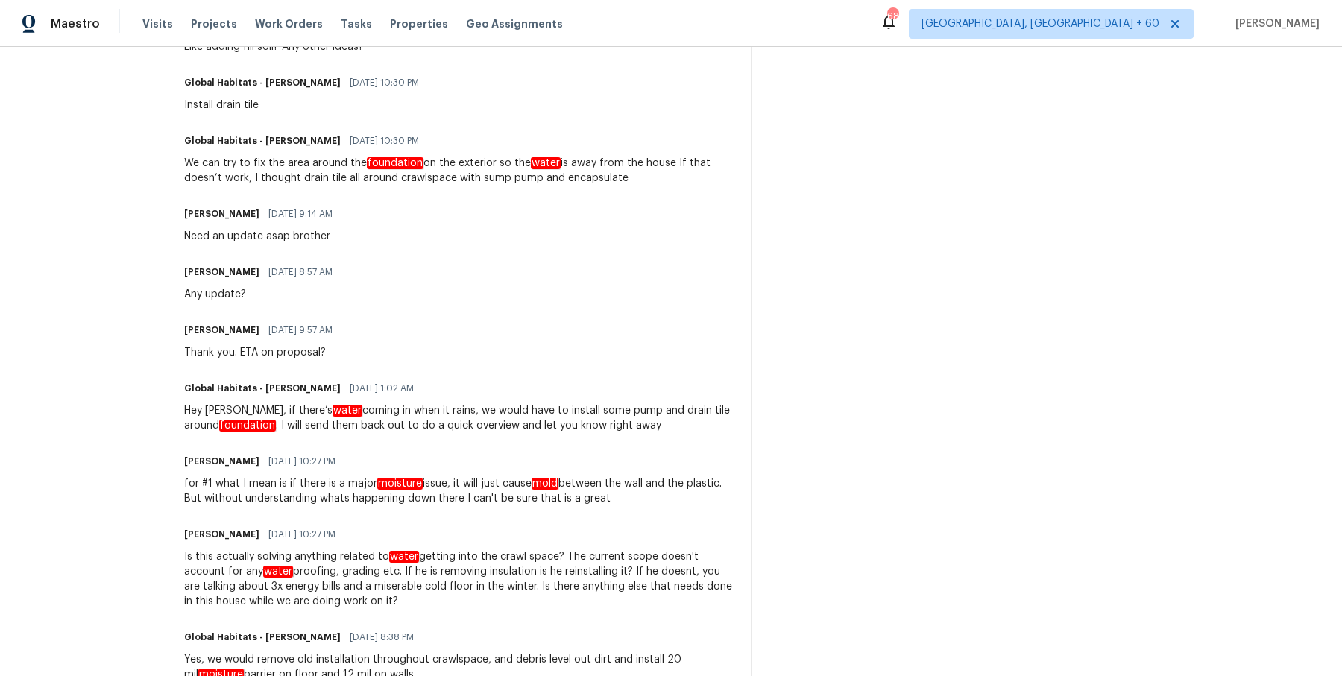
scroll to position [1219, 0]
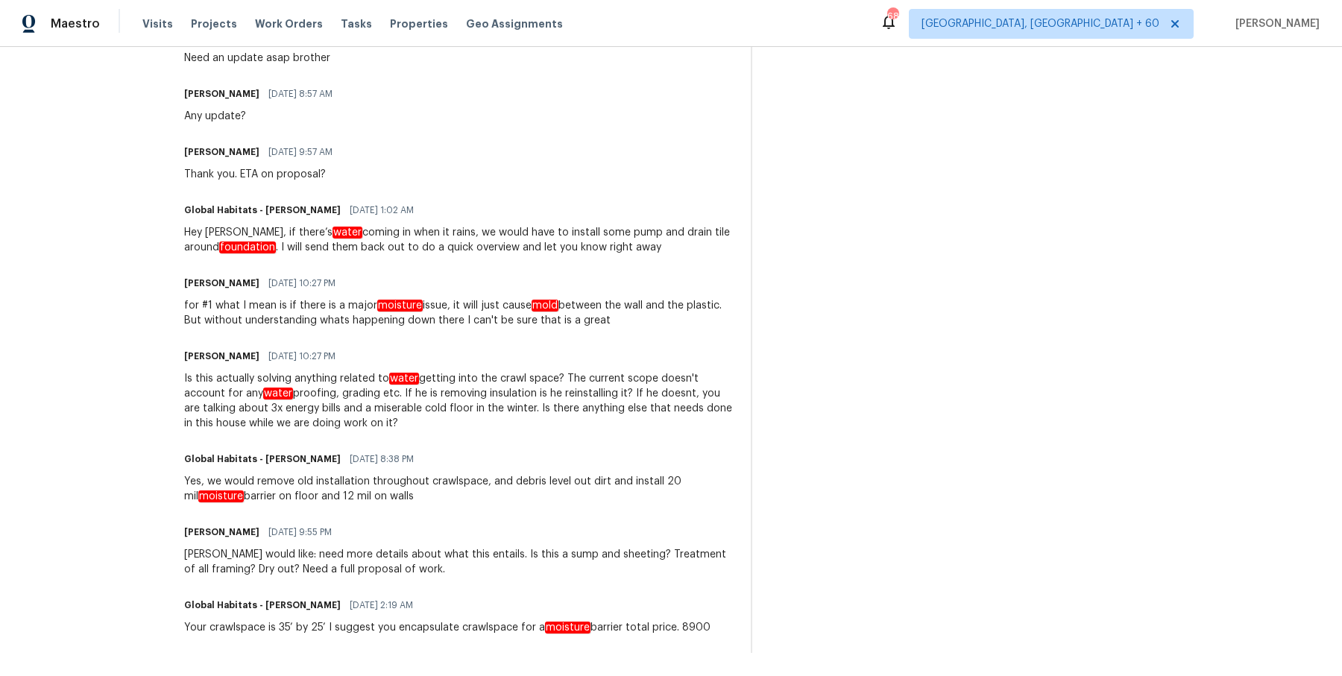
drag, startPoint x: 183, startPoint y: 171, endPoint x: 431, endPoint y: 701, distance: 585.4
click at [431, 676] on html "Maestro Visits Projects Work Orders Tasks Properties Geo Assignments 683 Albuqu…" at bounding box center [671, 338] width 1342 height 676
copy div "Dominic Herron 07/22/2025 7:46 AM Approved. Timeline? Global Habitats - John Ba…"
click at [233, 22] on div "Visits Projects Work Orders Tasks Properties Geo Assignments" at bounding box center [361, 24] width 438 height 30
click at [265, 22] on span "Work Orders" at bounding box center [289, 23] width 68 height 15
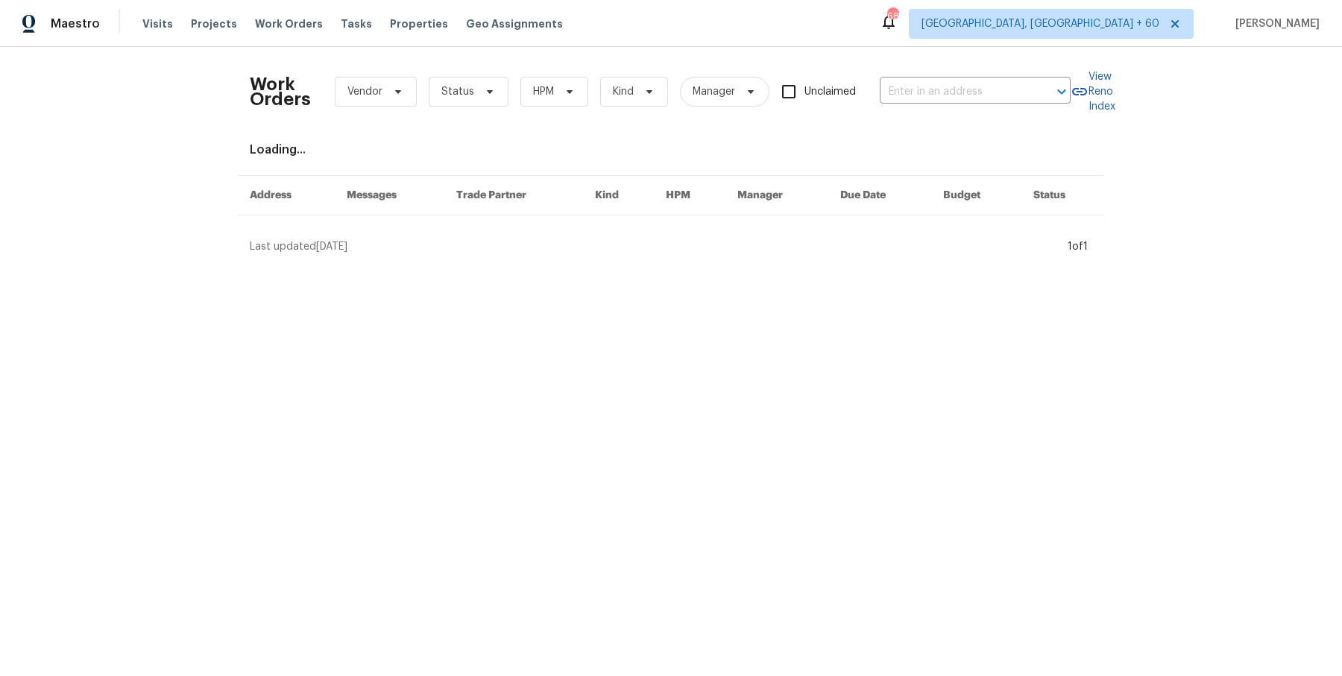
click at [951, 75] on div "Work Orders Vendor Status HPM Kind Manager Unclaimed ​" at bounding box center [660, 92] width 821 height 66
click at [944, 92] on input "text" at bounding box center [954, 92] width 149 height 23
paste input "1128 Legacy Ln Pataskala, OH 43062"
type input "1128 Legacy Ln Pataskala, OH 43062"
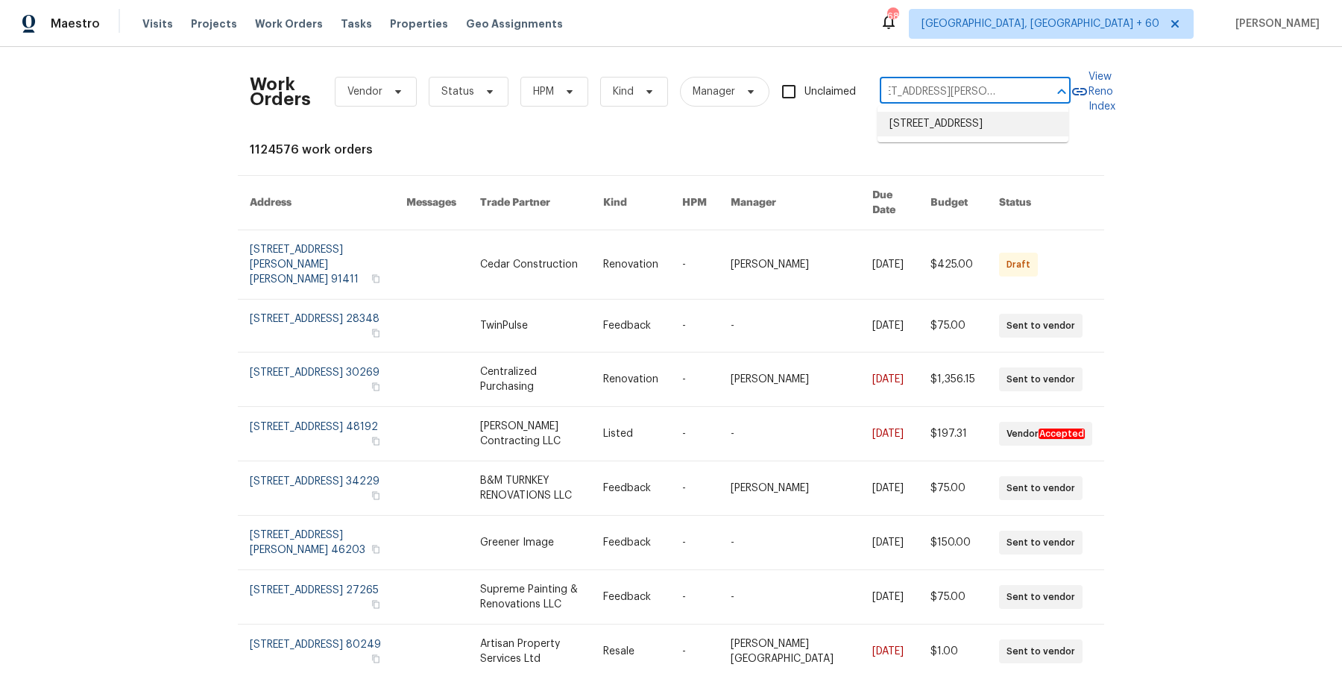
click at [933, 126] on li "1128 Legacy Ln, Pataskala, OH 43062" at bounding box center [973, 124] width 191 height 25
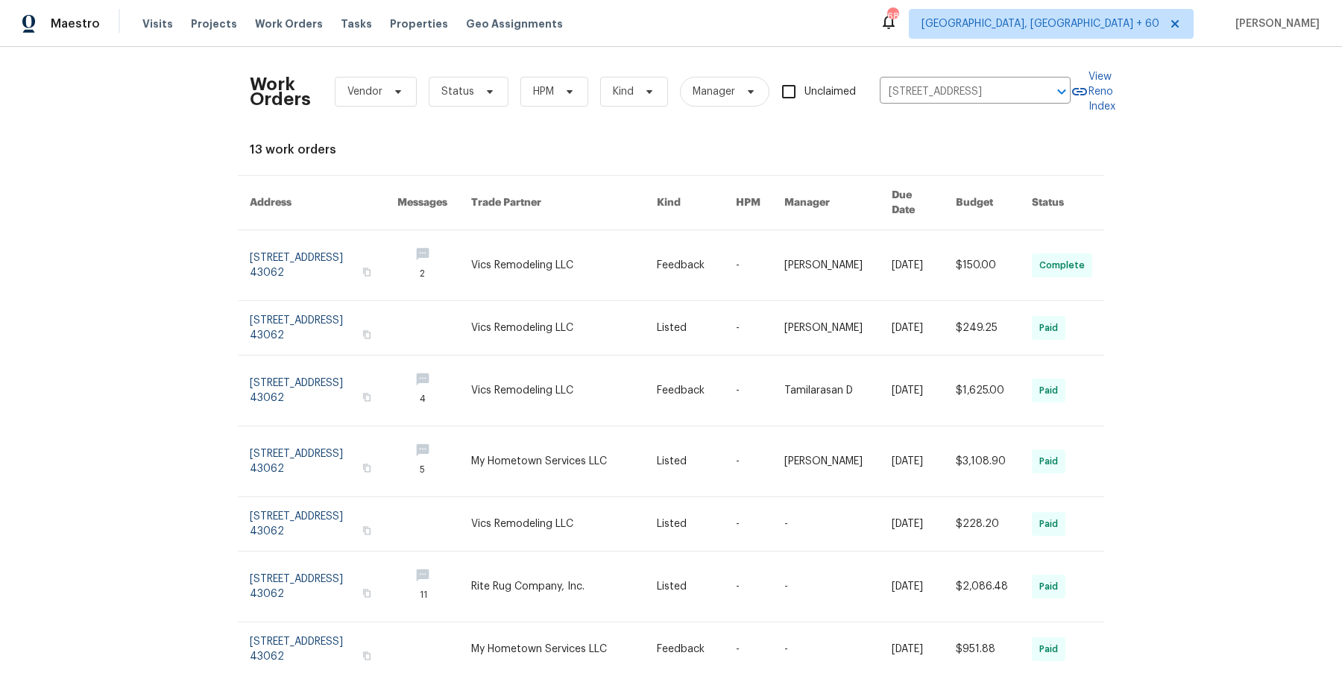
click at [962, 238] on link at bounding box center [994, 265] width 76 height 70
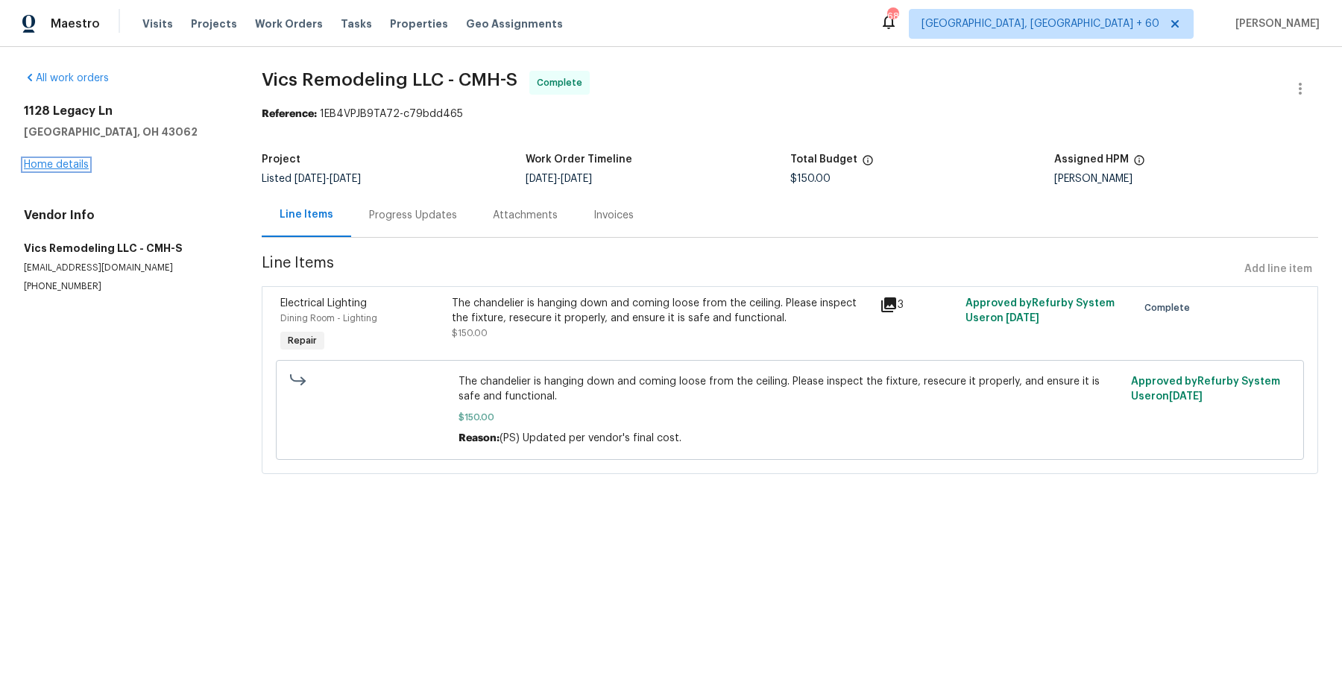
click at [76, 164] on link "Home details" at bounding box center [56, 165] width 65 height 10
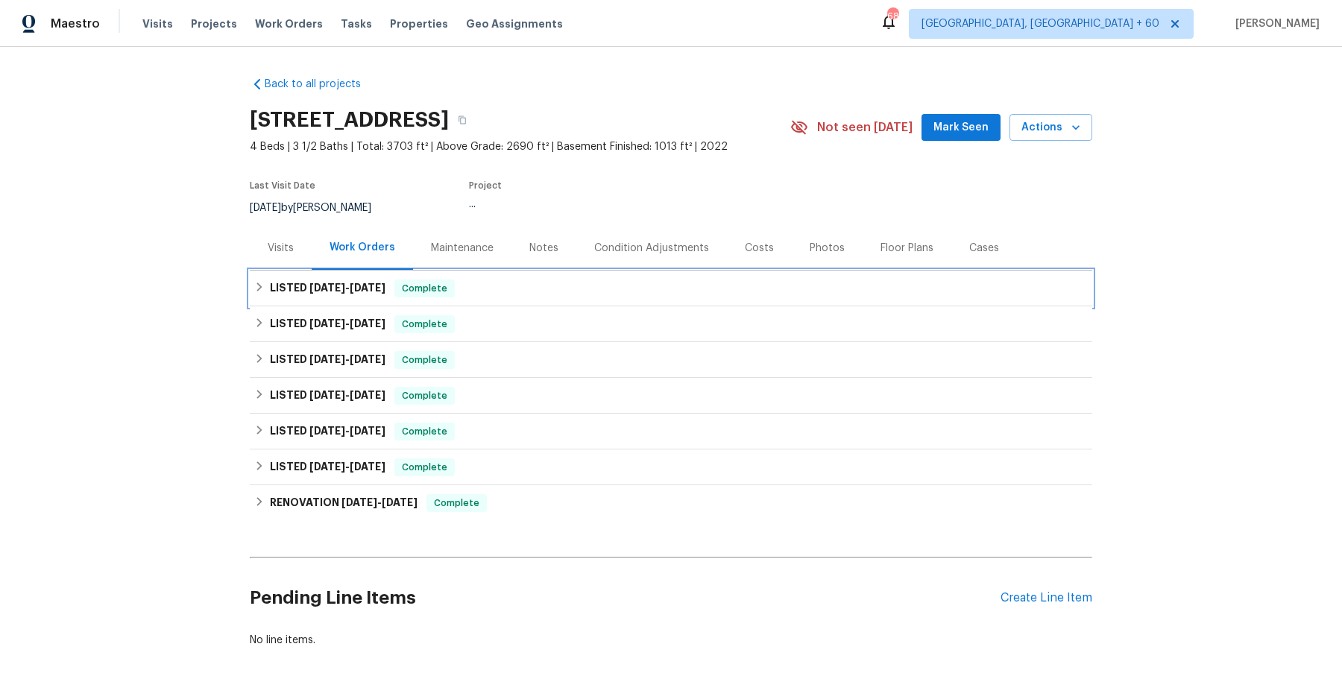
click at [541, 290] on div "LISTED 10/3/25 - 10/7/25 Complete" at bounding box center [671, 289] width 834 height 18
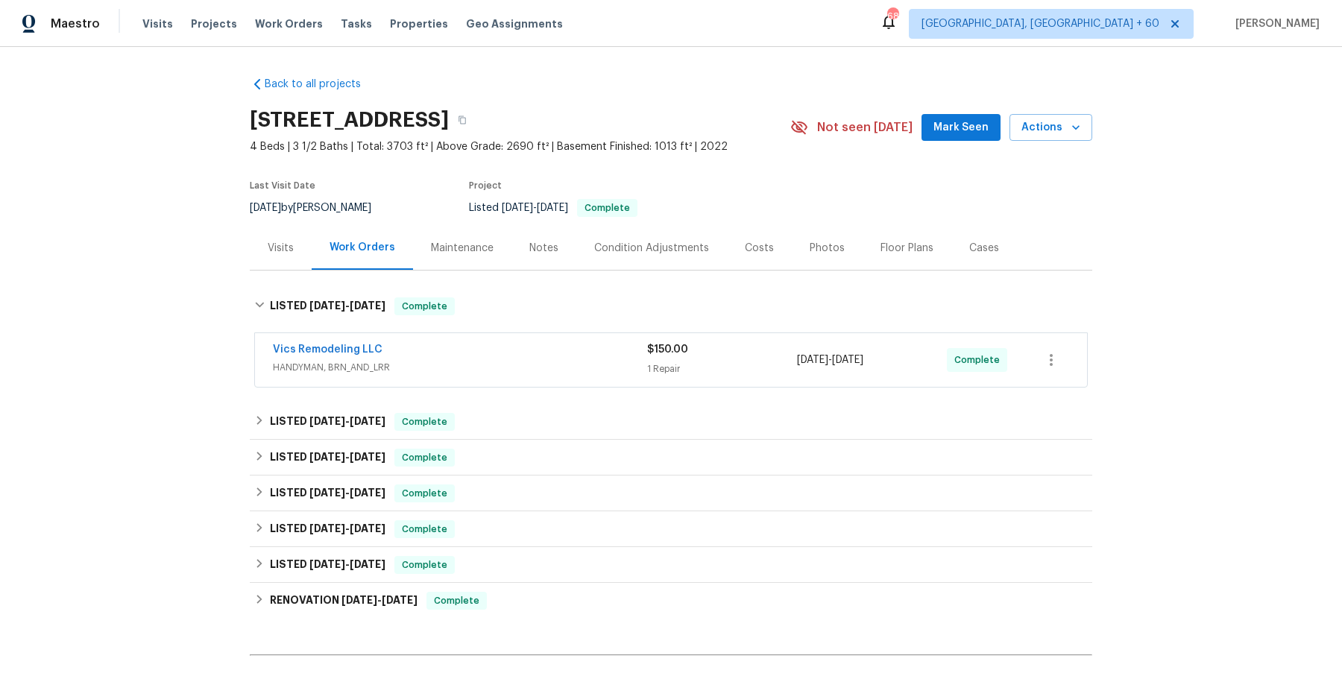
click at [520, 352] on div "Vics Remodeling LLC" at bounding box center [460, 351] width 374 height 18
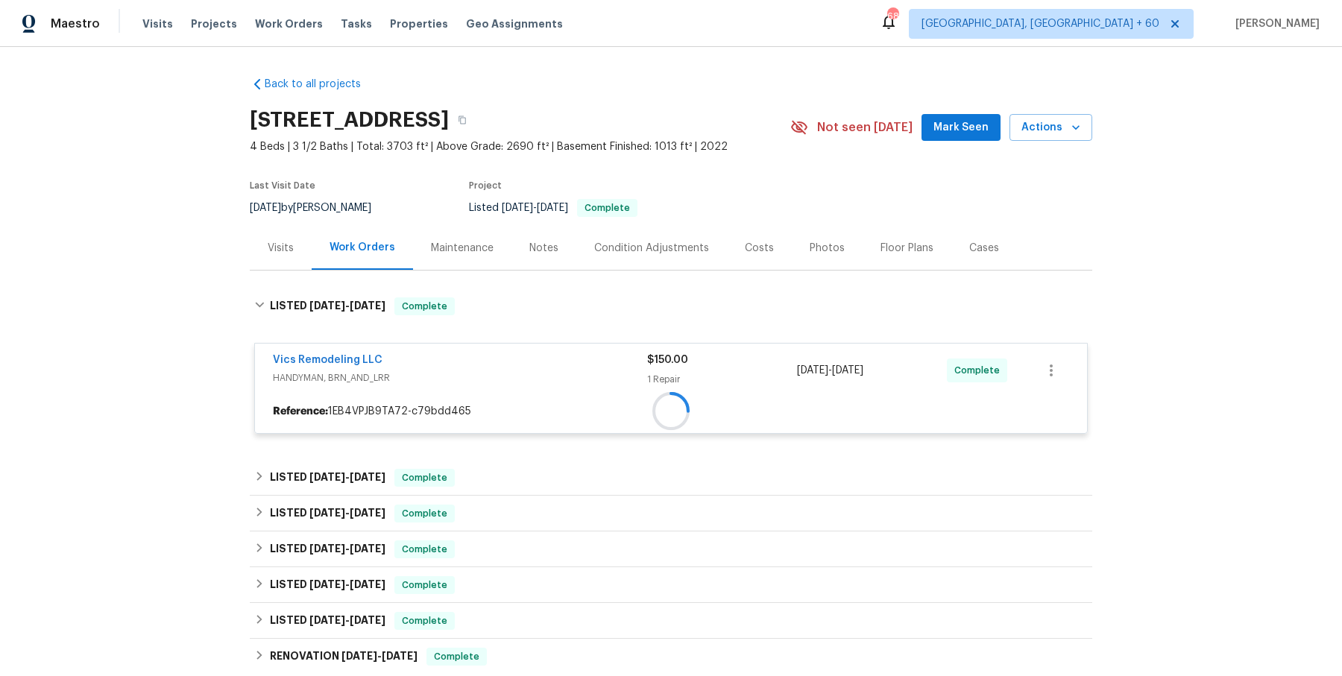
scroll to position [227, 0]
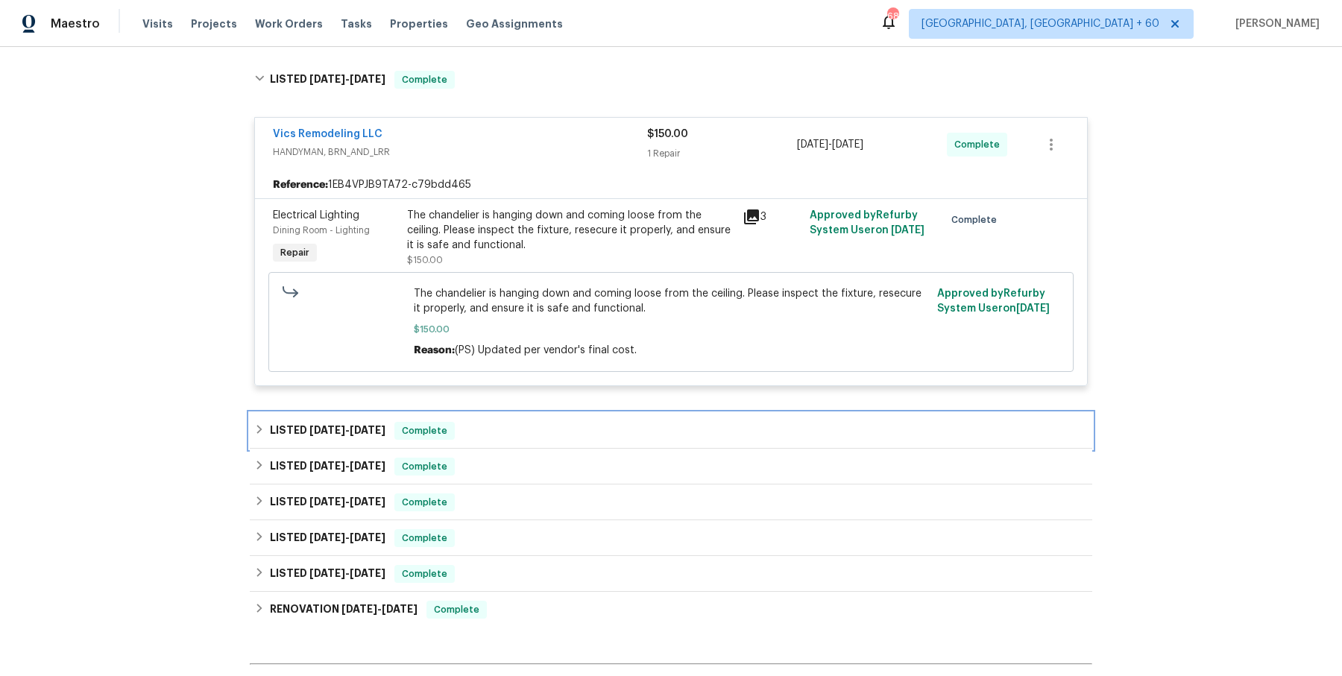
click at [512, 428] on div "LISTED 9/22/25 - 9/24/25 Complete" at bounding box center [671, 431] width 834 height 18
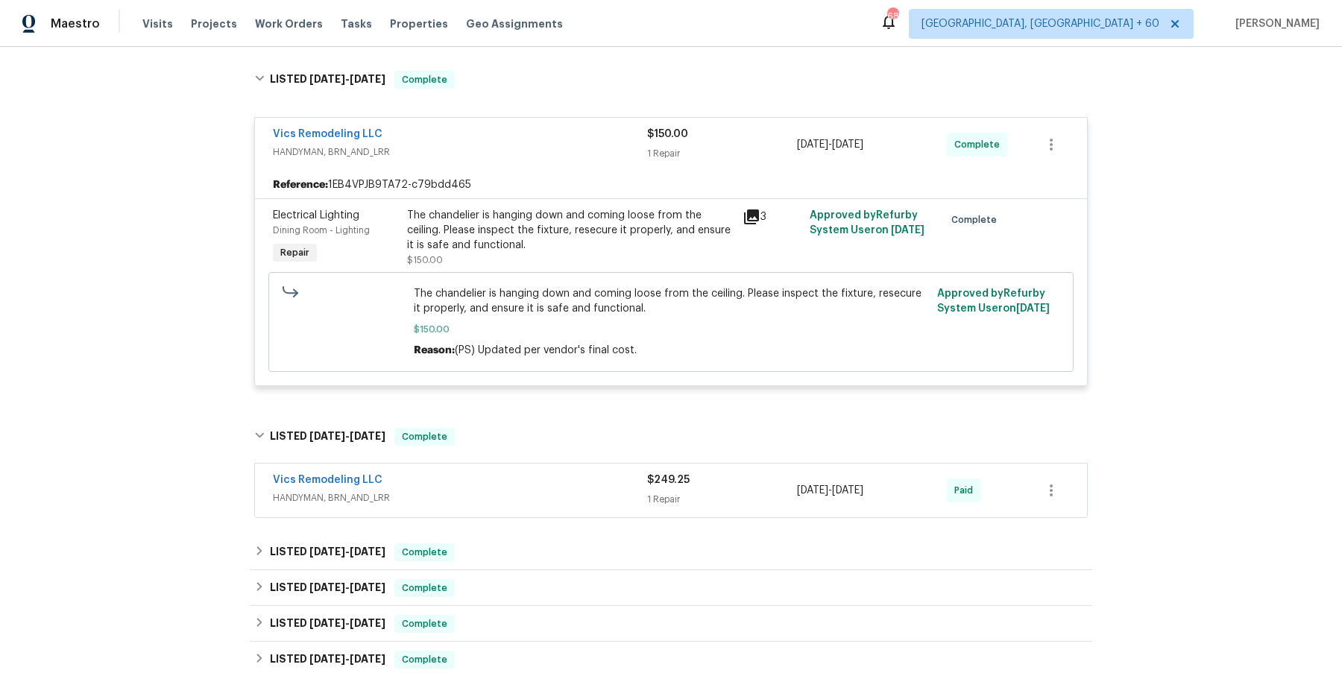
click at [512, 488] on div "Vics Remodeling LLC" at bounding box center [460, 482] width 374 height 18
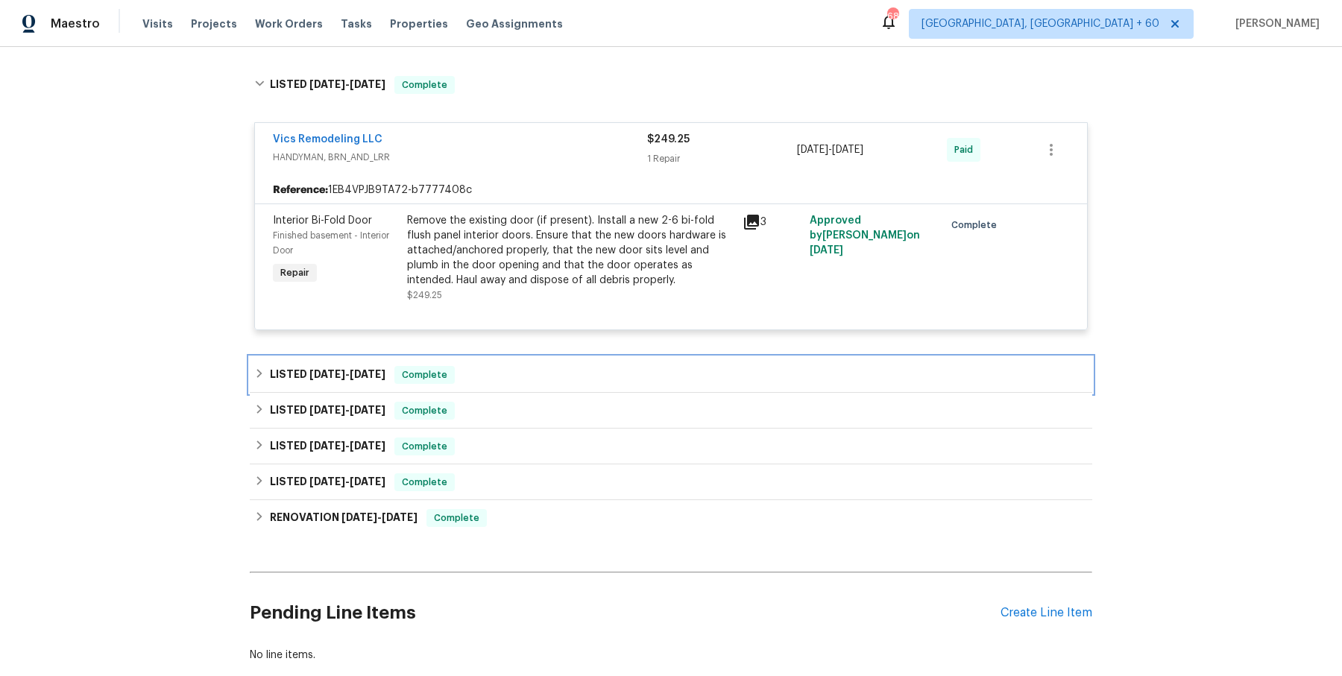
scroll to position [581, 0]
click at [527, 372] on div "LISTED 6/24/25 - 7/1/25 Complete" at bounding box center [671, 373] width 834 height 18
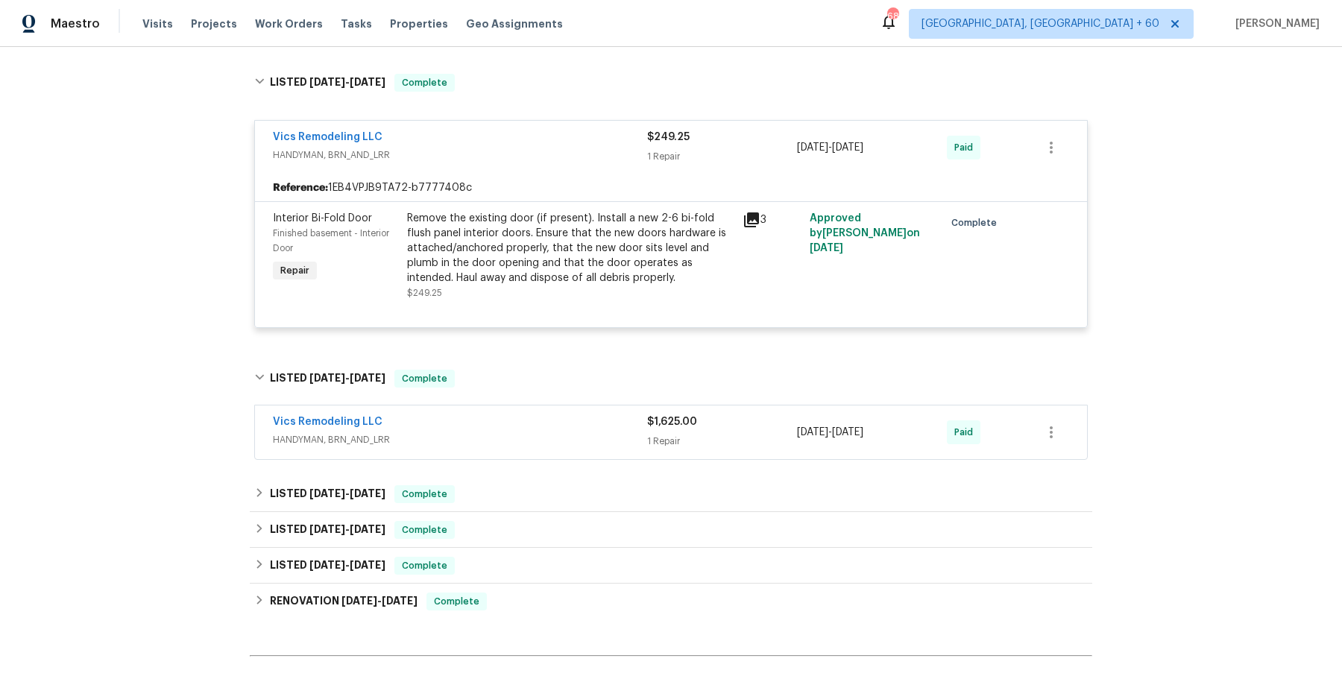
click at [508, 435] on span "HANDYMAN, BRN_AND_LRR" at bounding box center [460, 439] width 374 height 15
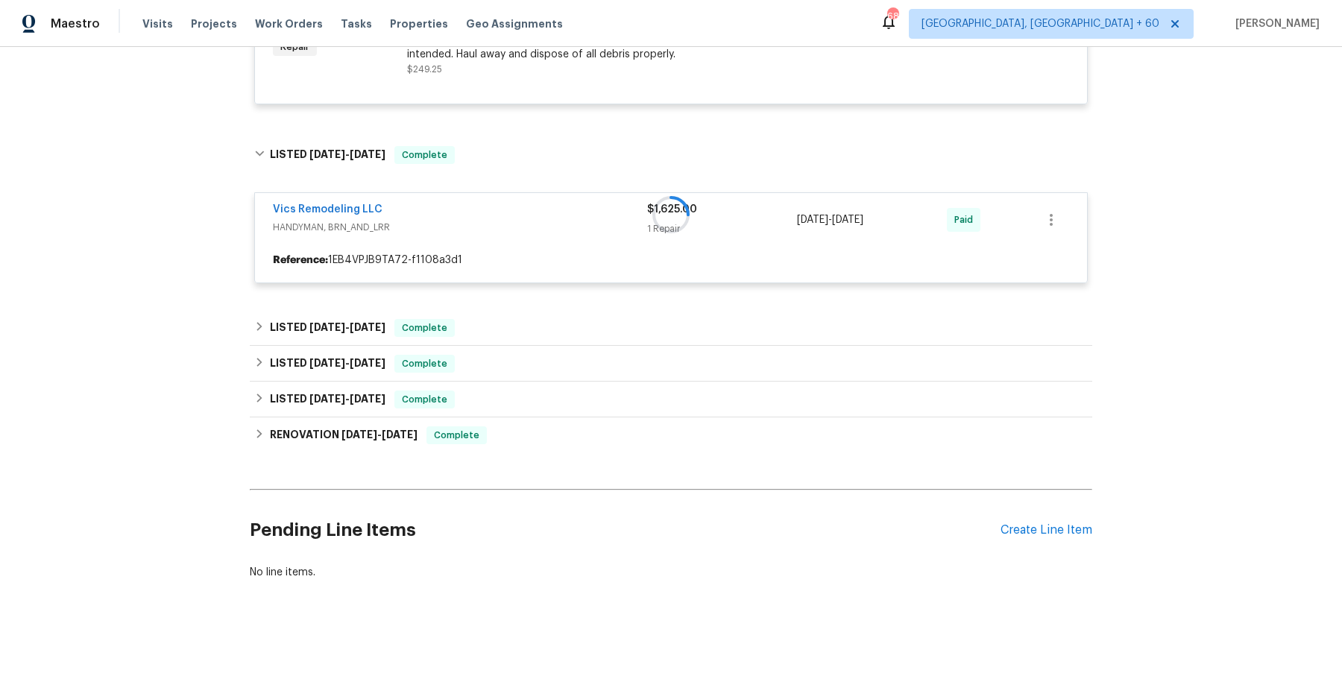
scroll to position [802, 0]
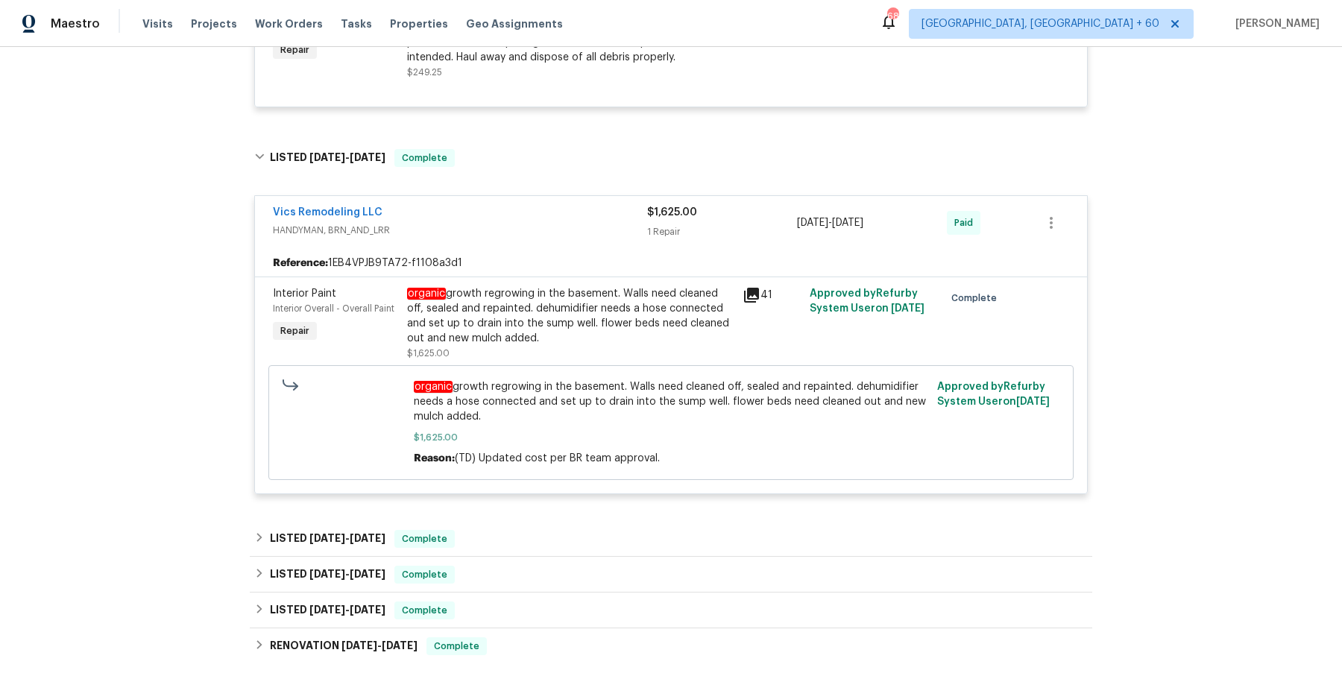
click at [268, 33] on div "Visits Projects Work Orders Tasks Properties Geo Assignments" at bounding box center [361, 24] width 438 height 30
click at [289, 21] on span "Work Orders" at bounding box center [289, 23] width 68 height 15
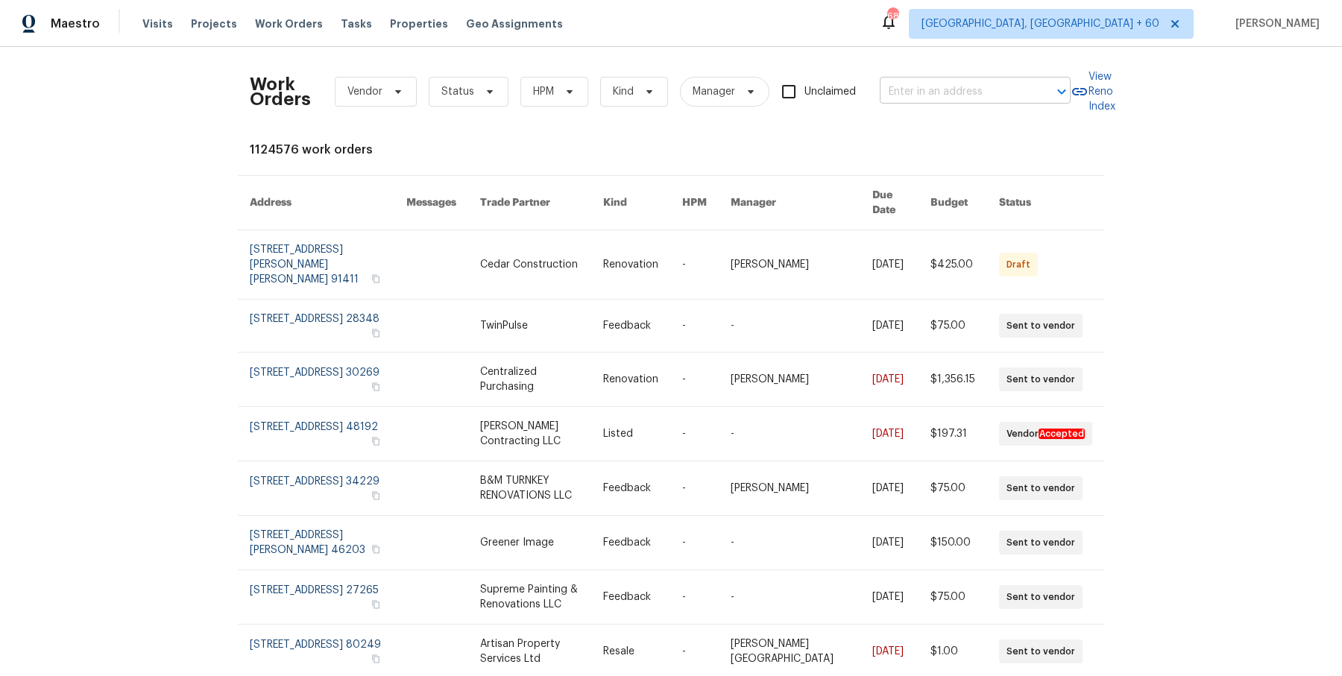
click at [1032, 81] on div "​" at bounding box center [975, 92] width 191 height 23
paste input "2222 Trent Rd Columbus, OH 43229"
type input "2222 Trent Rd Columbus, OH 43229"
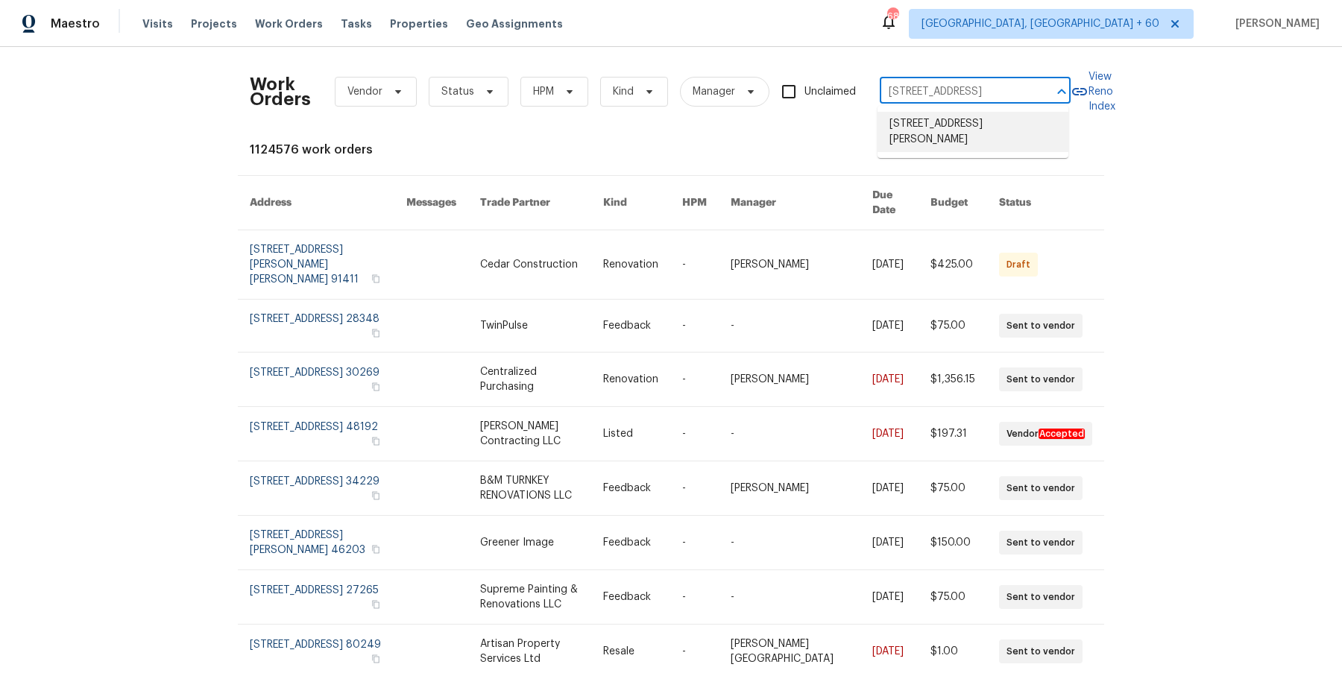
click at [960, 130] on li "2222 Trent Rd, Columbus, OH 43229" at bounding box center [973, 132] width 191 height 40
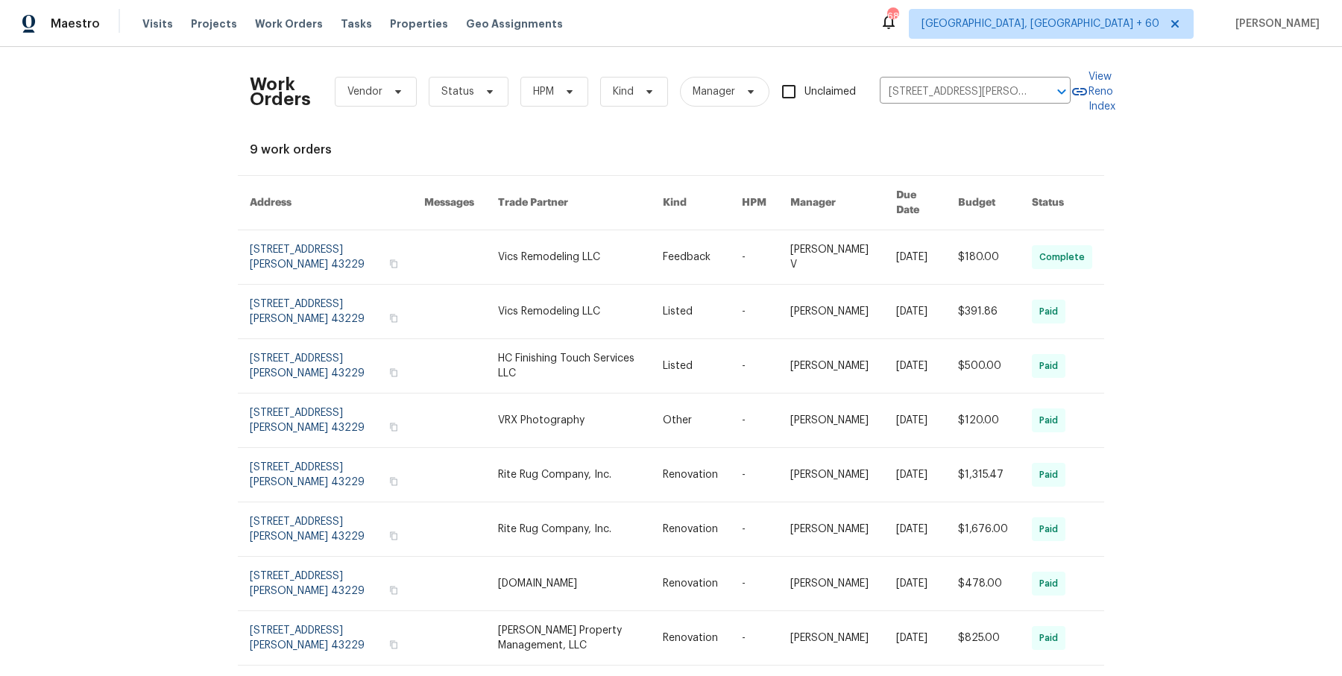
click at [835, 234] on link at bounding box center [843, 257] width 107 height 54
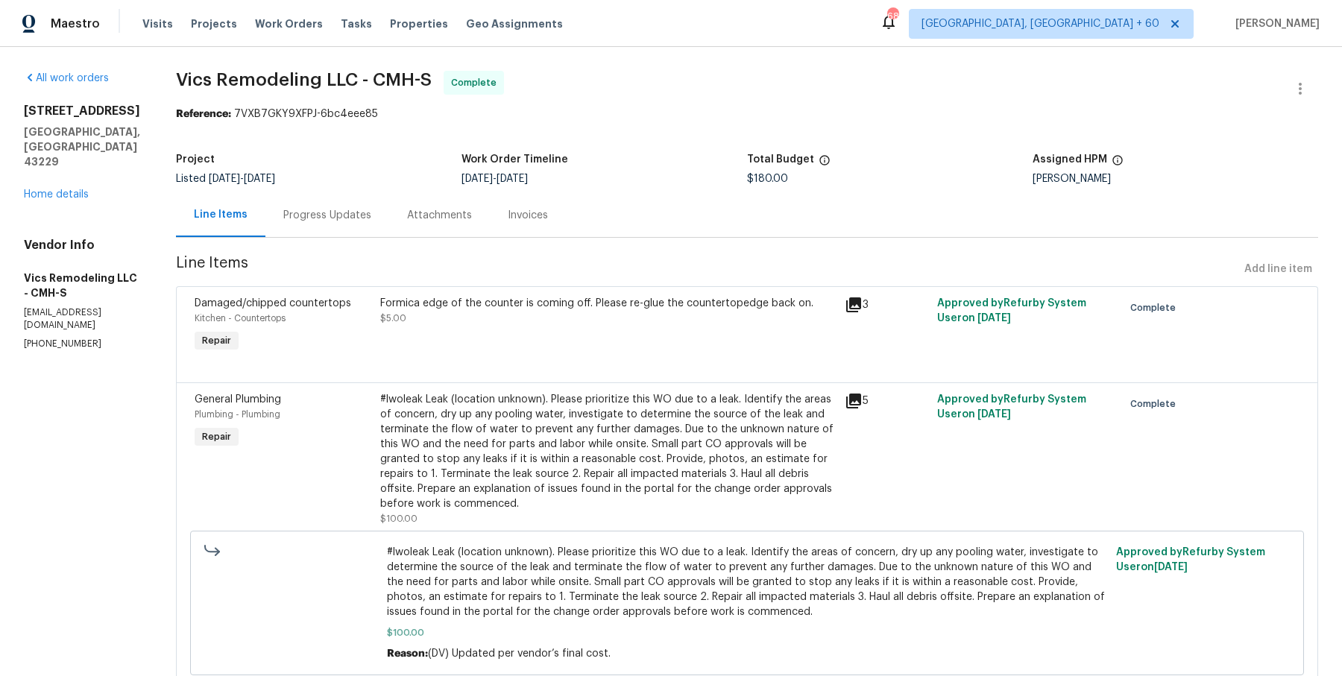
click at [81, 166] on div "2222 Trent Rd Columbus, OH 43229 Home details" at bounding box center [82, 153] width 116 height 98
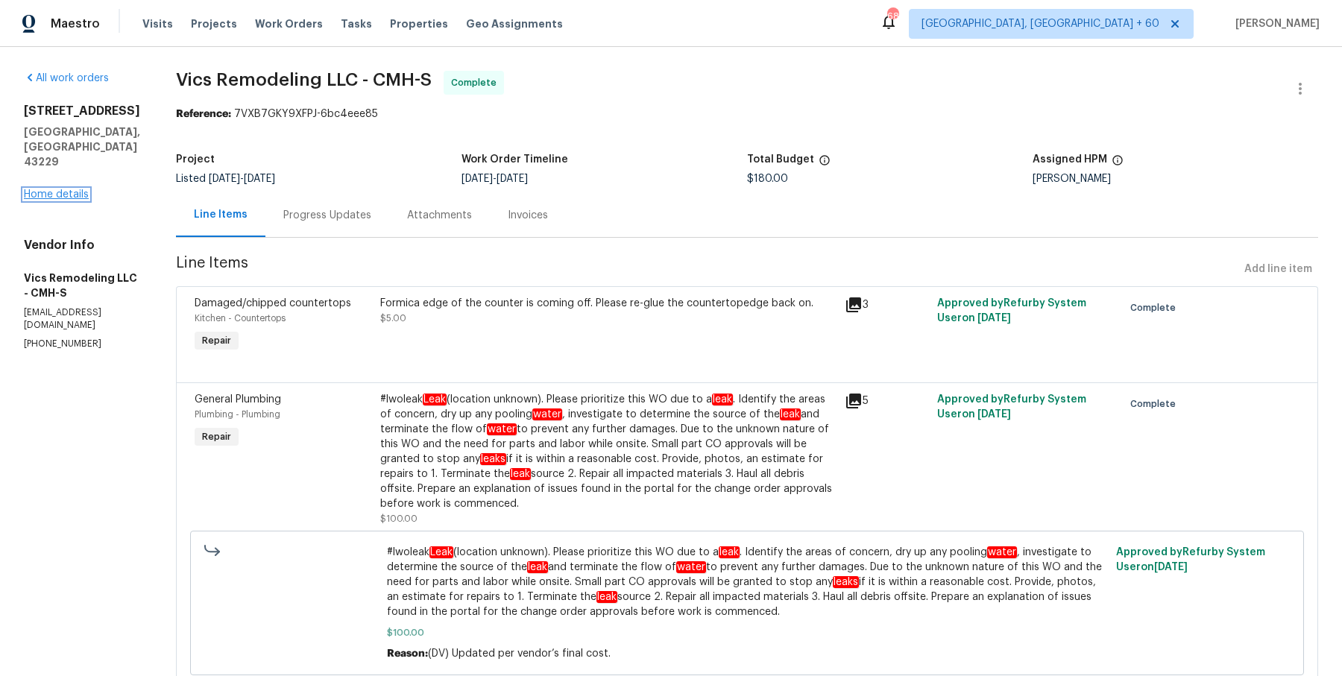
click at [48, 189] on link "Home details" at bounding box center [56, 194] width 65 height 10
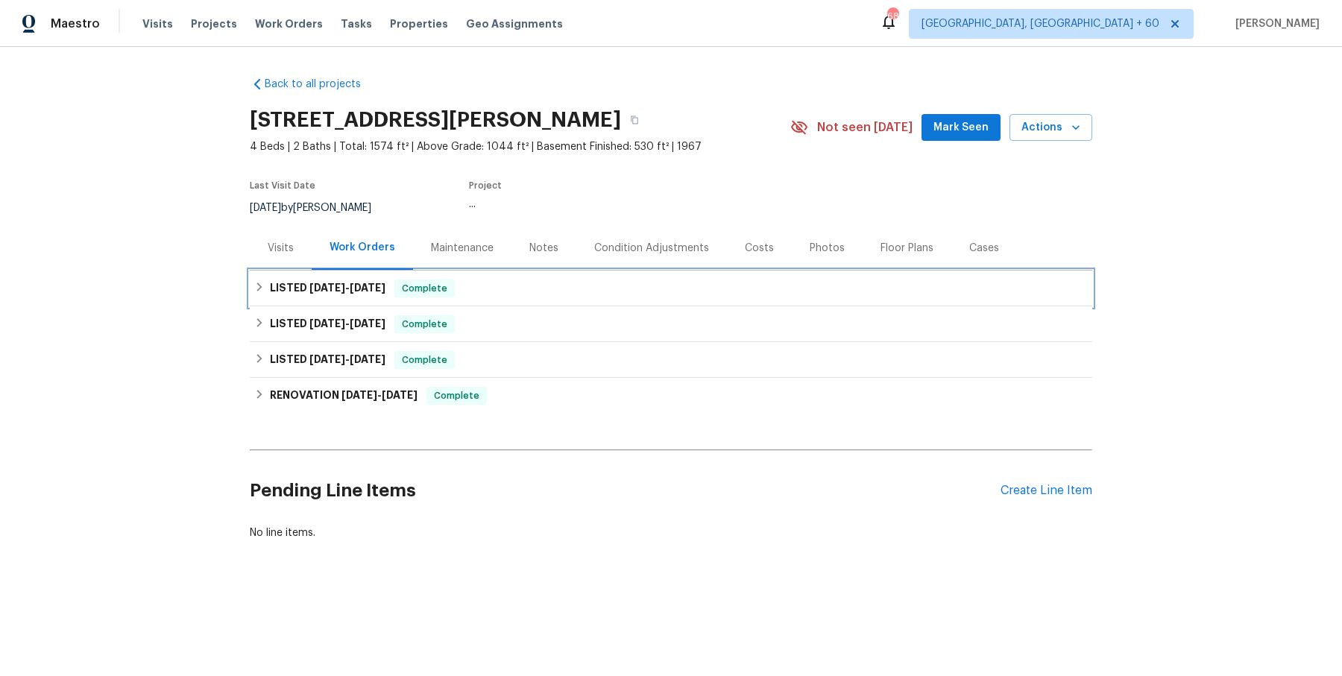
click at [553, 280] on div "LISTED 10/3/25 - 10/7/25 Complete" at bounding box center [671, 289] width 834 height 18
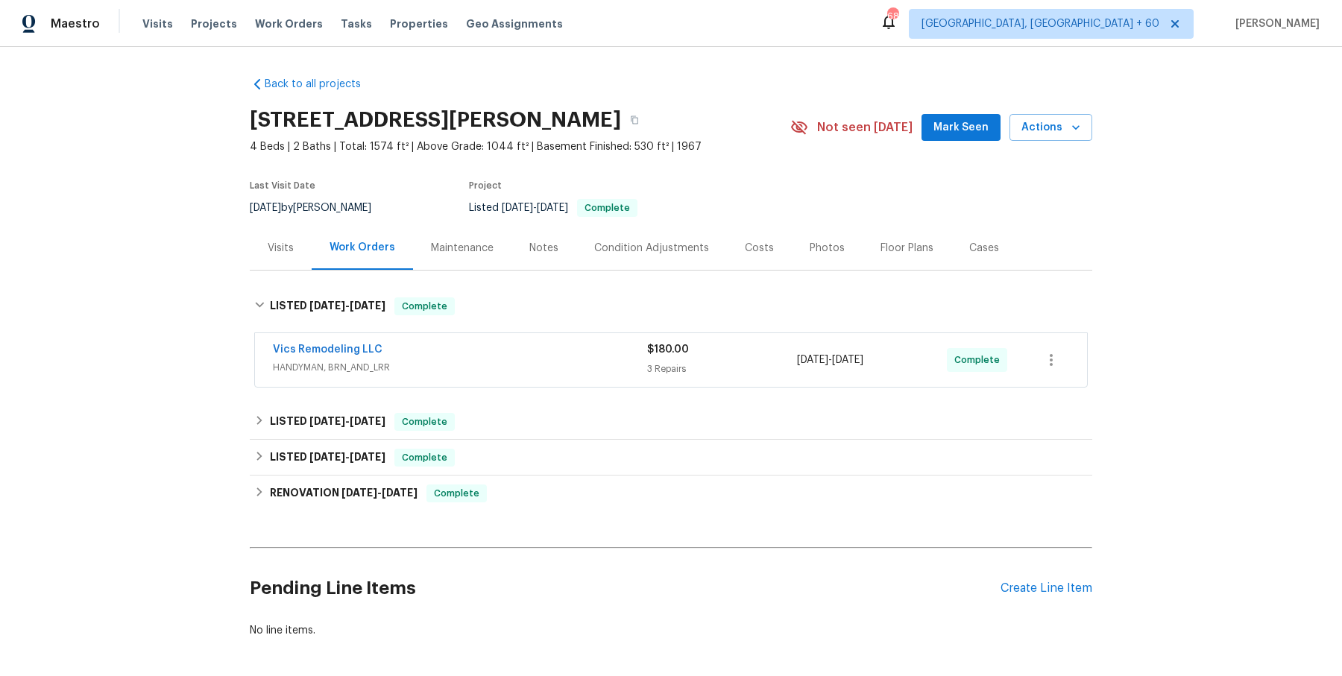
click at [538, 366] on span "HANDYMAN, BRN_AND_LRR" at bounding box center [460, 367] width 374 height 15
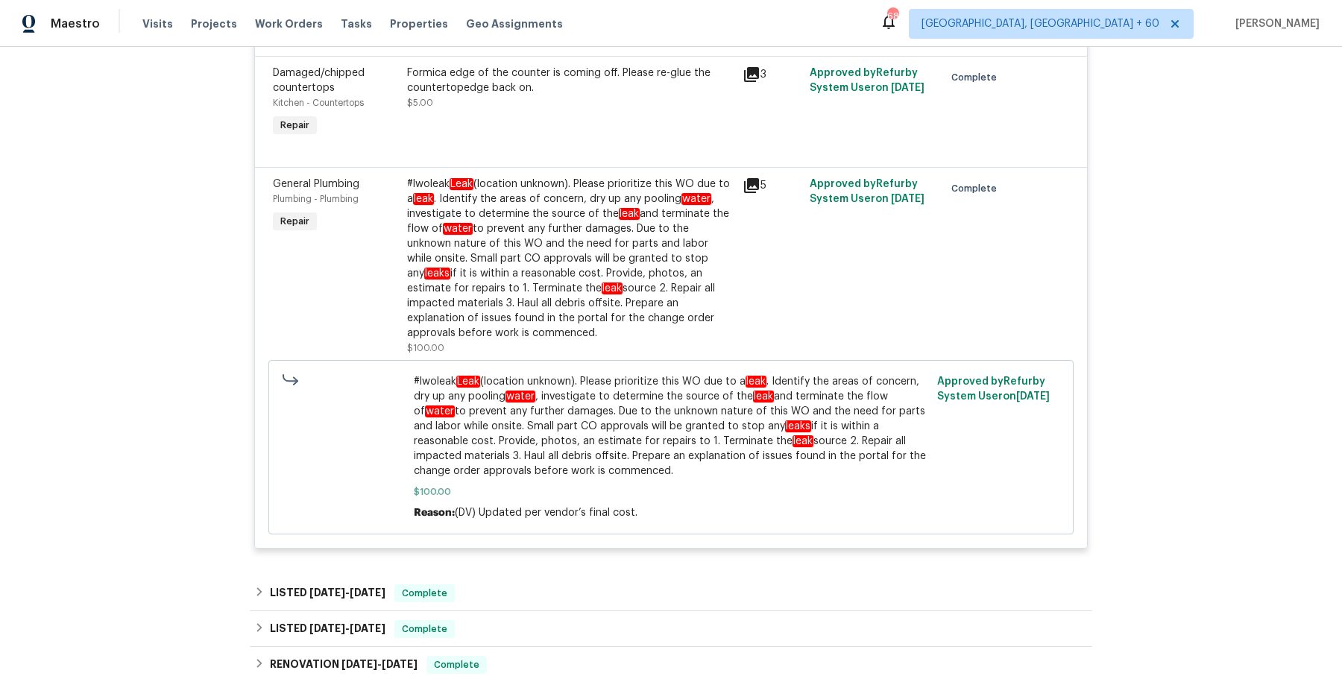
scroll to position [793, 0]
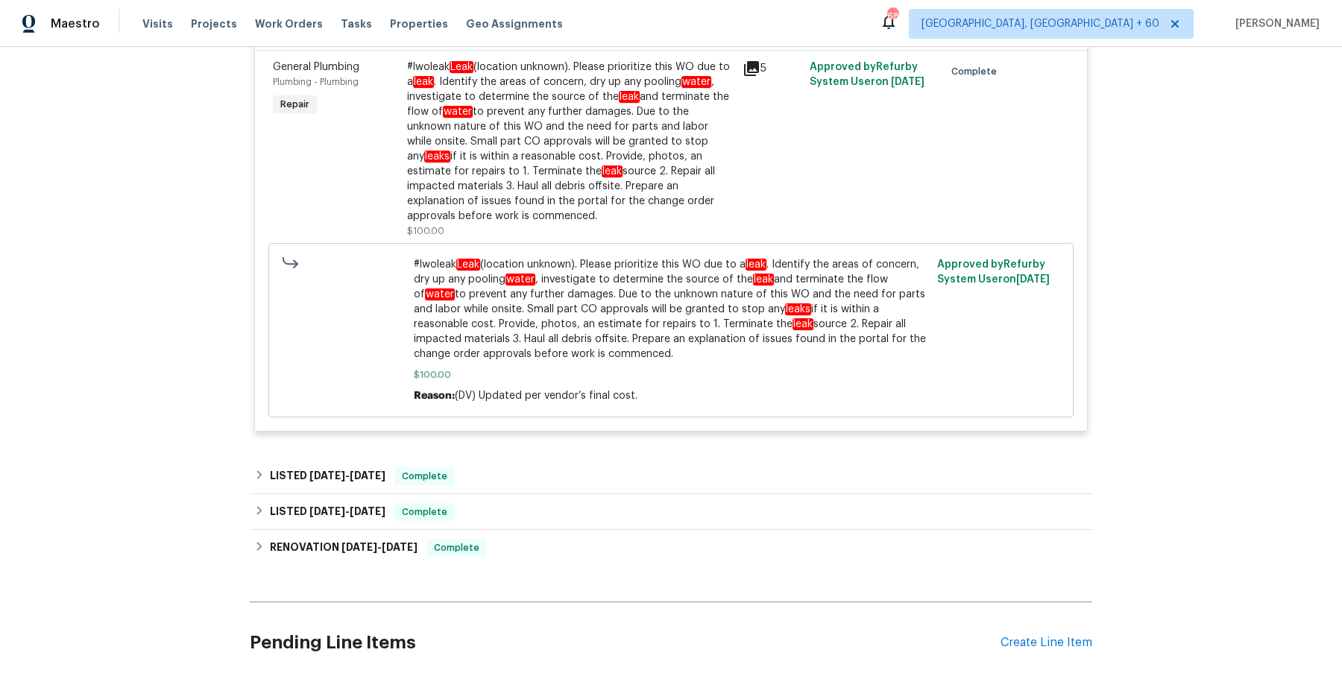
click at [483, 459] on div "LISTED 6/12/25 - 6/15/25 Complete" at bounding box center [671, 477] width 843 height 36
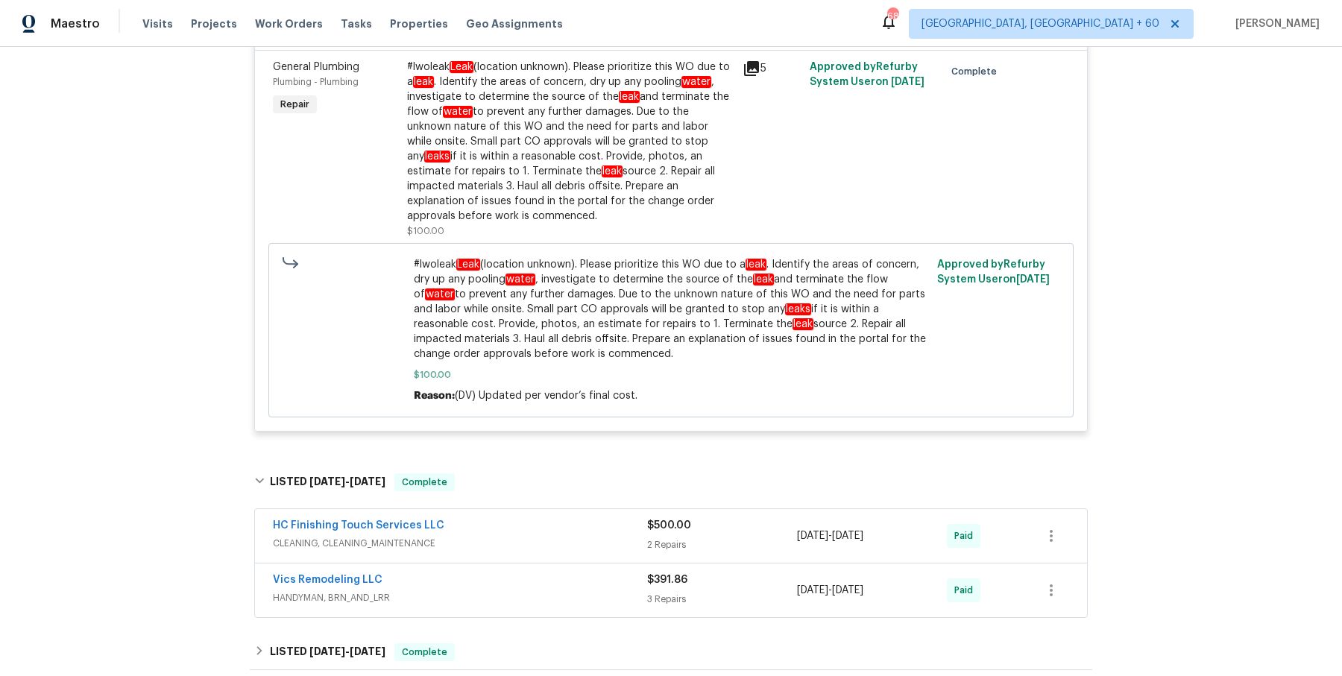
click at [523, 518] on div "HC Finishing Touch Services LLC" at bounding box center [460, 527] width 374 height 18
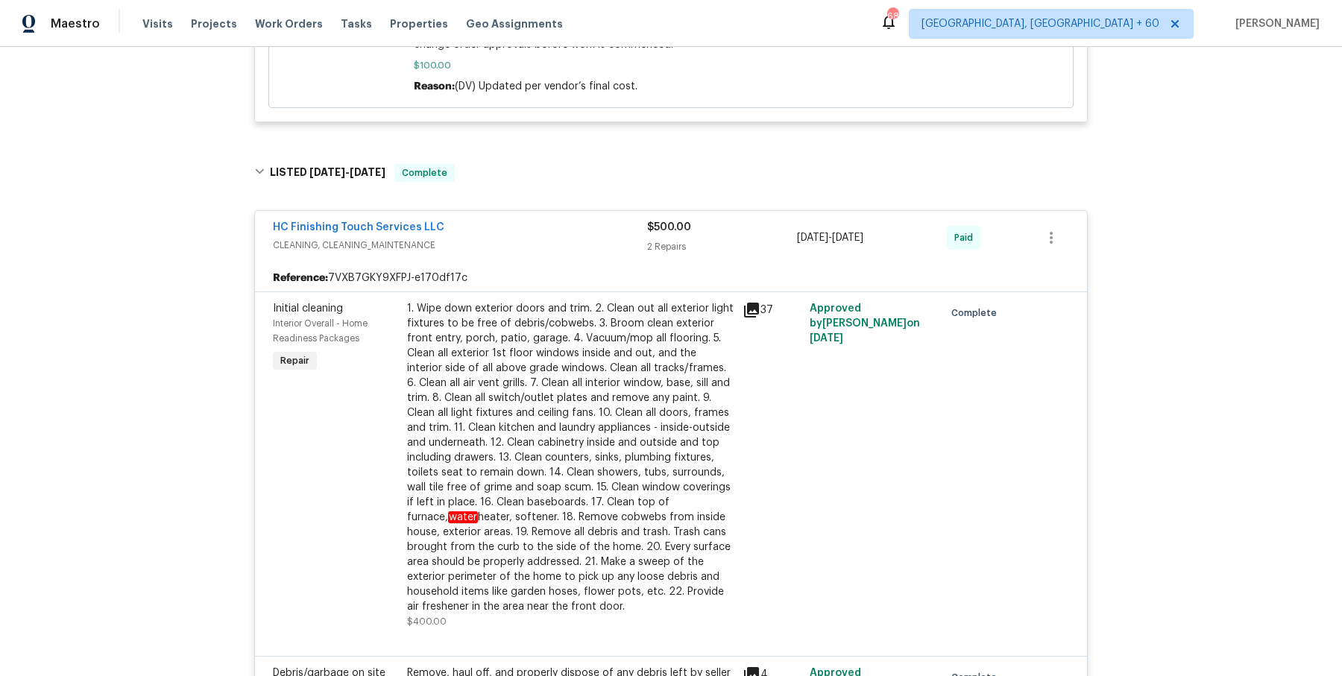
scroll to position [1494, 0]
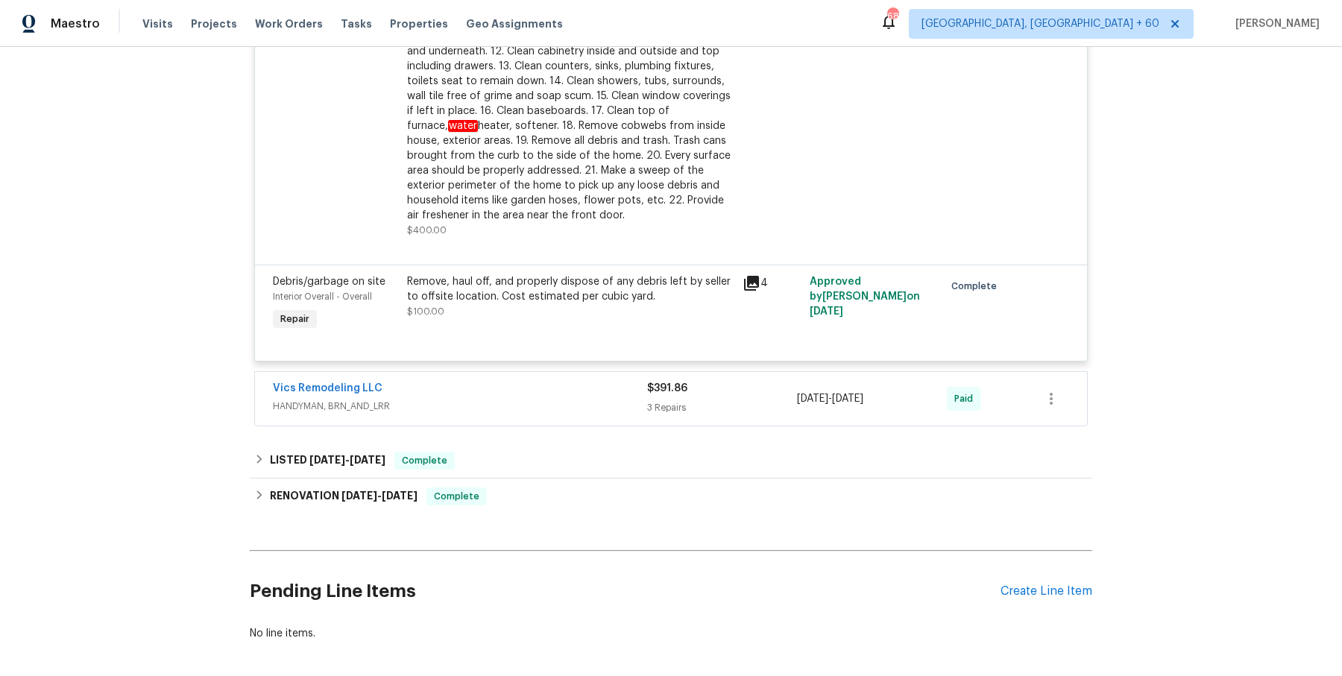
click at [543, 381] on div "Vics Remodeling LLC" at bounding box center [460, 390] width 374 height 18
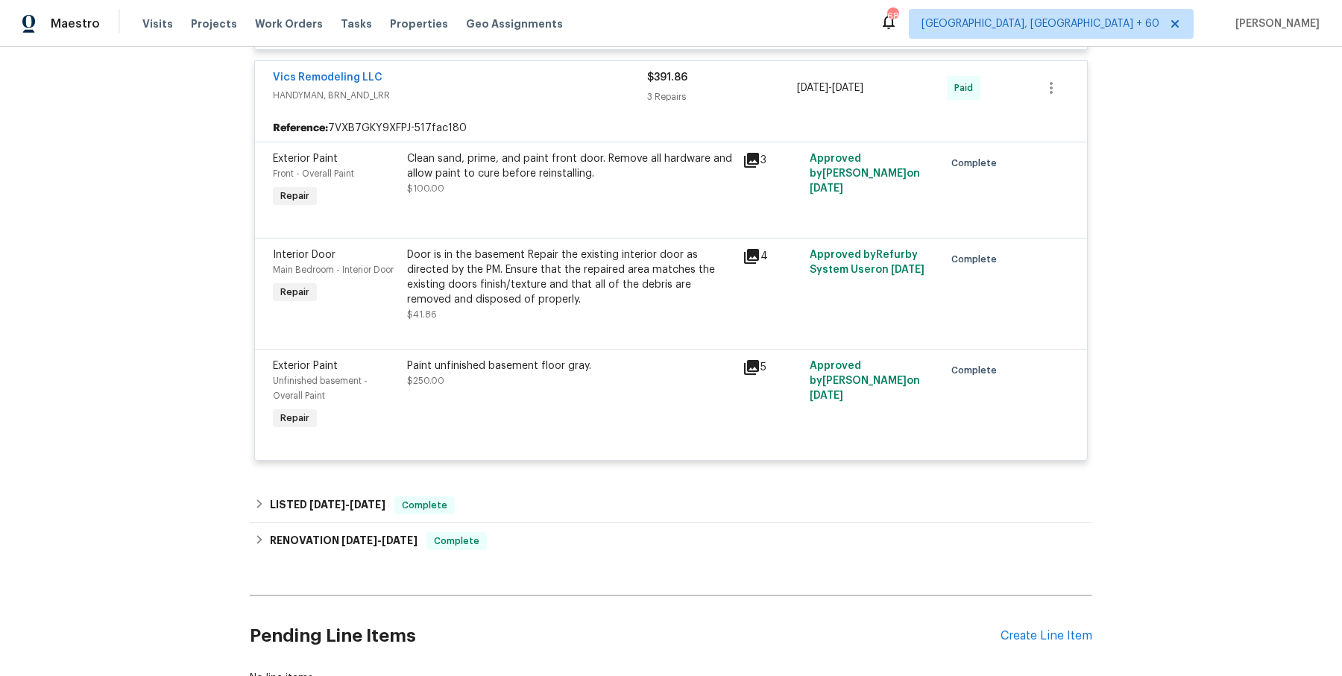
scroll to position [1838, 0]
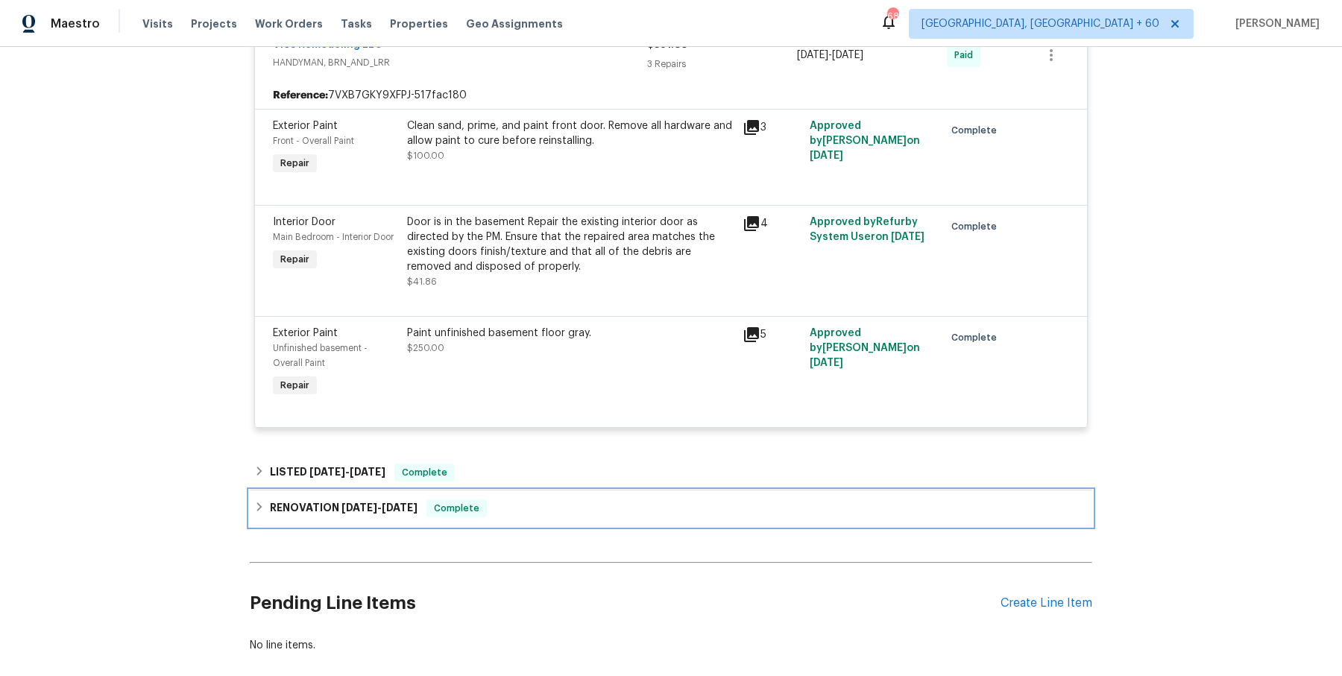
click at [541, 500] on div "RENOVATION 4/28/25 - 5/14/25 Complete" at bounding box center [671, 509] width 834 height 18
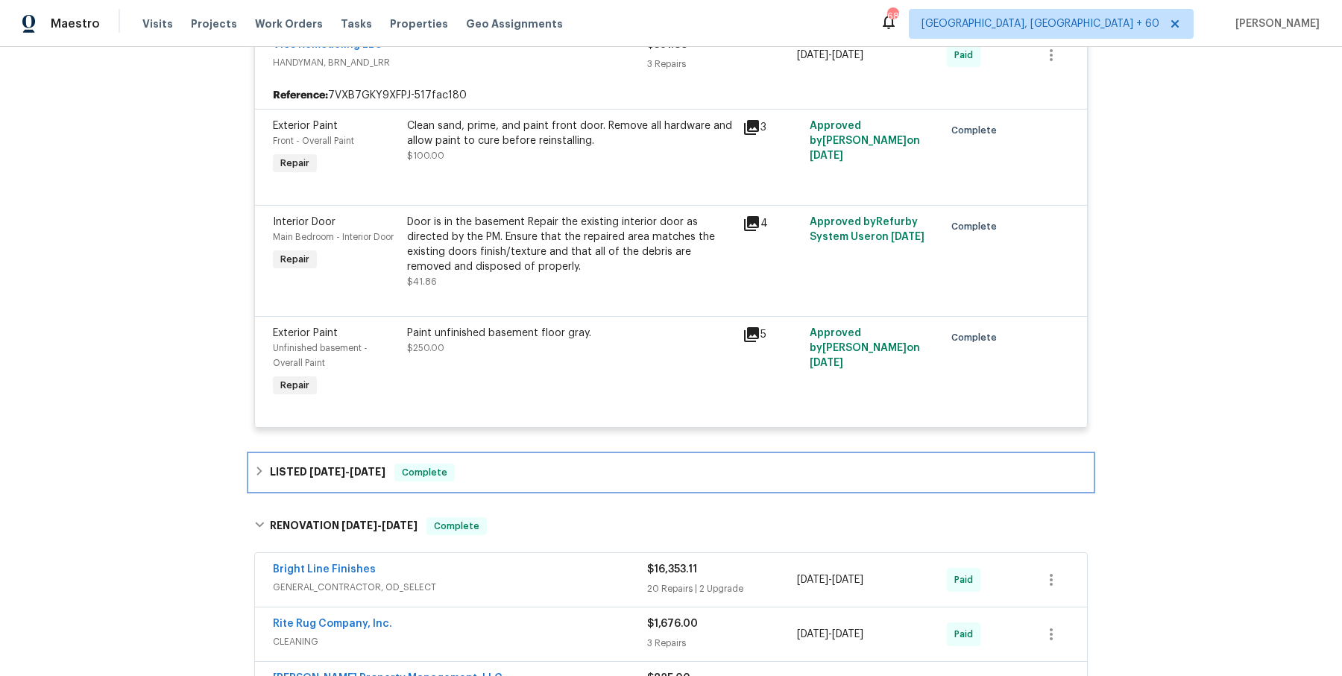
click at [541, 465] on div "LISTED 5/17/25 - 5/19/25 Complete" at bounding box center [671, 473] width 834 height 18
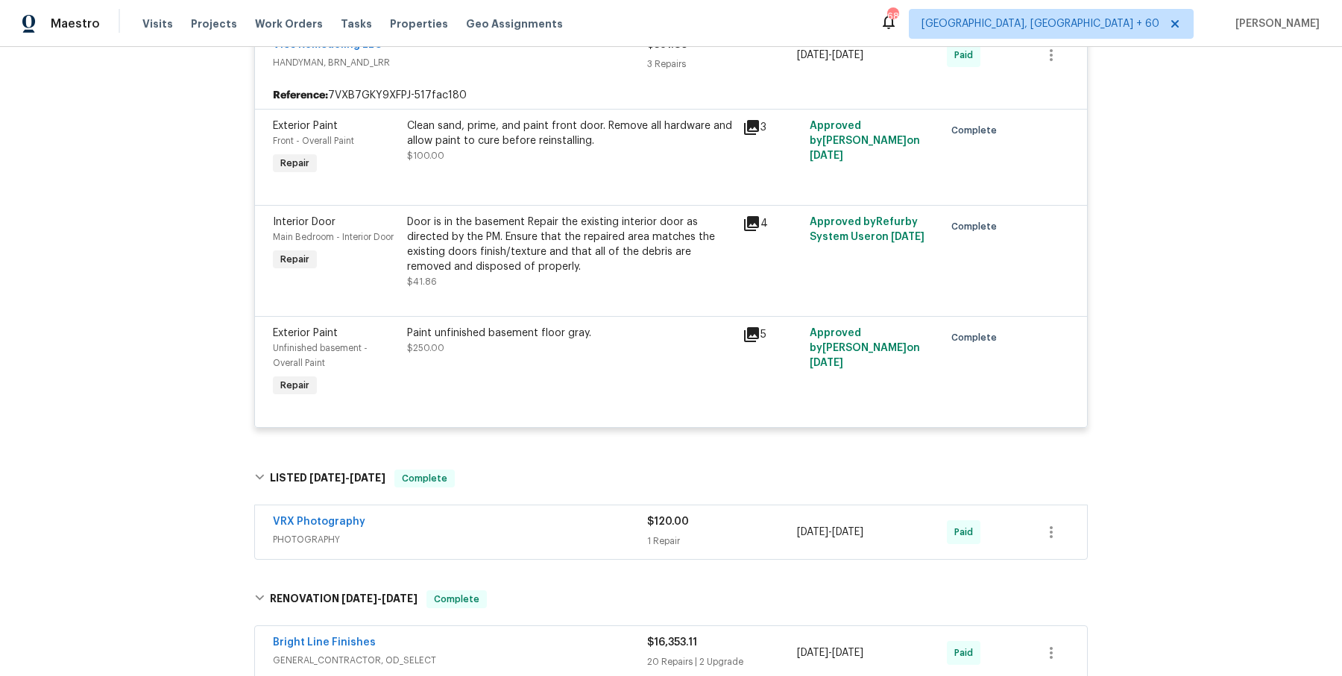
click at [538, 532] on span "PHOTOGRAPHY" at bounding box center [460, 539] width 374 height 15
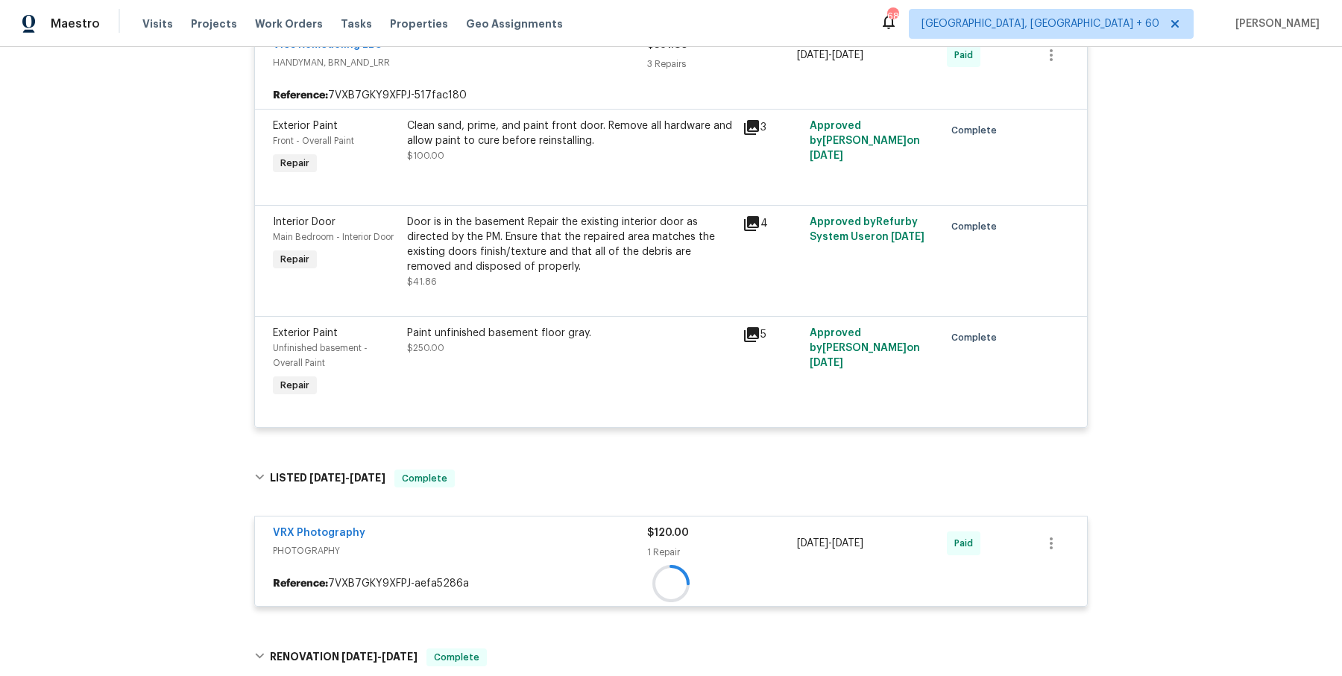
scroll to position [2149, 0]
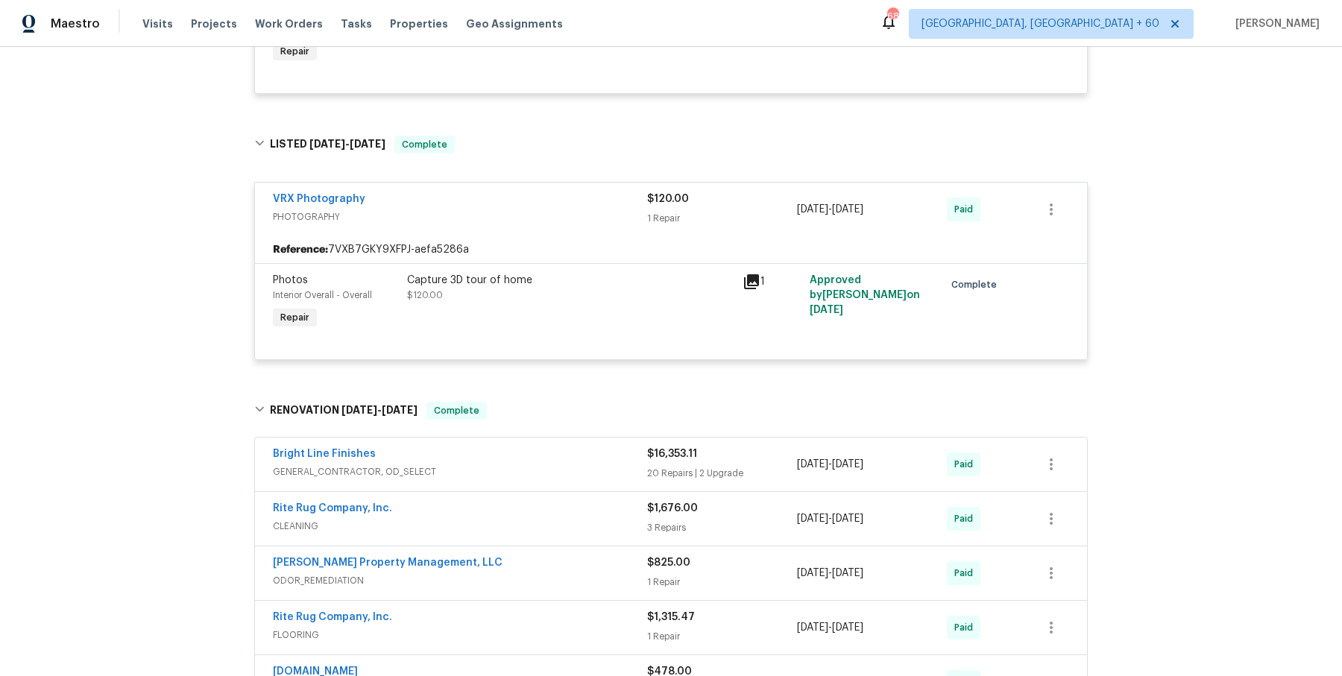
click at [556, 465] on span "GENERAL_CONTRACTOR, OD_SELECT" at bounding box center [460, 472] width 374 height 15
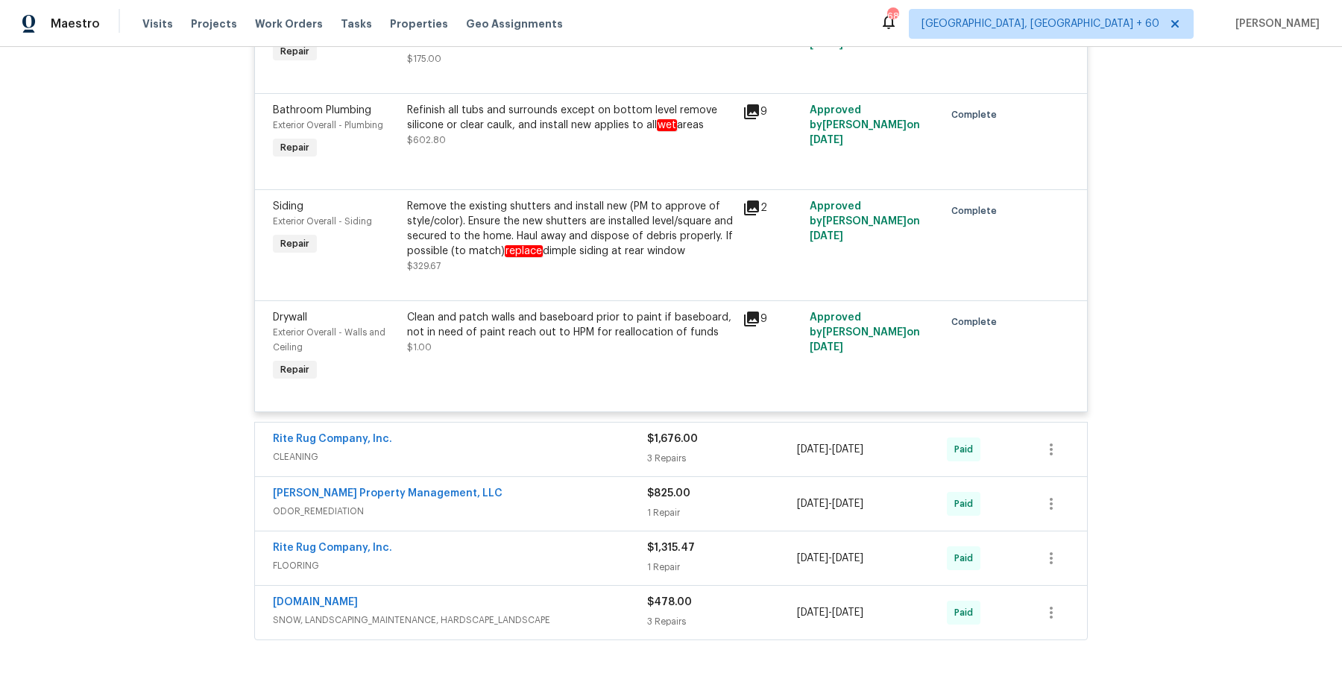
scroll to position [5257, 0]
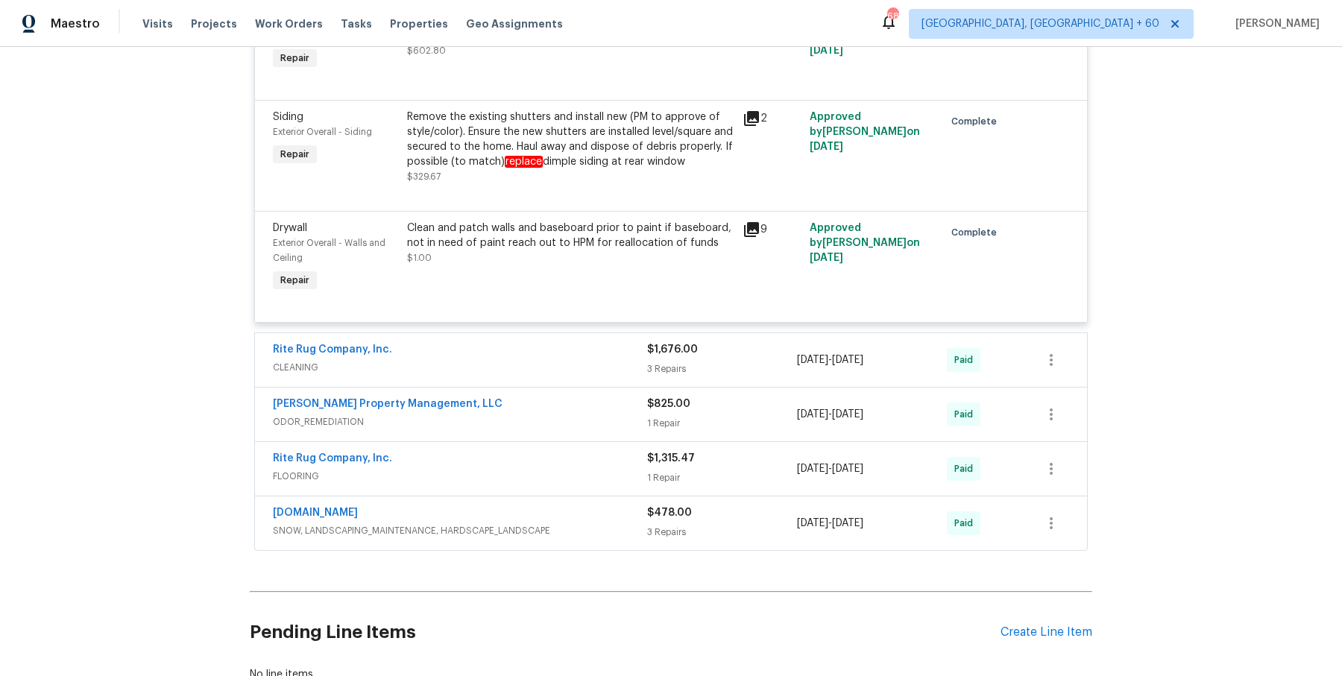
click at [624, 375] on span "CLEANING" at bounding box center [460, 367] width 374 height 15
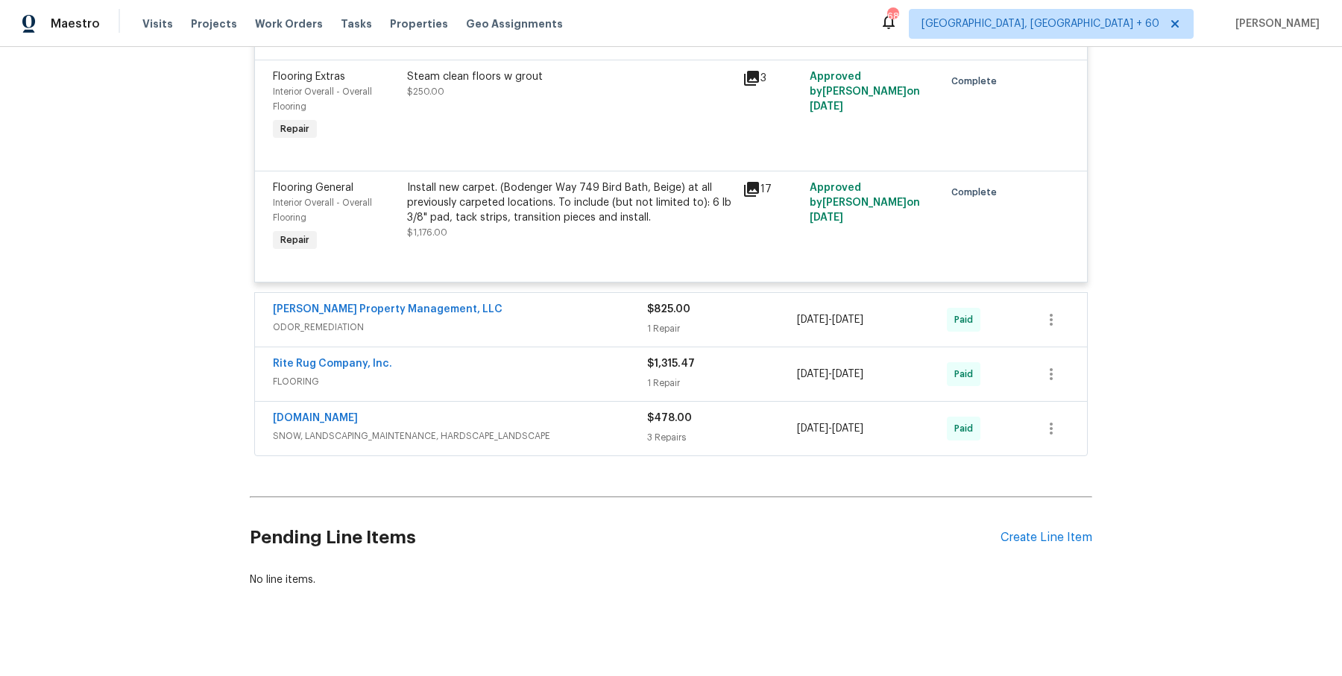
scroll to position [6000, 0]
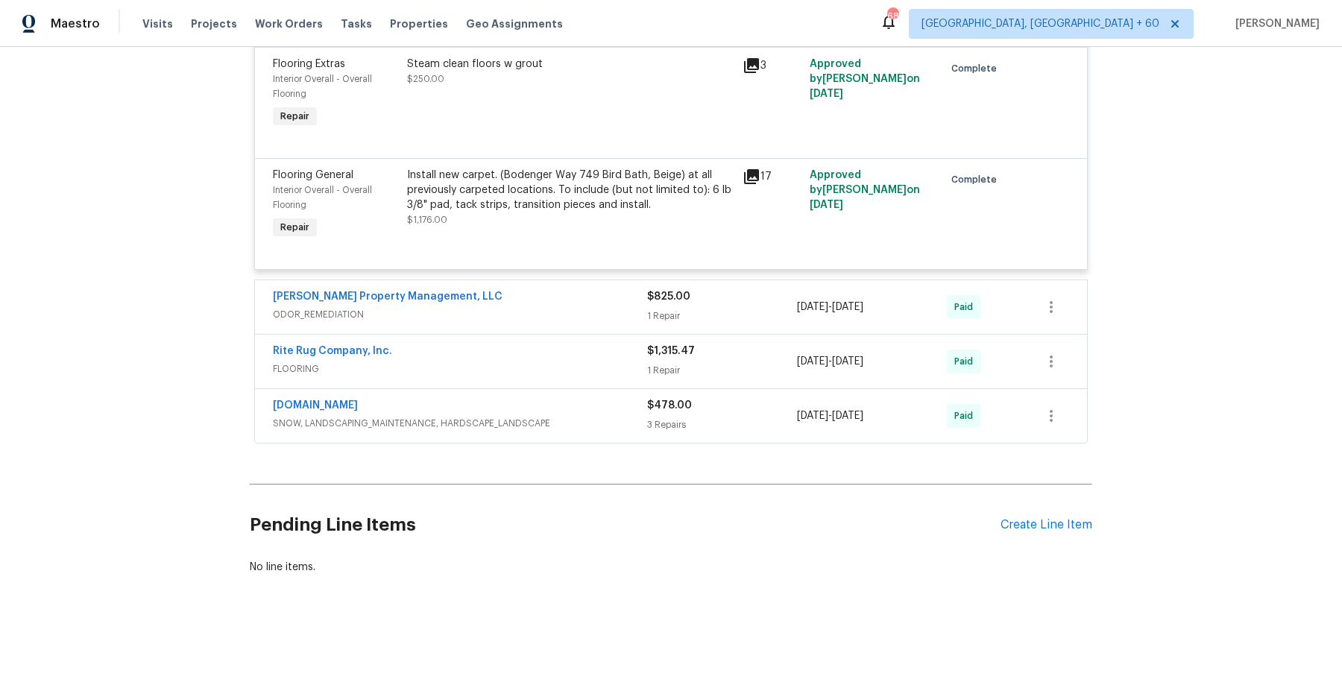
click at [636, 322] on span "ODOR_REMEDIATION" at bounding box center [460, 314] width 374 height 15
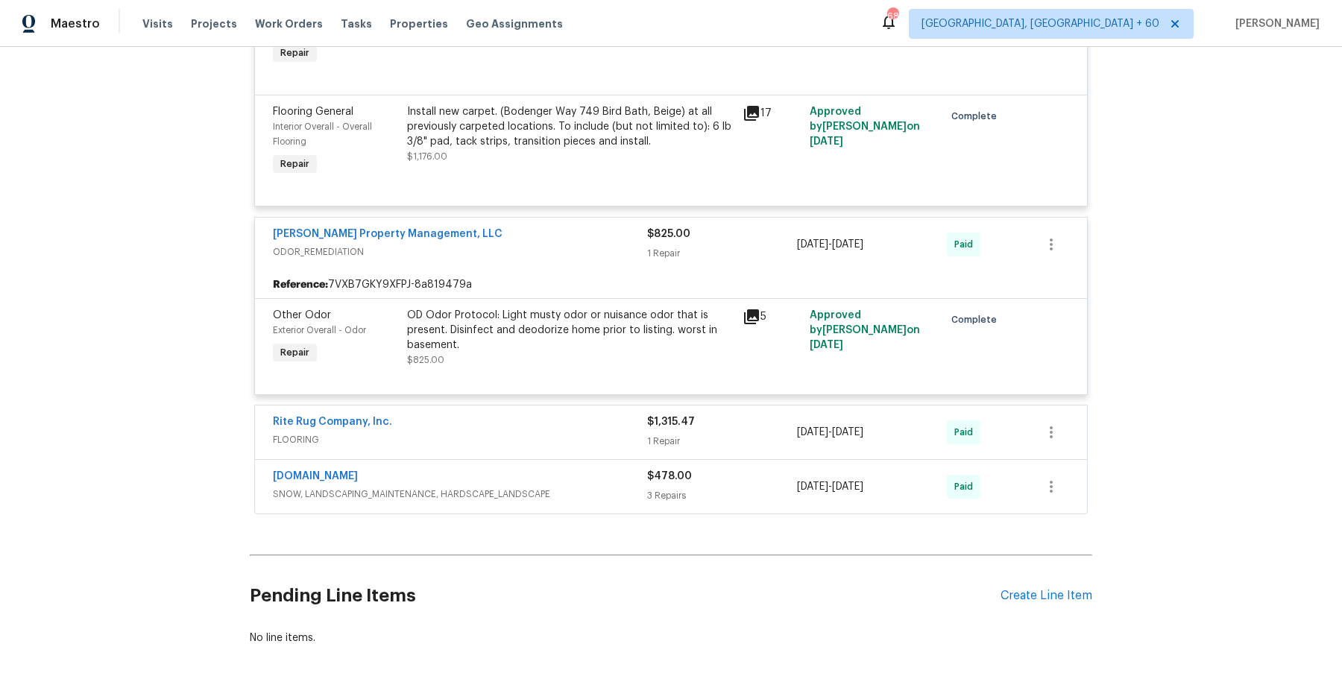
scroll to position [6140, 0]
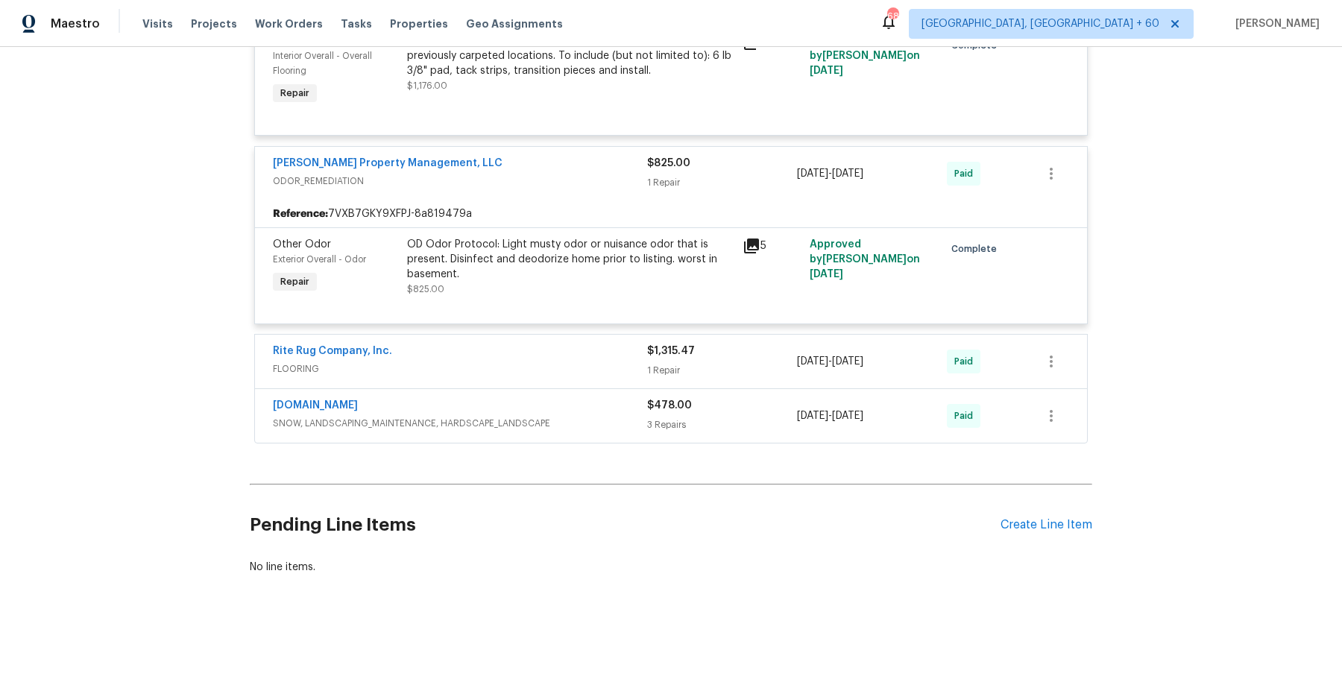
click at [588, 353] on div "Rite Rug Company, Inc." at bounding box center [460, 353] width 374 height 18
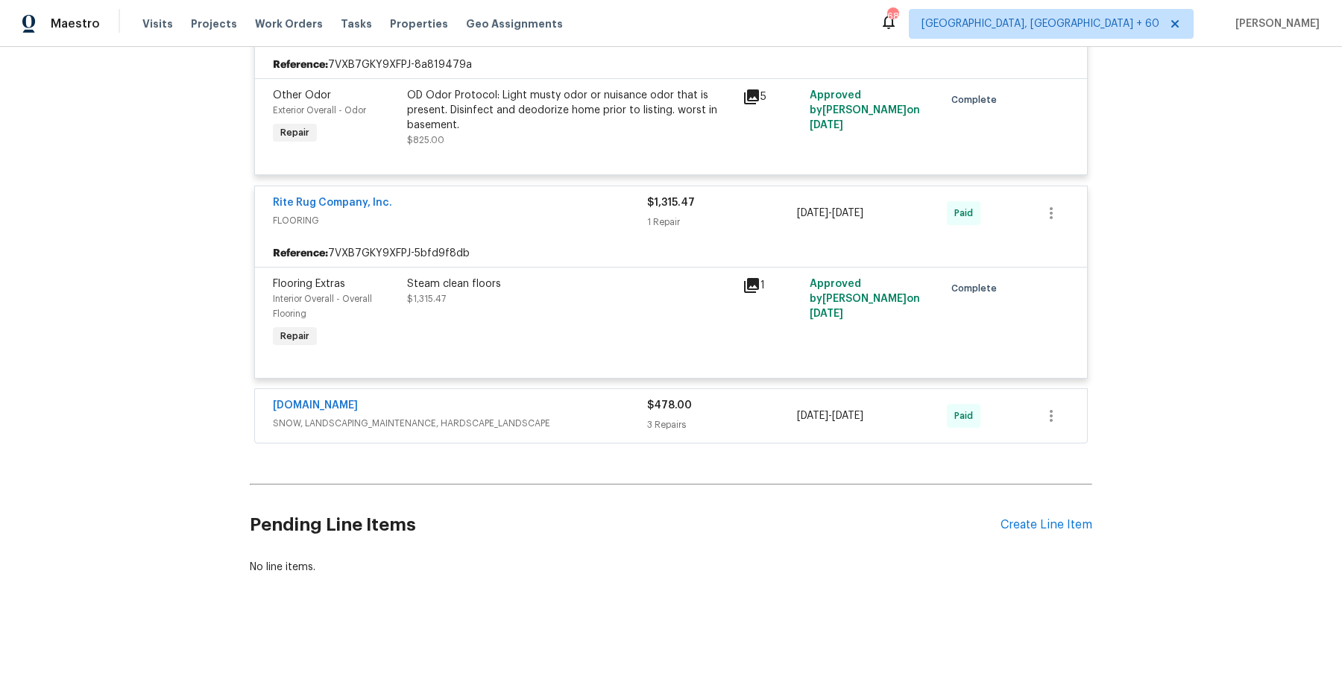
click at [585, 425] on span "SNOW, LANDSCAPING_MAINTENANCE, HARDSCAPE_LANDSCAPE" at bounding box center [460, 423] width 374 height 15
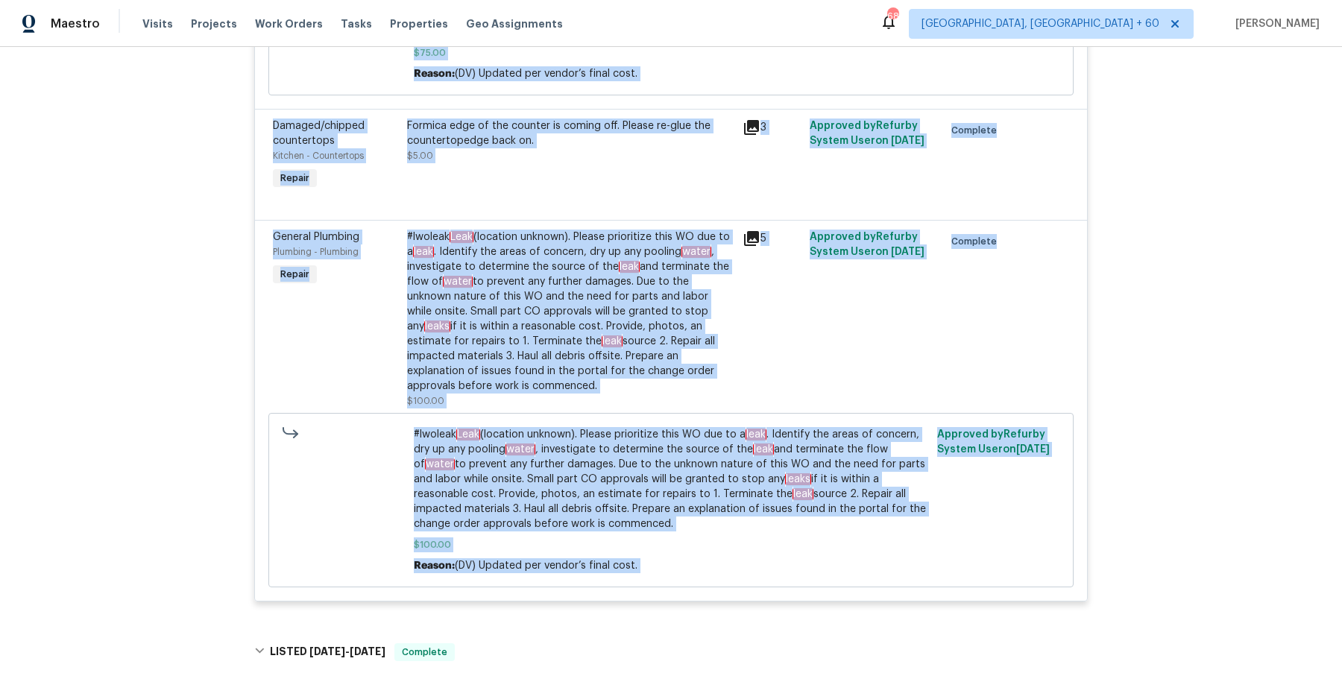
scroll to position [642, 0]
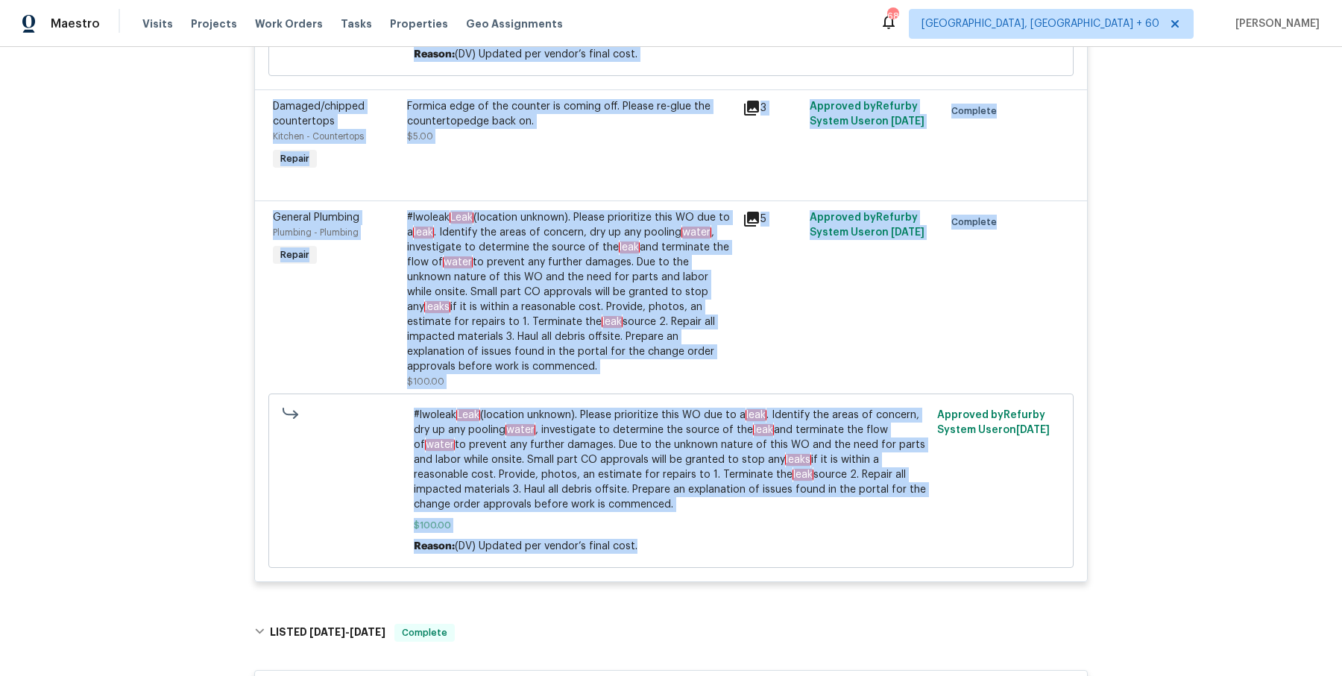
drag, startPoint x: 407, startPoint y: 155, endPoint x: 751, endPoint y: 536, distance: 513.2
click at [751, 536] on div "General Plumbing Finished basement - Plumbing Repair Property has a basement sh…" at bounding box center [671, 182] width 832 height 799
copy div "Property has a basement shower, but water does not come on. Please check the ma…"
click at [379, 215] on div "General Plumbing" at bounding box center [335, 217] width 125 height 15
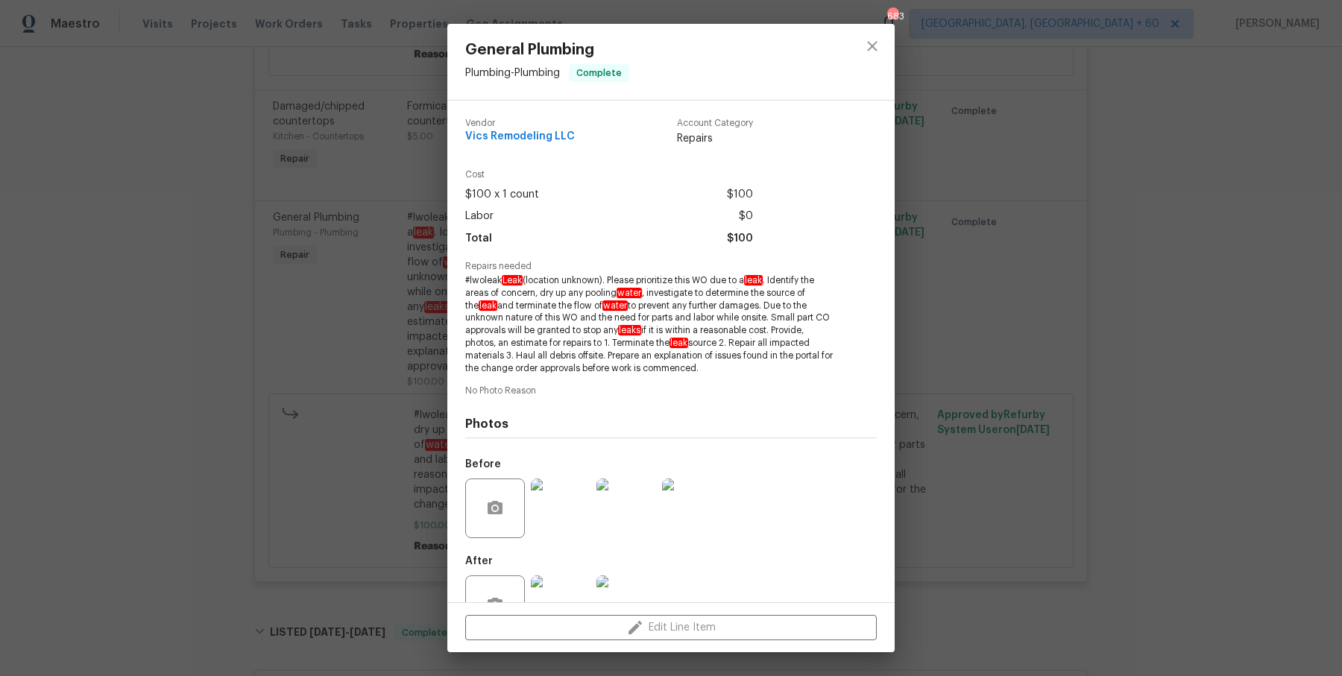
click at [290, 224] on div "General Plumbing Plumbing - Plumbing Complete Vendor Vics Remodeling LLC Accoun…" at bounding box center [671, 338] width 1342 height 676
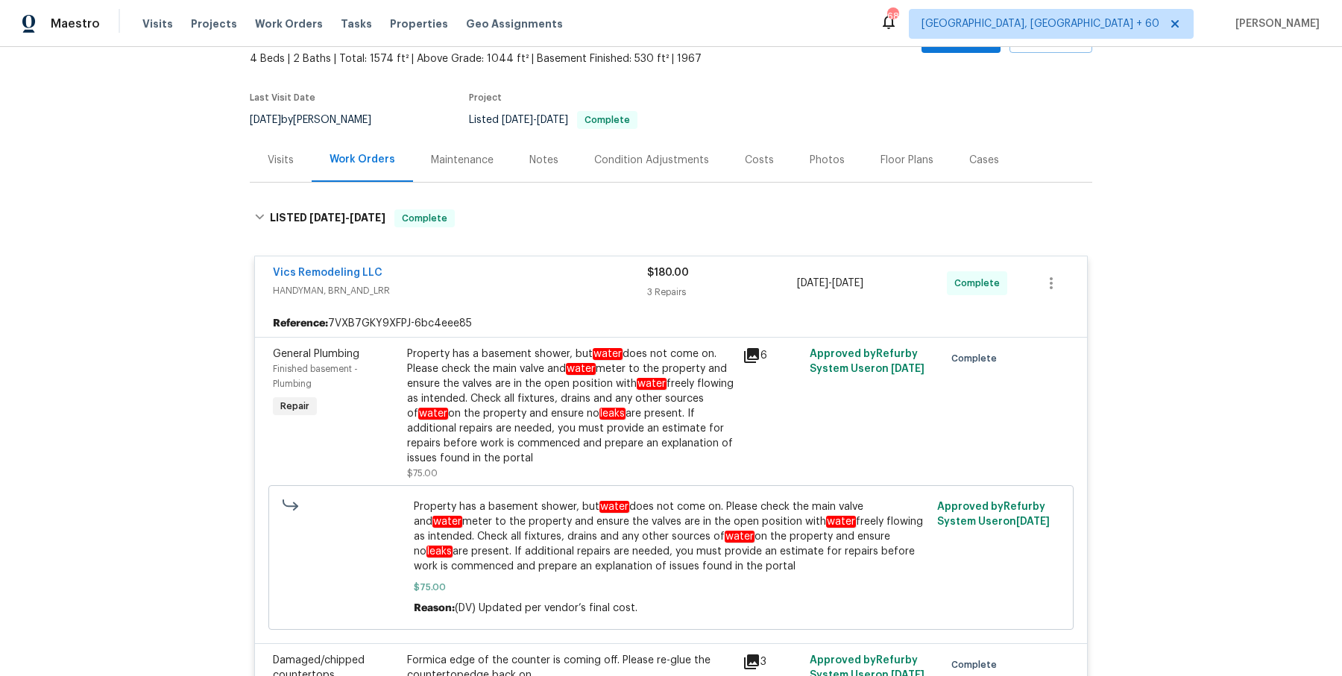
scroll to position [89, 0]
click at [296, 274] on link "Vics Remodeling LLC" at bounding box center [328, 271] width 110 height 10
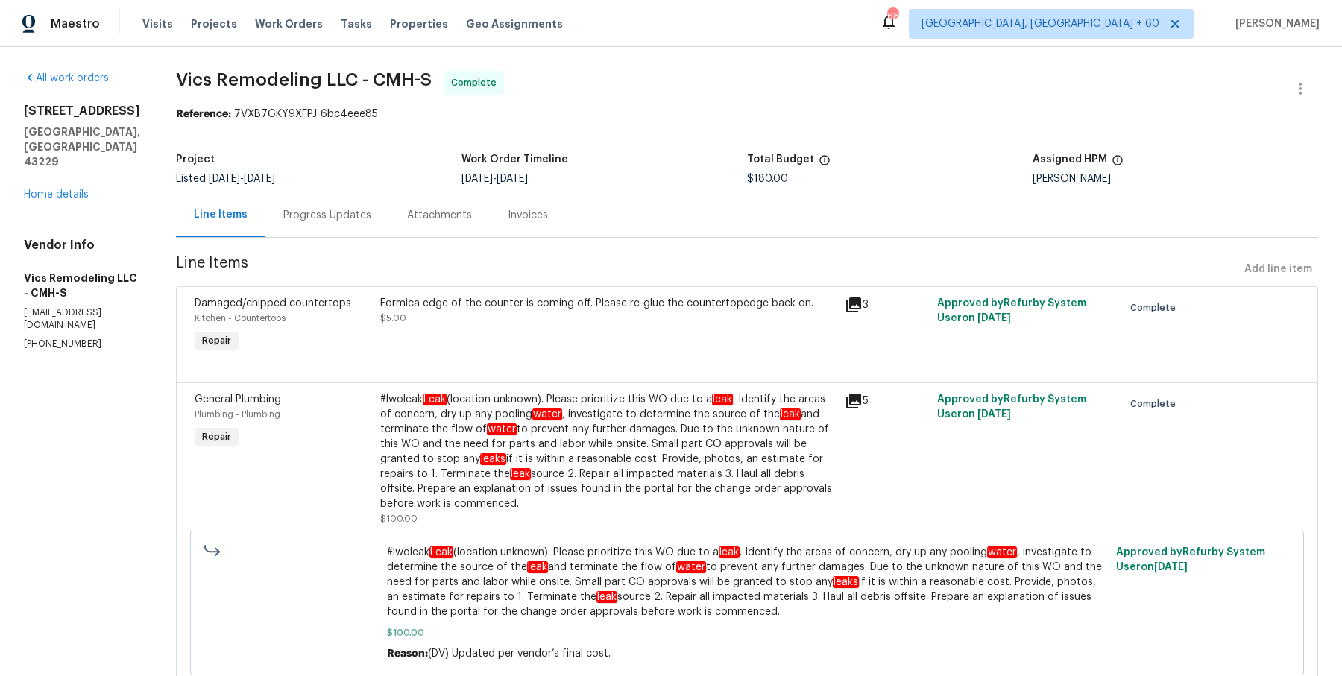
click at [330, 221] on div "Progress Updates" at bounding box center [327, 215] width 88 height 15
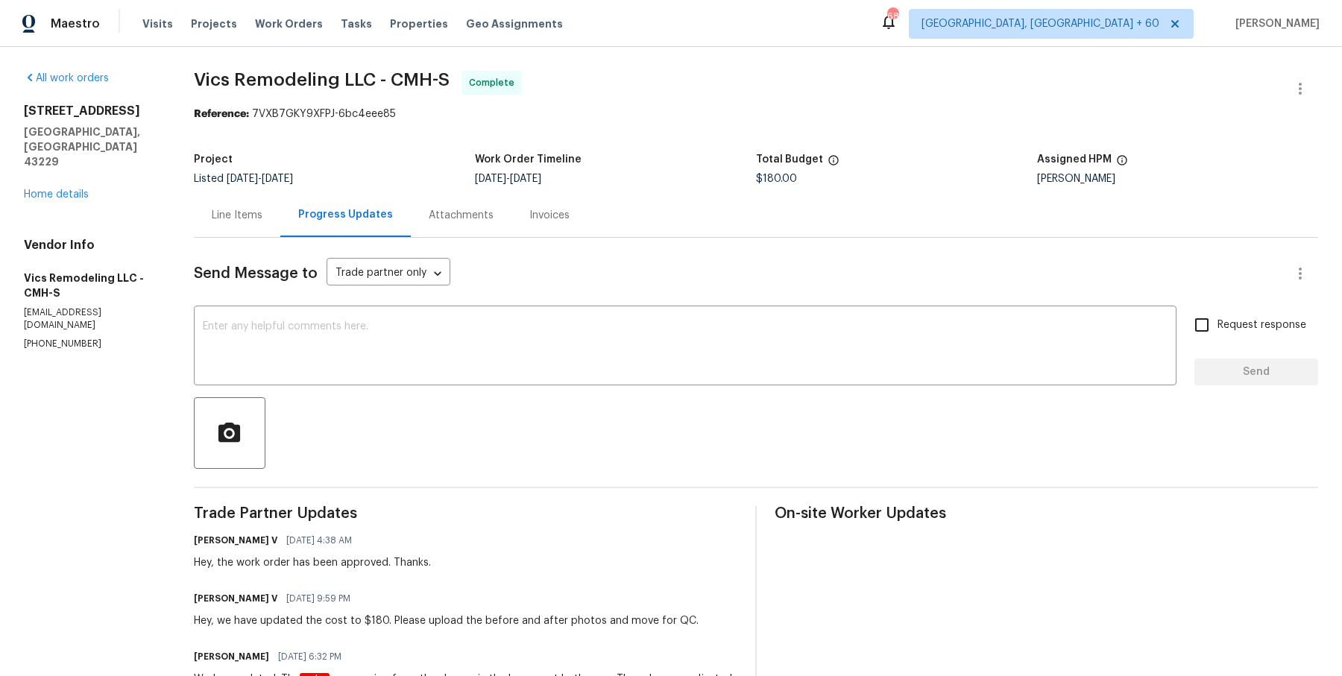
scroll to position [403, 0]
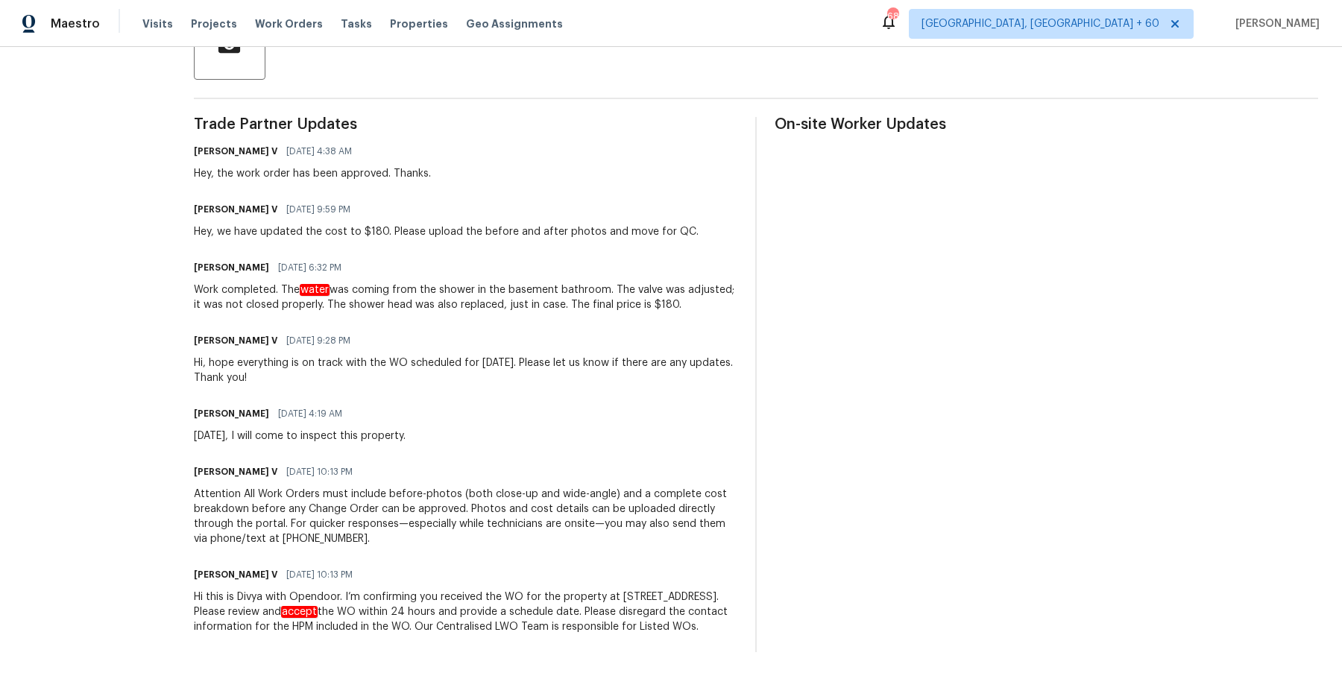
click at [189, 154] on div "All work orders 2222 Trent Rd Columbus, OH 43229 Home details Vendor Info Vics …" at bounding box center [671, 167] width 1342 height 1019
drag, startPoint x: 195, startPoint y: 133, endPoint x: 532, endPoint y: 702, distance: 660.6
click at [532, 676] on html "Maestro Visits Projects Work Orders Tasks Properties Geo Assignments 683 Albuqu…" at bounding box center [671, 338] width 1342 height 676
copy div "Divya Dharshini V 10/08/2025 4:38 AM Hey, the work order has been approved. Tha…"
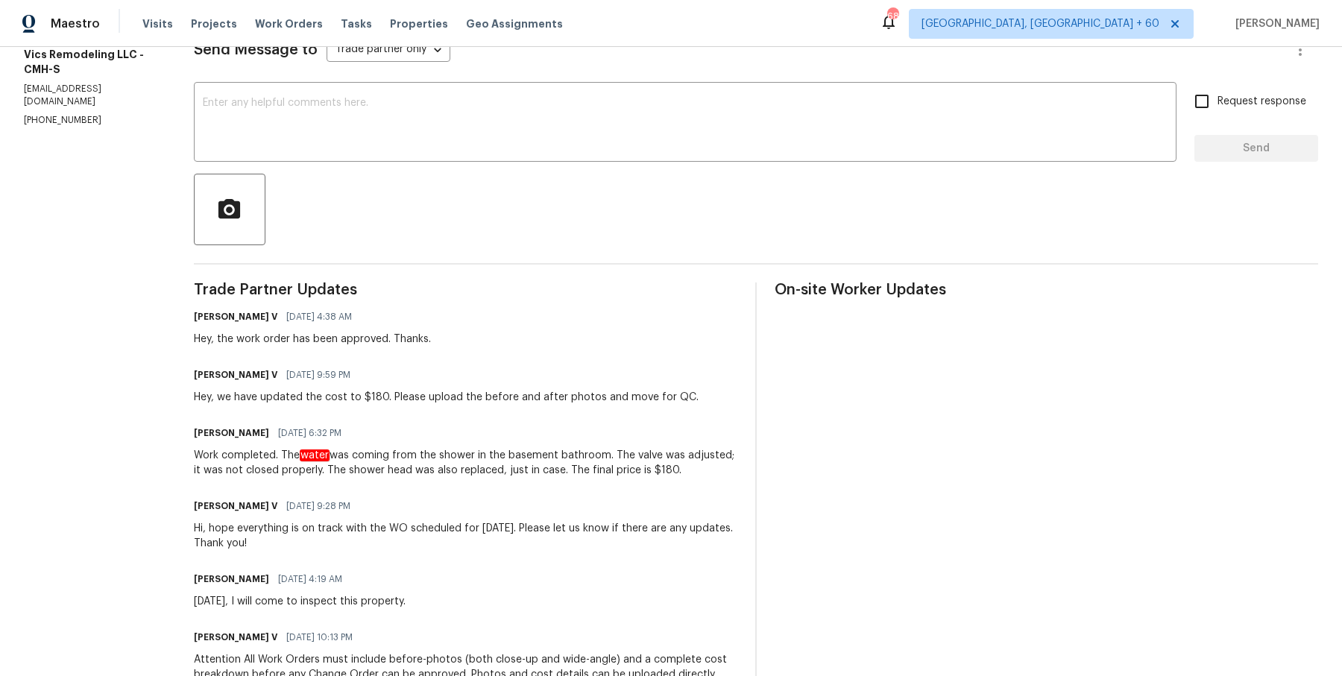
scroll to position [0, 0]
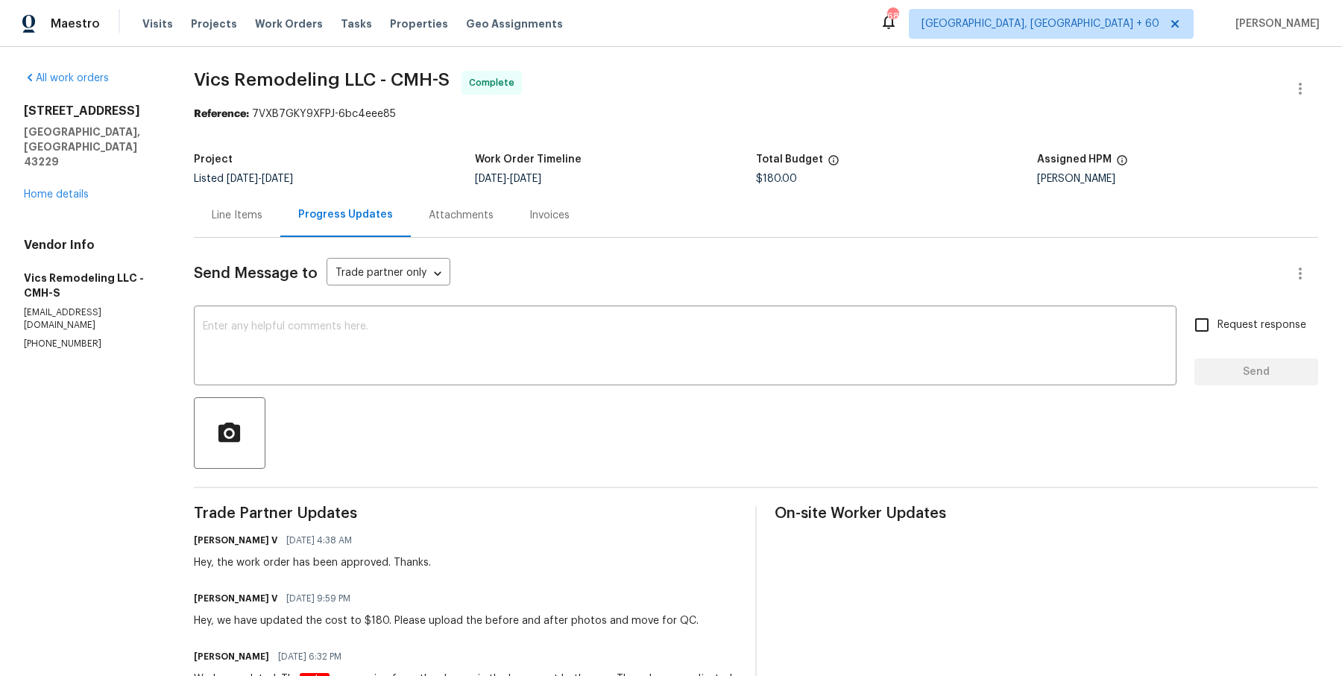
click at [251, 232] on div "Line Items" at bounding box center [237, 215] width 86 height 44
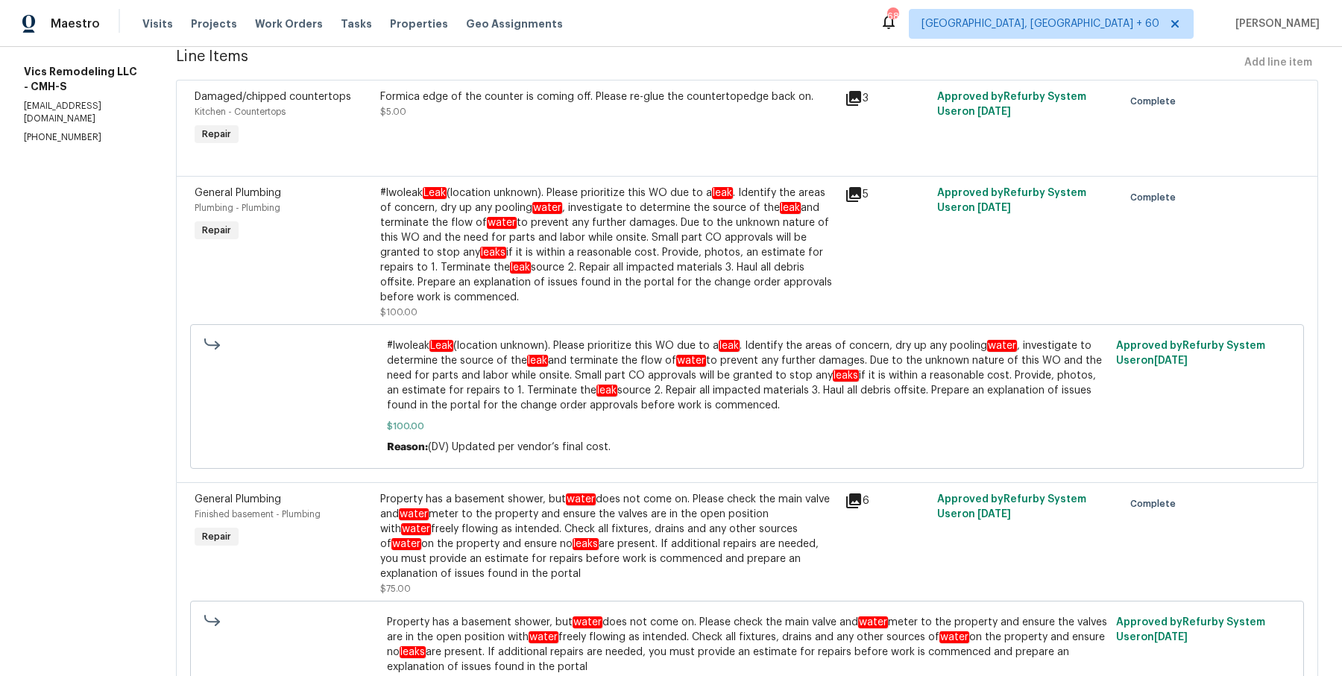
scroll to position [142, 0]
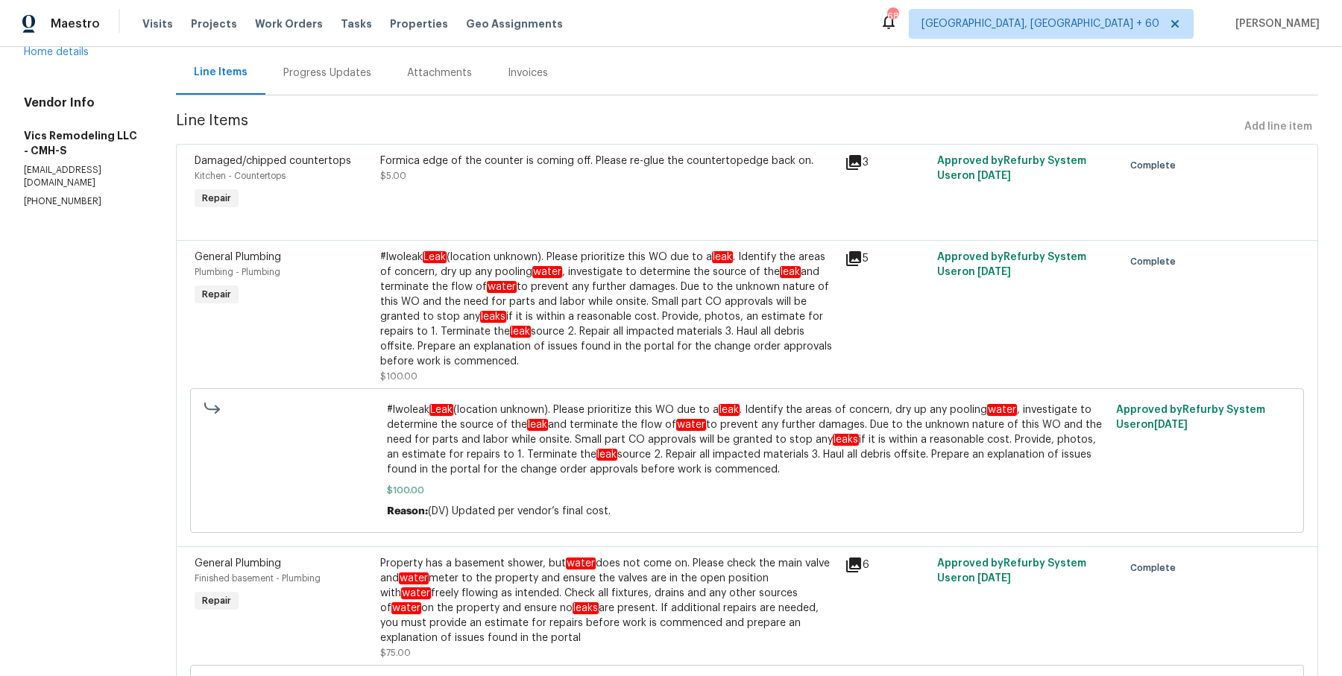
click at [328, 57] on div "Progress Updates" at bounding box center [327, 73] width 124 height 44
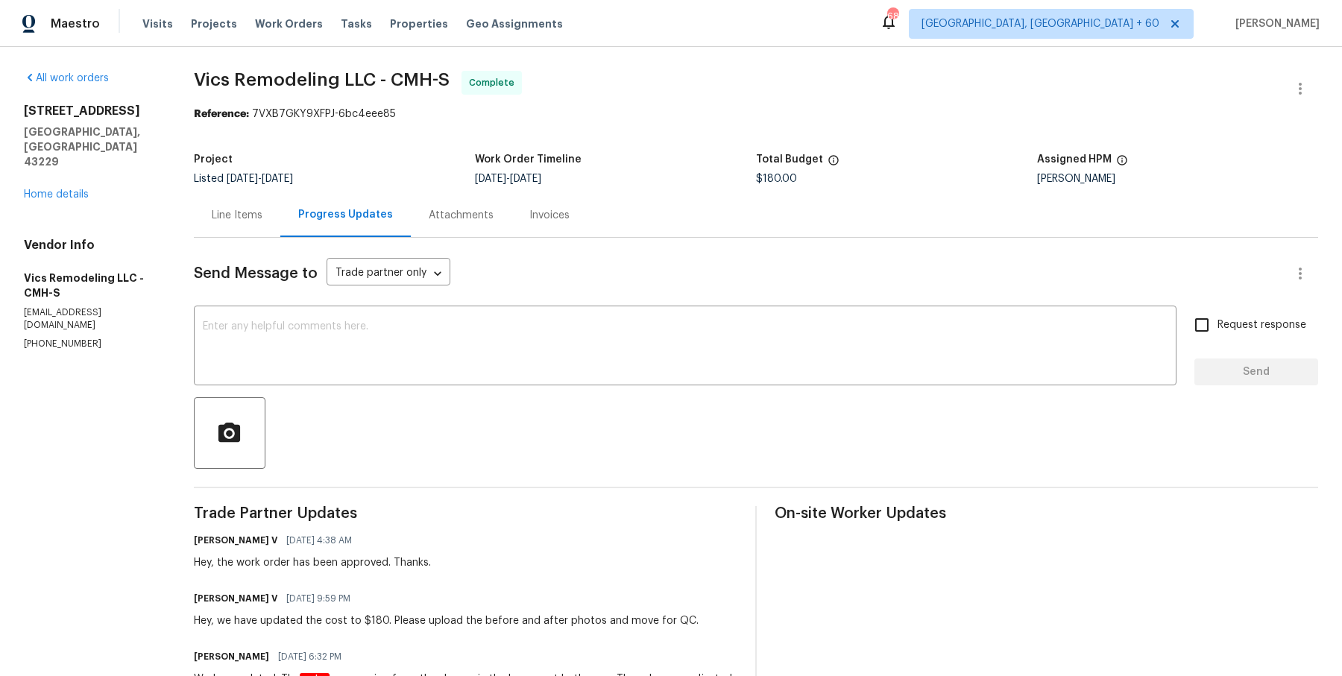
click at [283, 199] on div "Progress Updates" at bounding box center [345, 215] width 130 height 44
click at [269, 204] on div "Line Items" at bounding box center [237, 215] width 86 height 44
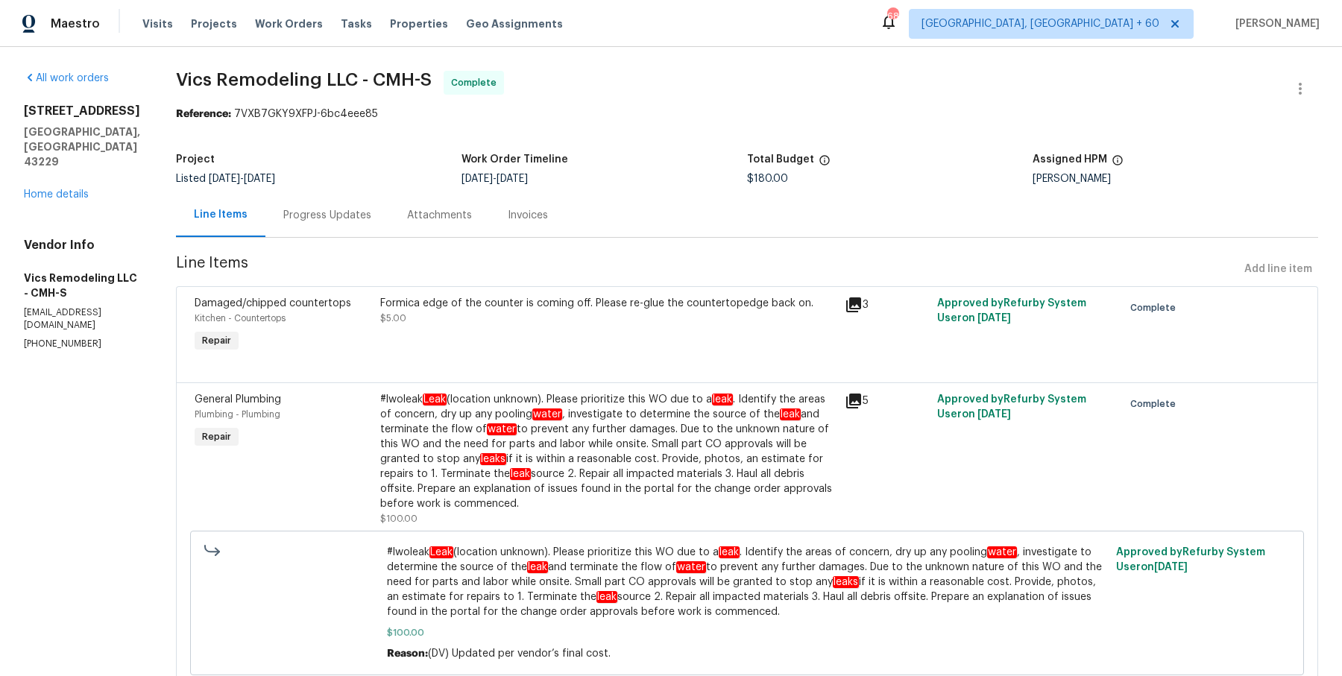
click at [529, 429] on div "#lwoleak Leak (location unknown). Please prioritize this WO due to a leak . Ide…" at bounding box center [608, 451] width 456 height 119
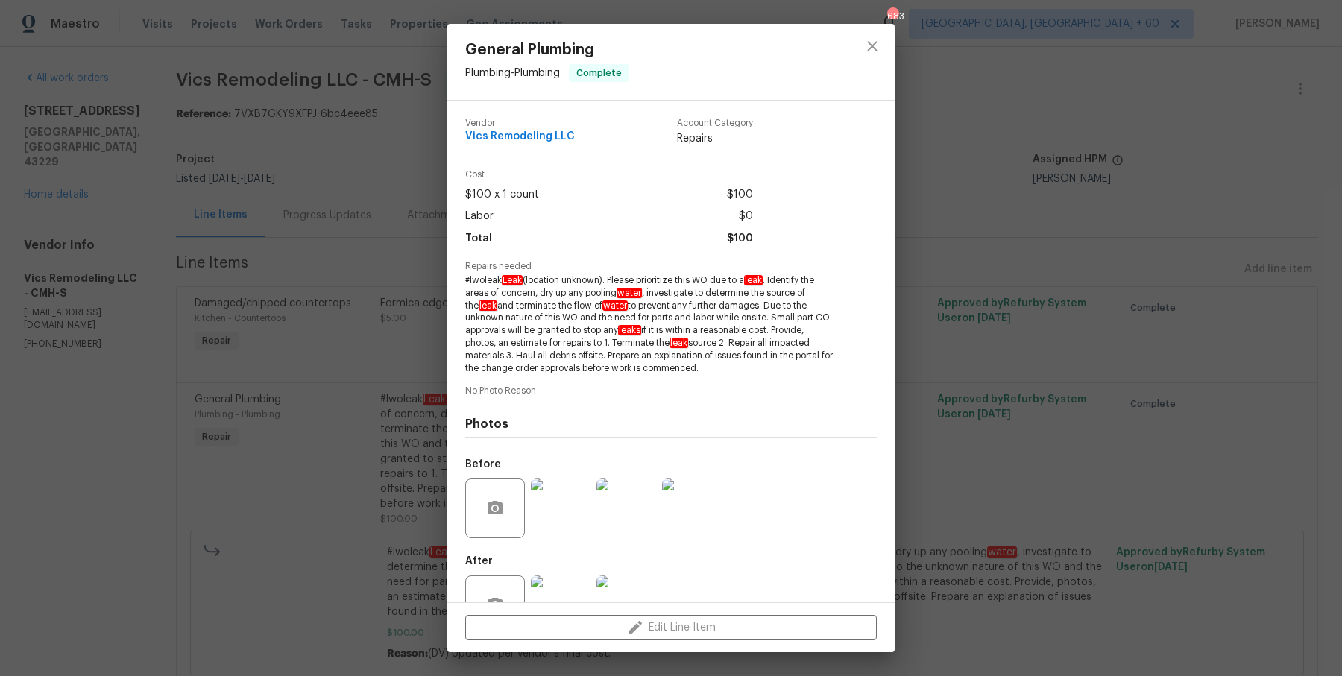
click at [576, 517] on img at bounding box center [561, 509] width 60 height 60
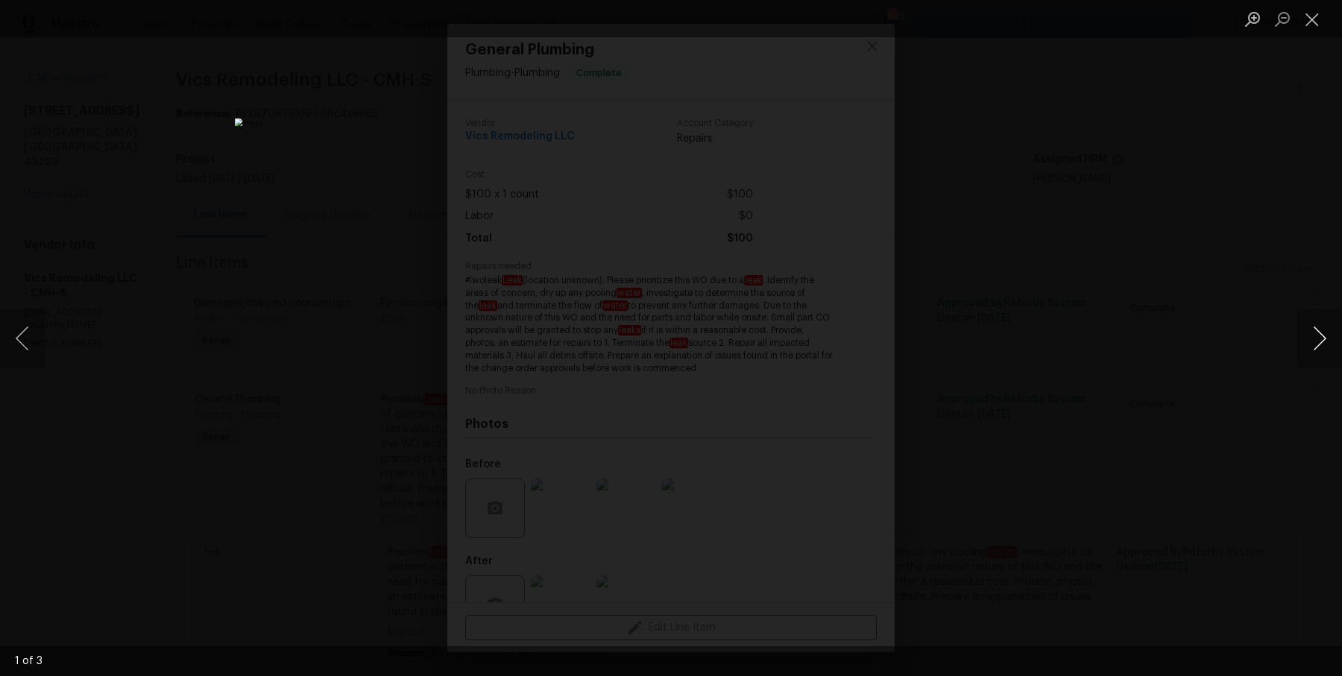
click at [1313, 339] on button "Next image" at bounding box center [1319, 339] width 45 height 60
click at [1089, 192] on div "Lightbox" at bounding box center [671, 338] width 1342 height 676
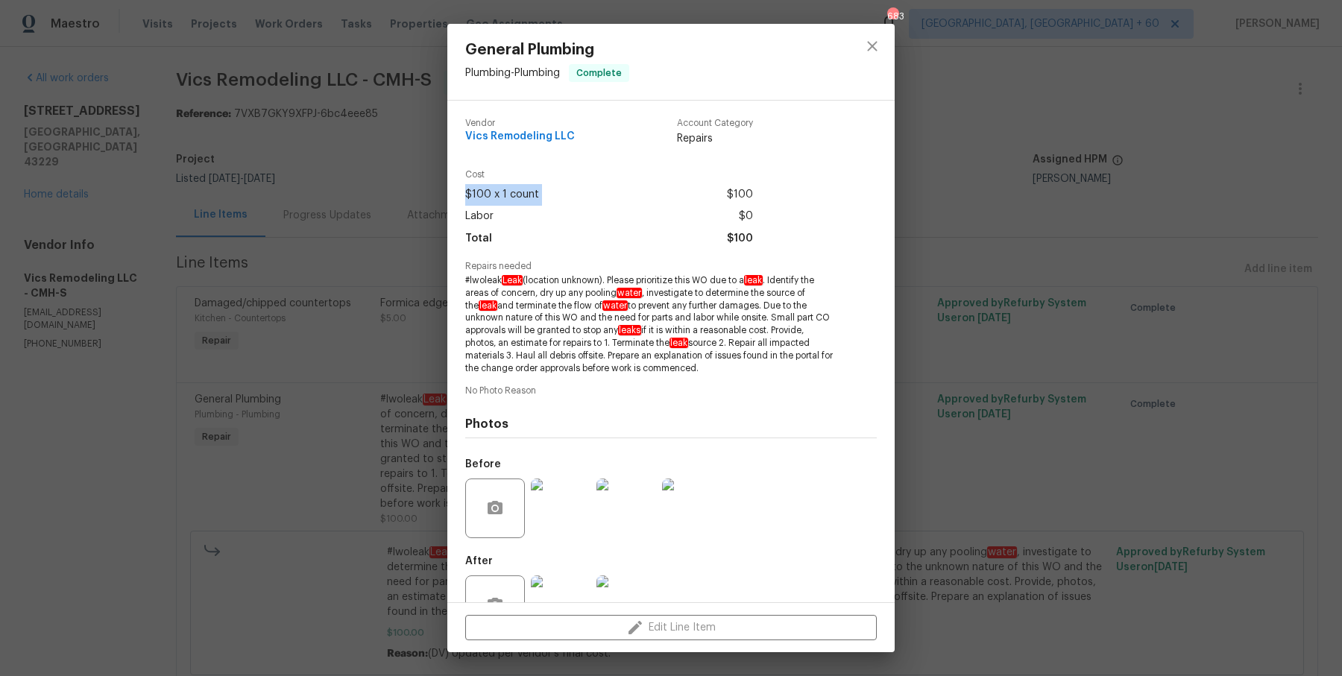
click at [1030, 182] on div "General Plumbing Plumbing - Plumbing Complete Vendor Vics Remodeling LLC Accoun…" at bounding box center [671, 338] width 1342 height 676
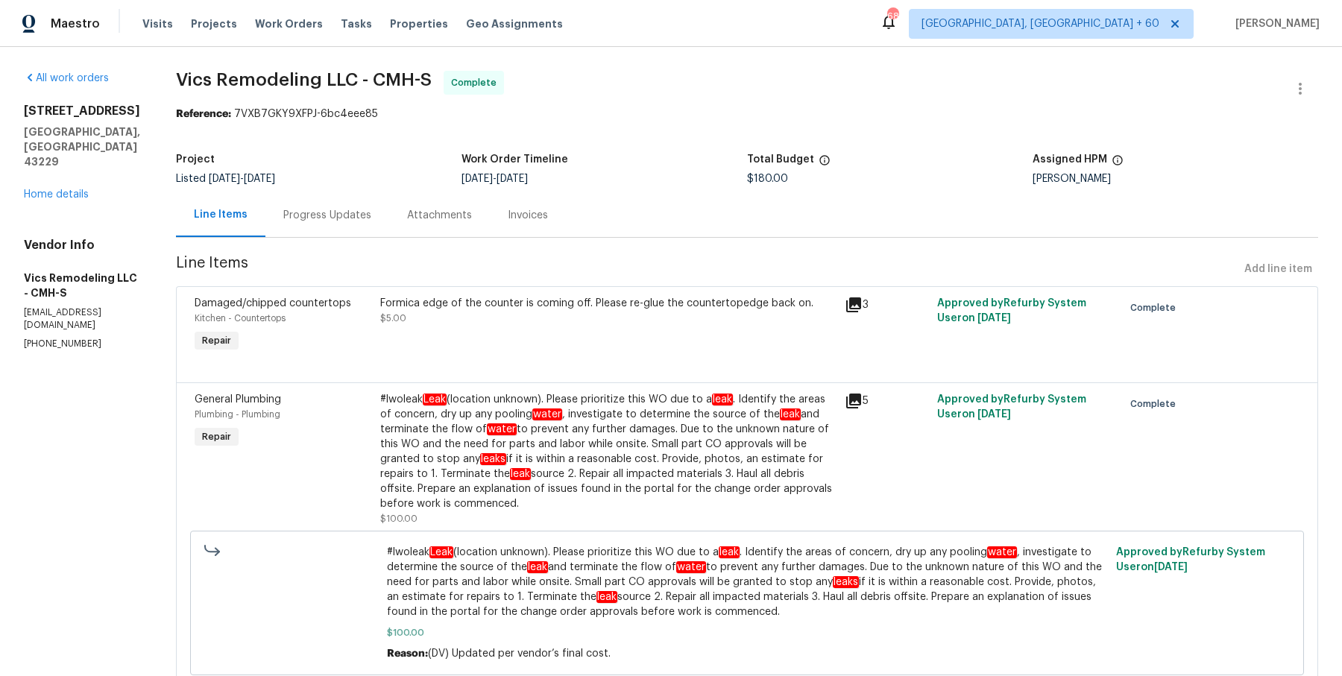
click at [499, 462] on div "#lwoleak Leak (location unknown). Please prioritize this WO due to a leak . Ide…" at bounding box center [608, 451] width 456 height 119
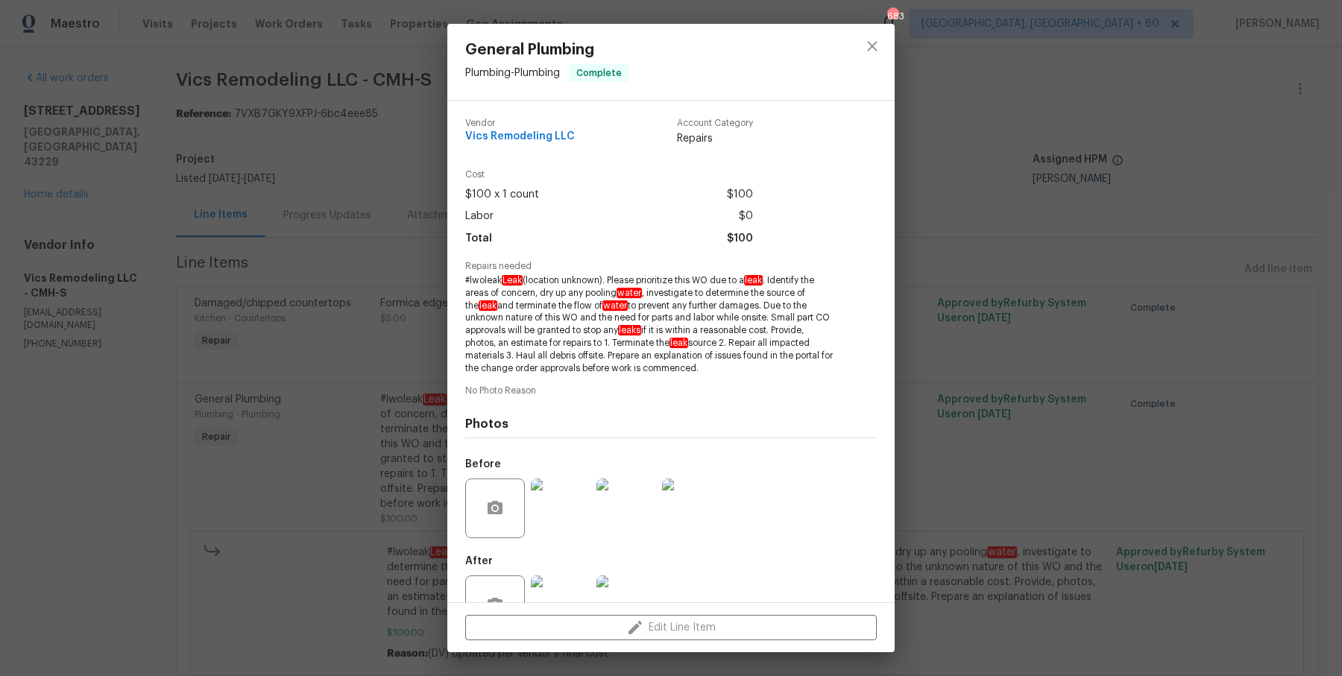
click at [554, 509] on img at bounding box center [561, 509] width 60 height 60
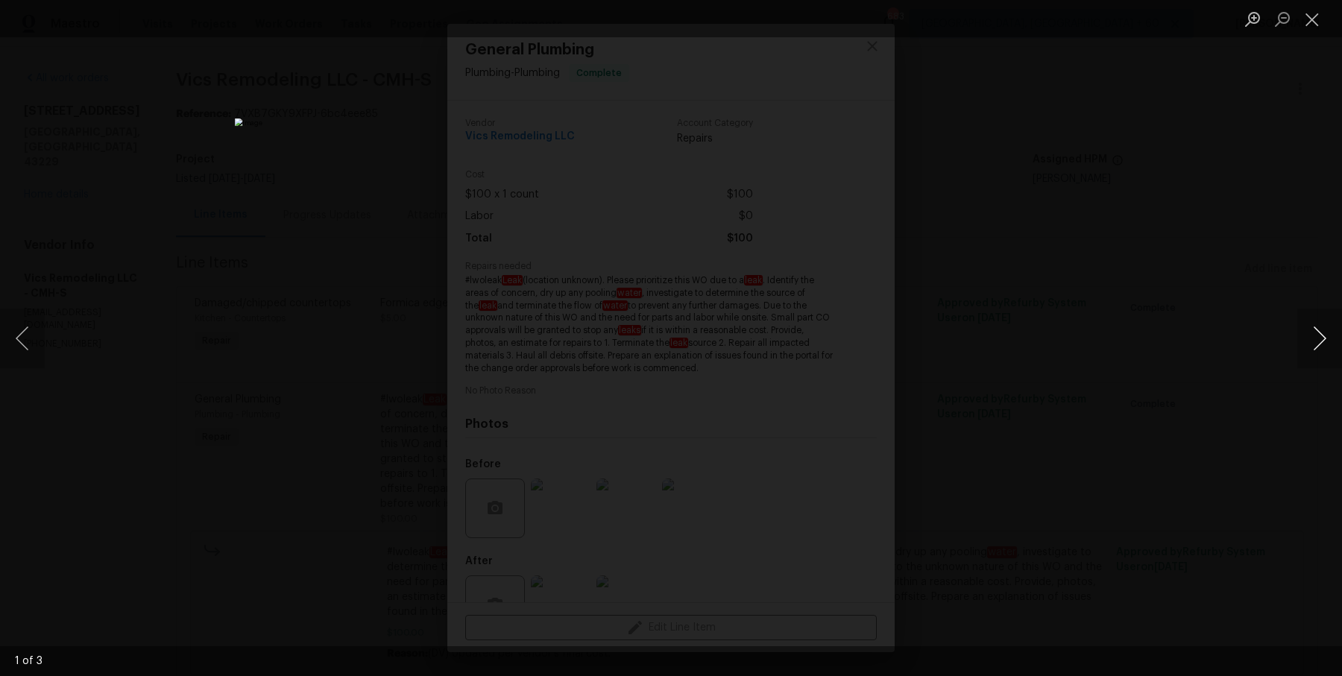
click at [1316, 336] on button "Next image" at bounding box center [1319, 339] width 45 height 60
click at [1265, 280] on div "Lightbox" at bounding box center [671, 338] width 1342 height 676
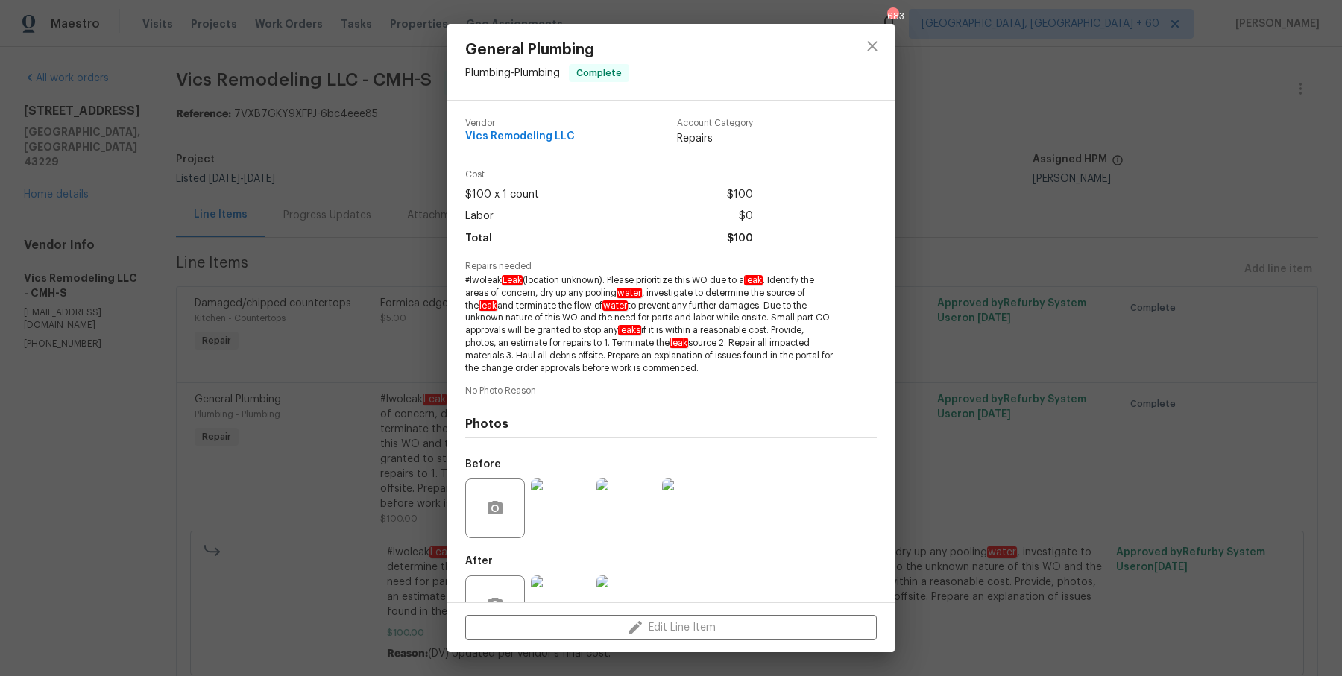
click at [1265, 280] on div "General Plumbing Plumbing - Plumbing Complete Vendor Vics Remodeling LLC Accoun…" at bounding box center [671, 338] width 1342 height 676
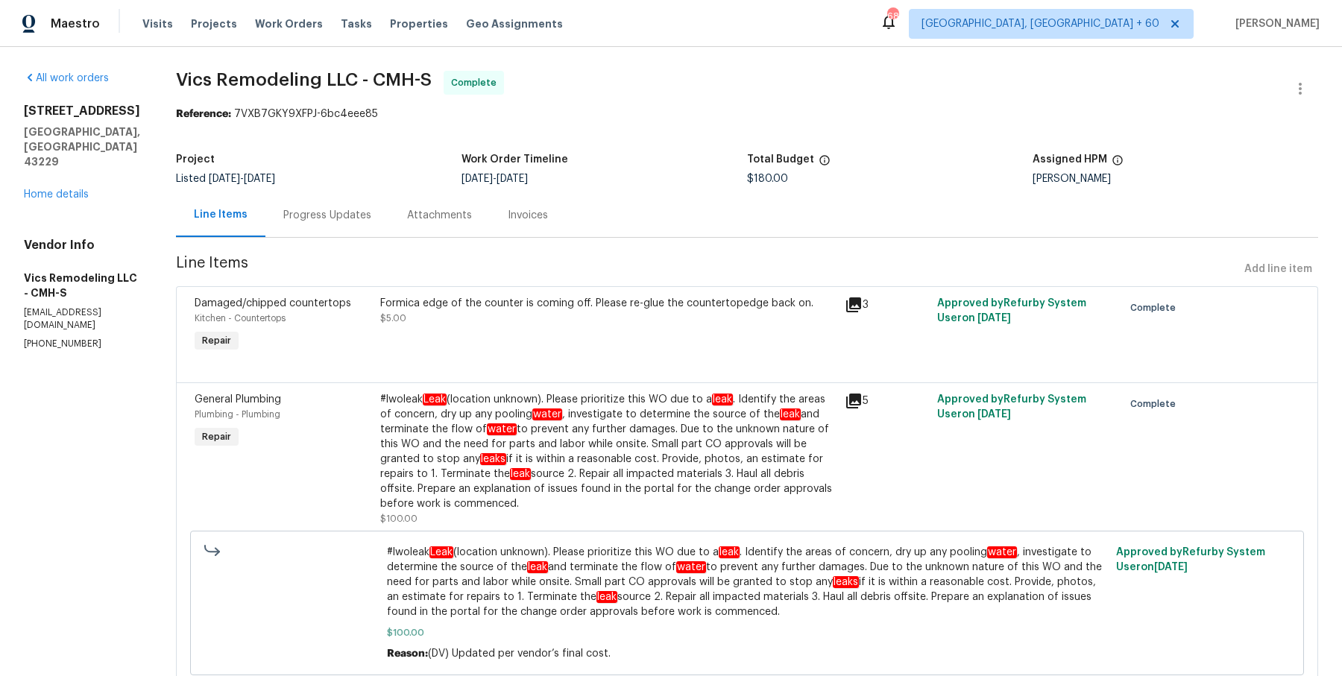
click at [333, 227] on div "Progress Updates" at bounding box center [327, 215] width 124 height 44
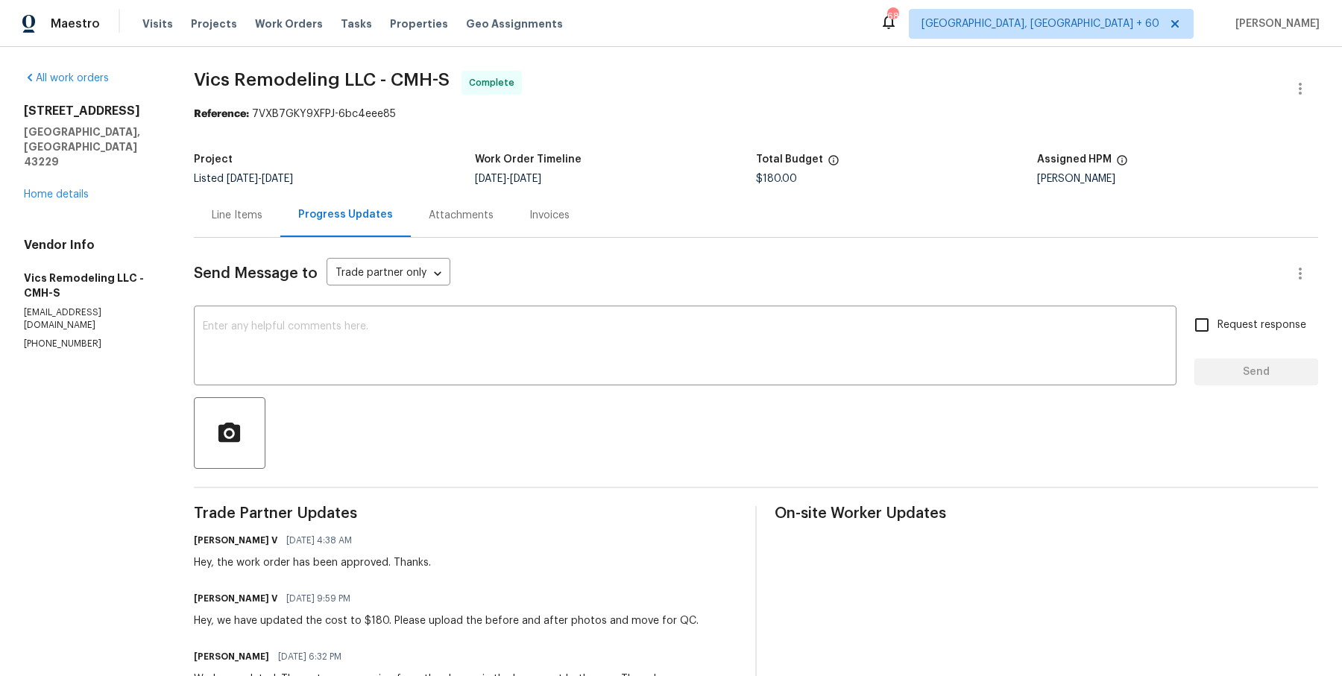
scroll to position [403, 0]
